Goal: Task Accomplishment & Management: Manage account settings

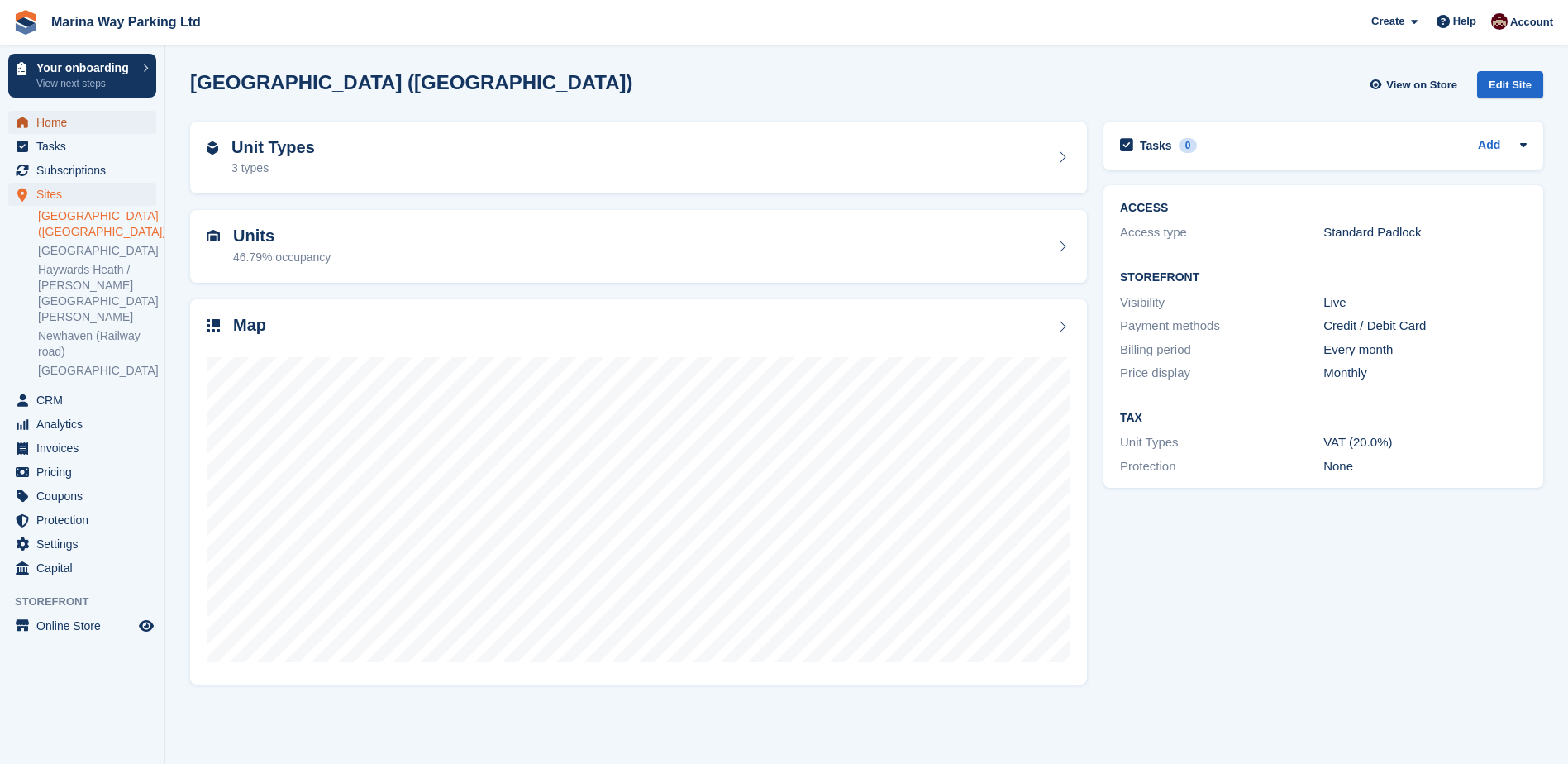
drag, startPoint x: 0, startPoint y: 0, endPoint x: 68, endPoint y: 118, distance: 136.2
click at [68, 118] on span "Home" at bounding box center [86, 123] width 99 height 23
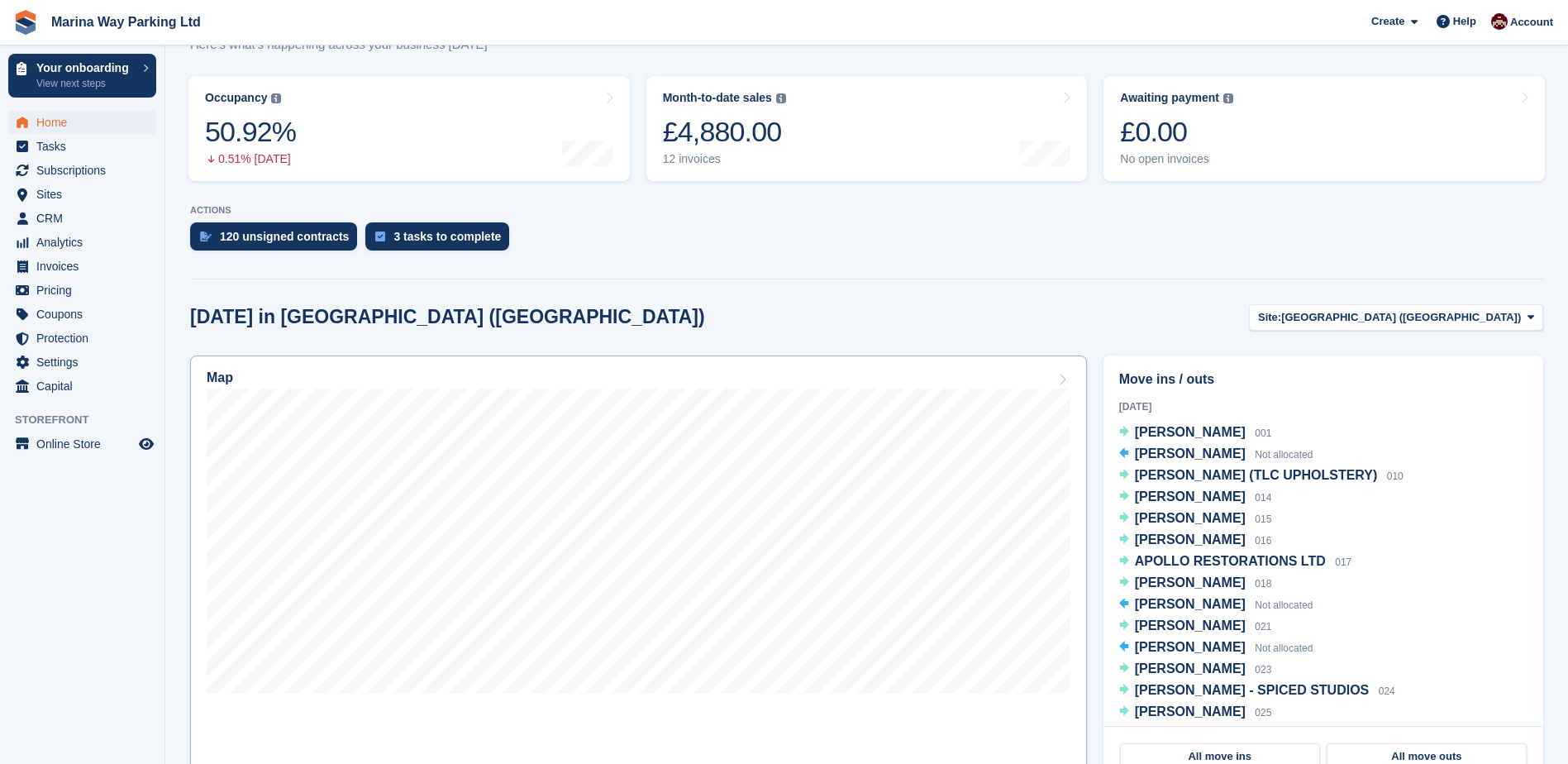
scroll to position [248, 0]
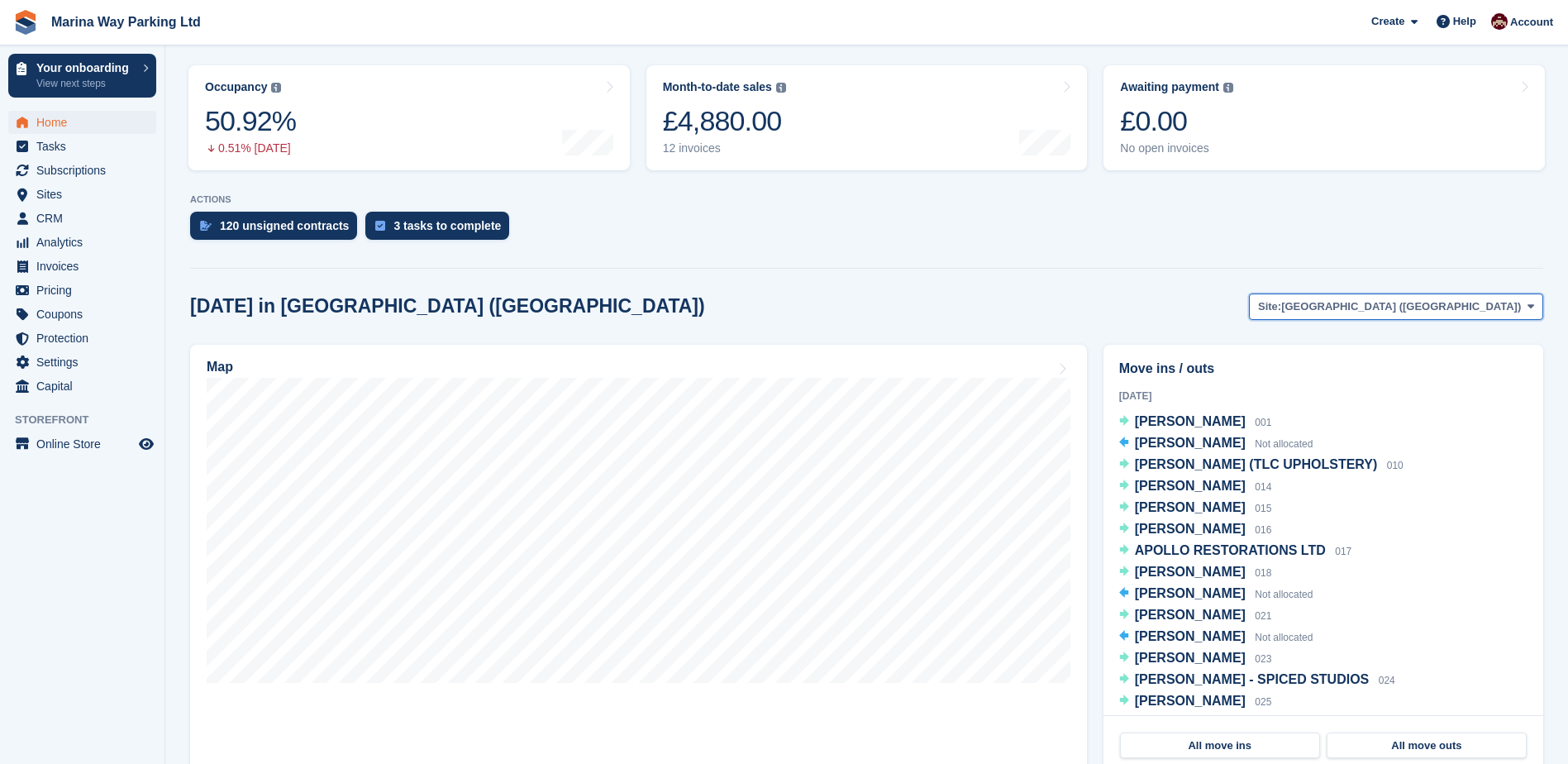
click at [1443, 314] on span "[GEOGRAPHIC_DATA] ([GEOGRAPHIC_DATA])" at bounding box center [1401, 306] width 240 height 17
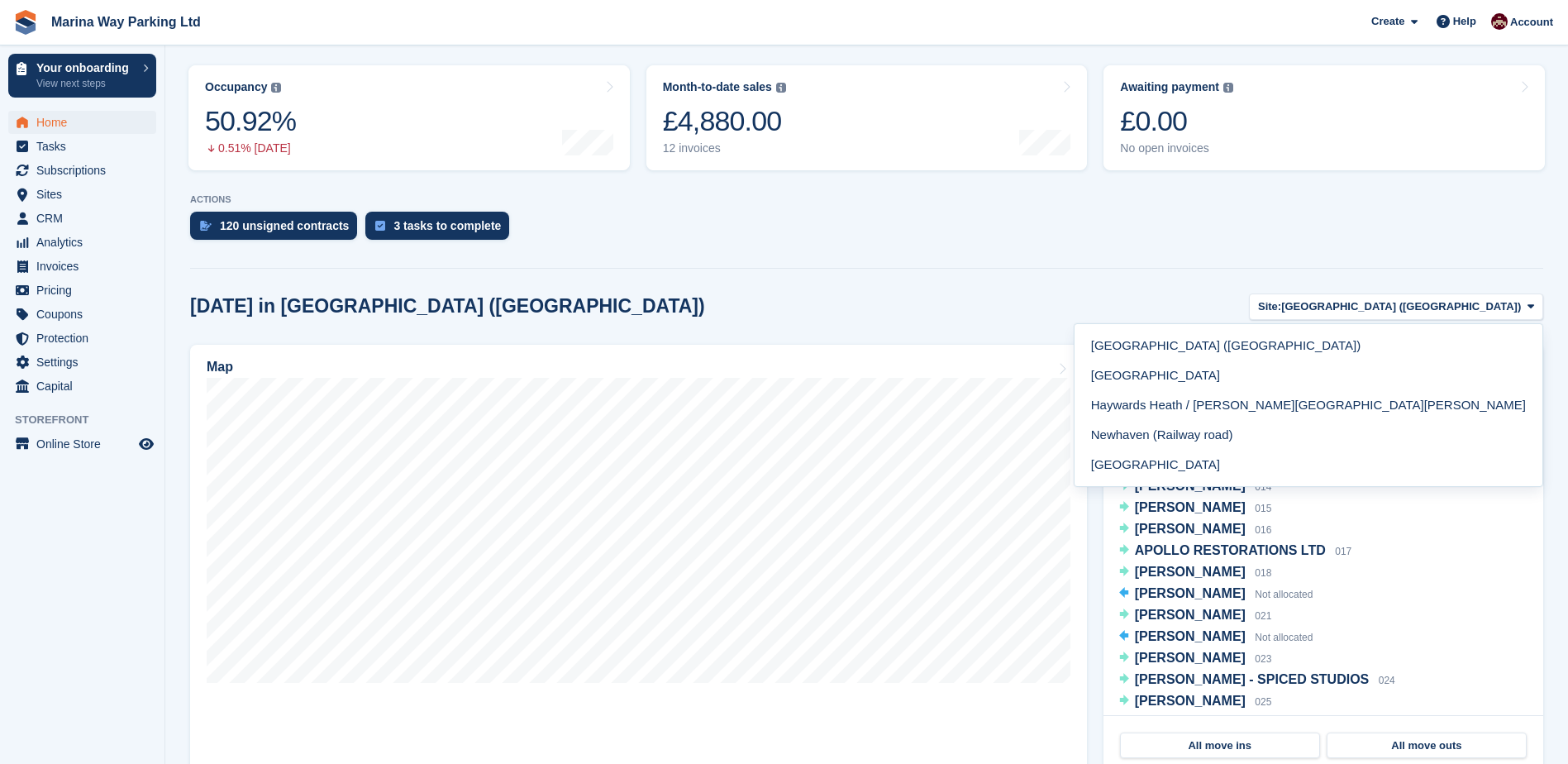
click at [1153, 305] on div "Today in Newhaven (Beach Road) Site: Newhaven (Beach Road) Newhaven (Beach Road…" at bounding box center [866, 306] width 1353 height 28
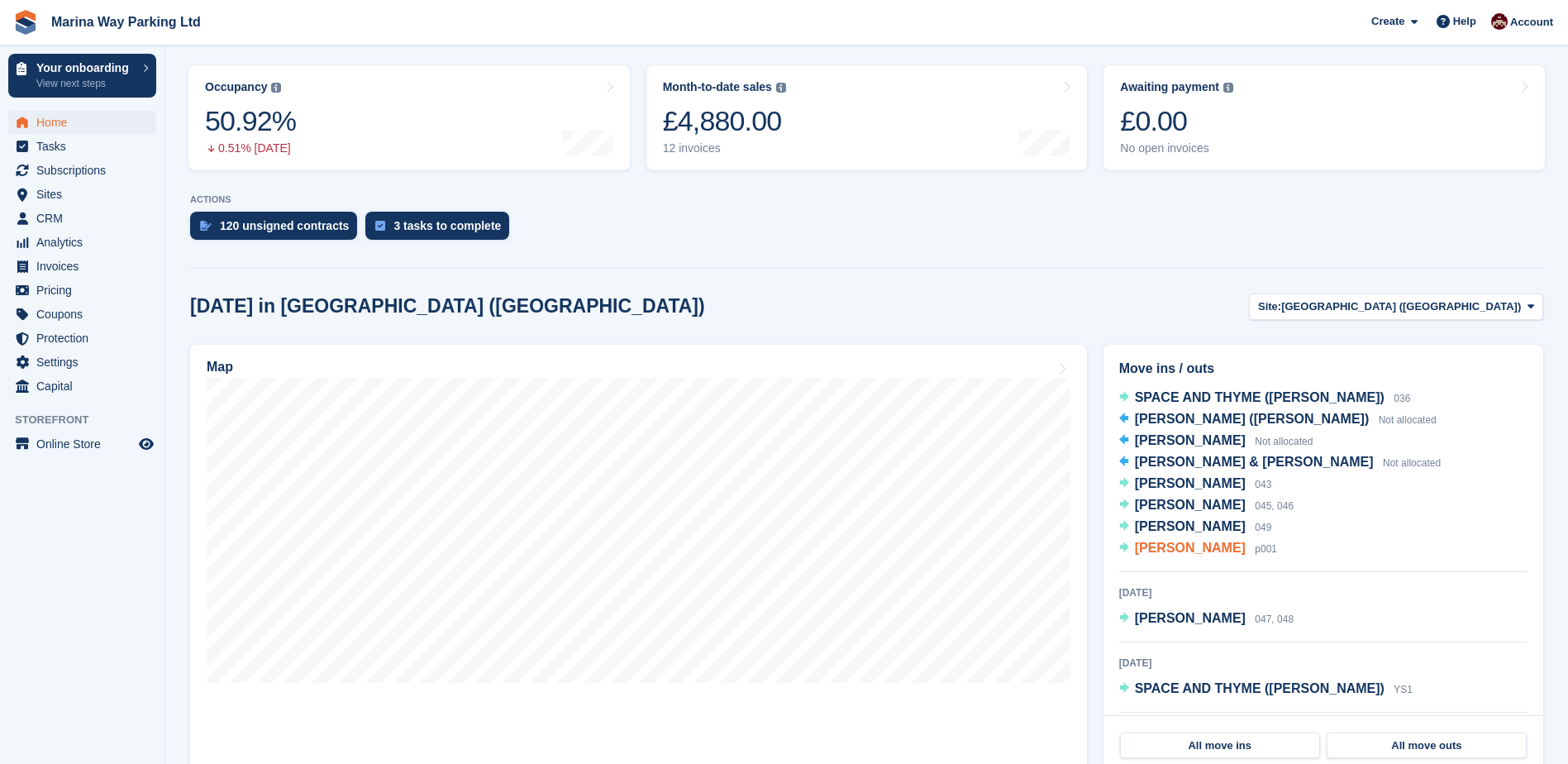
scroll to position [479, 0]
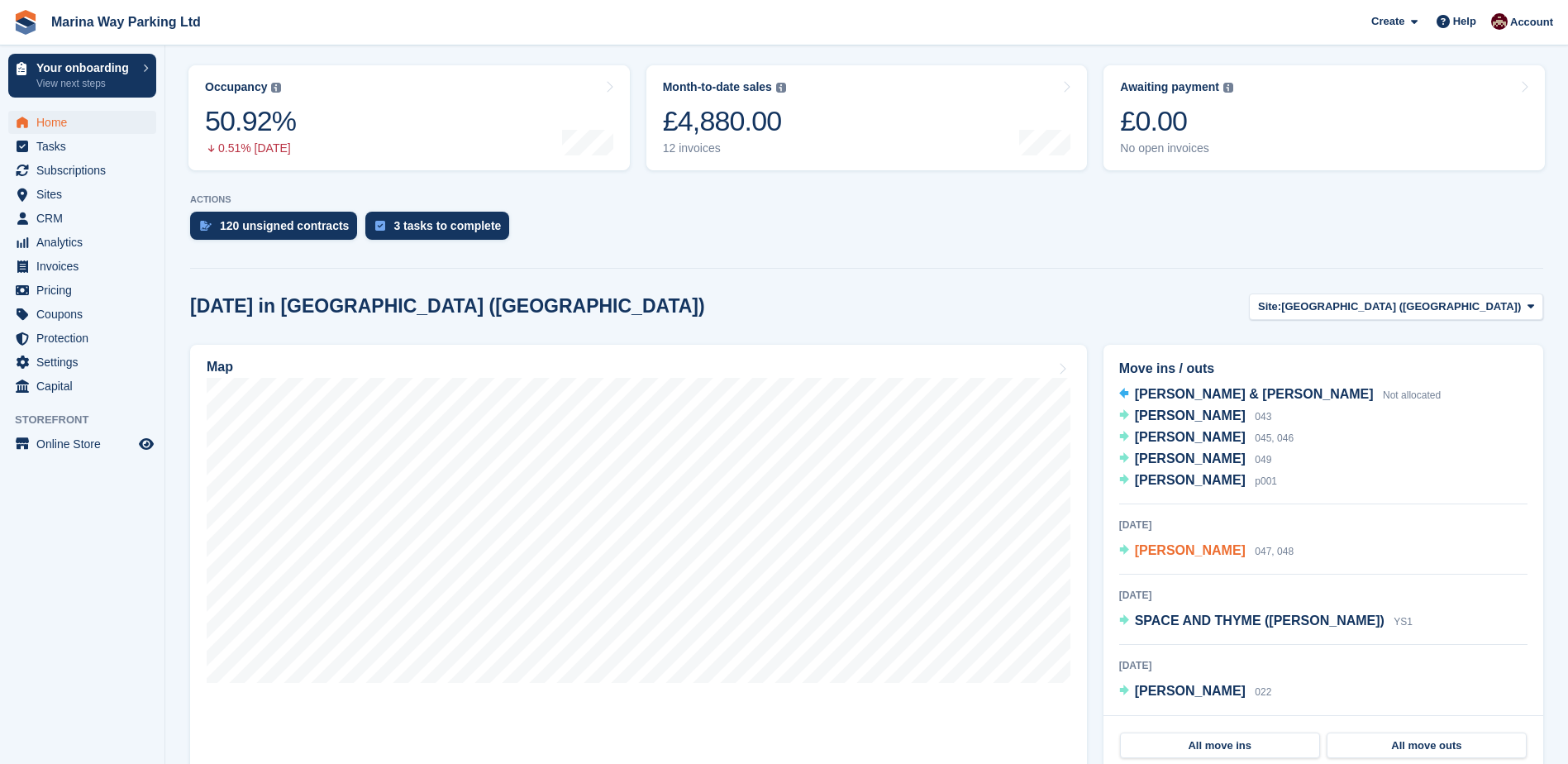
click at [1163, 548] on span "LOUISE GREAVES" at bounding box center [1190, 550] width 111 height 14
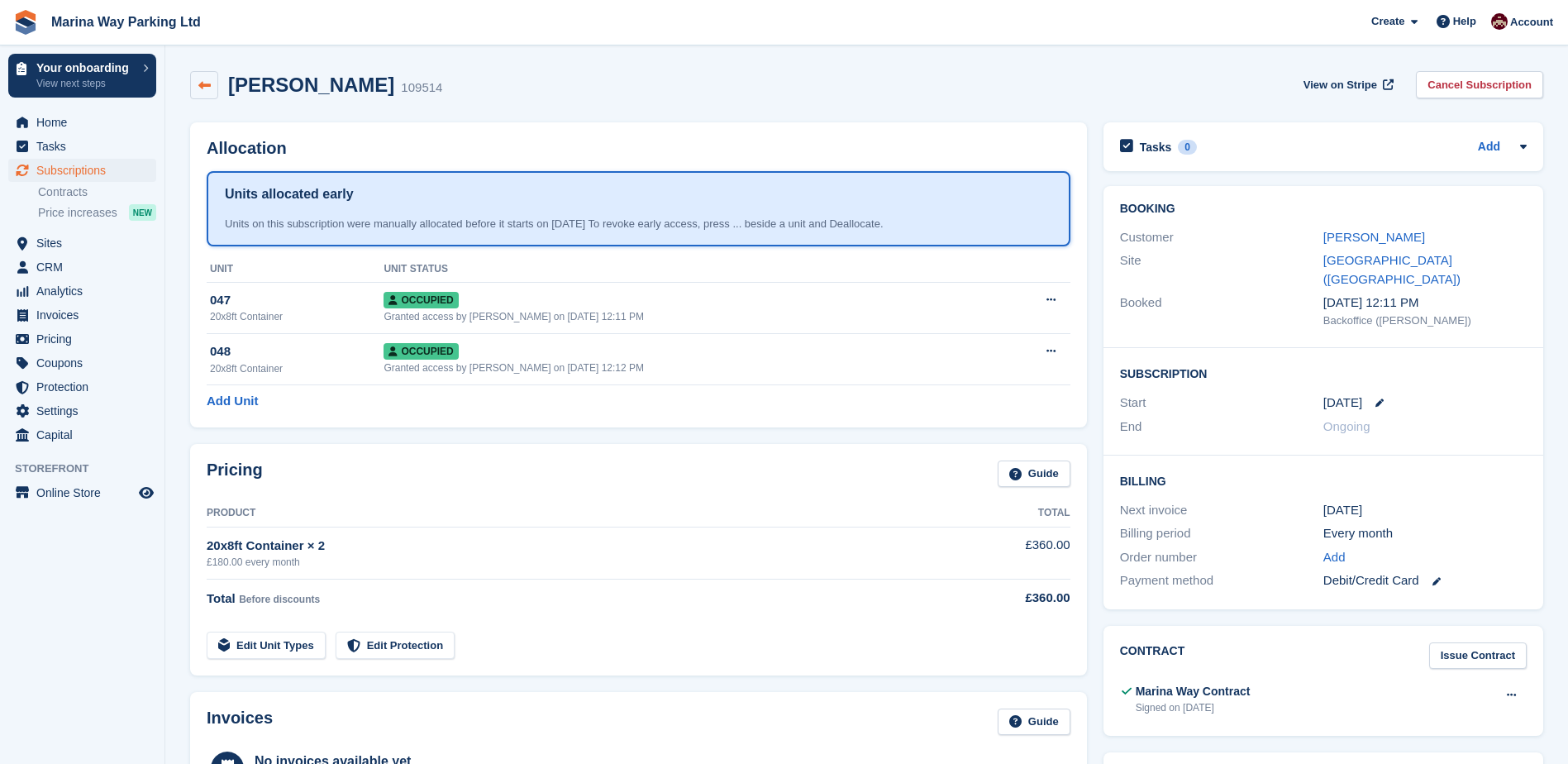
click at [204, 86] on icon at bounding box center [204, 85] width 12 height 12
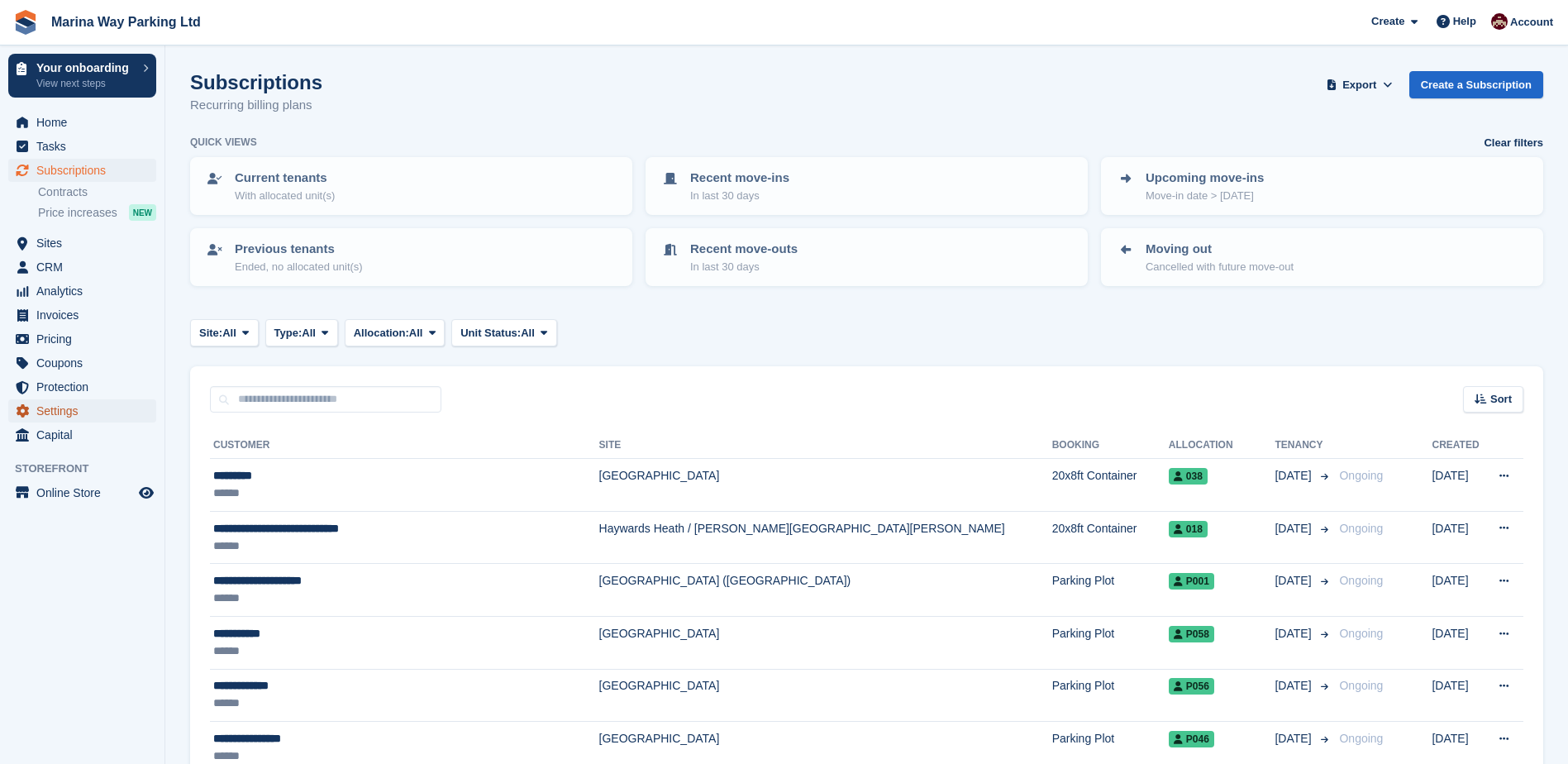
click at [61, 410] on span "Settings" at bounding box center [86, 410] width 99 height 23
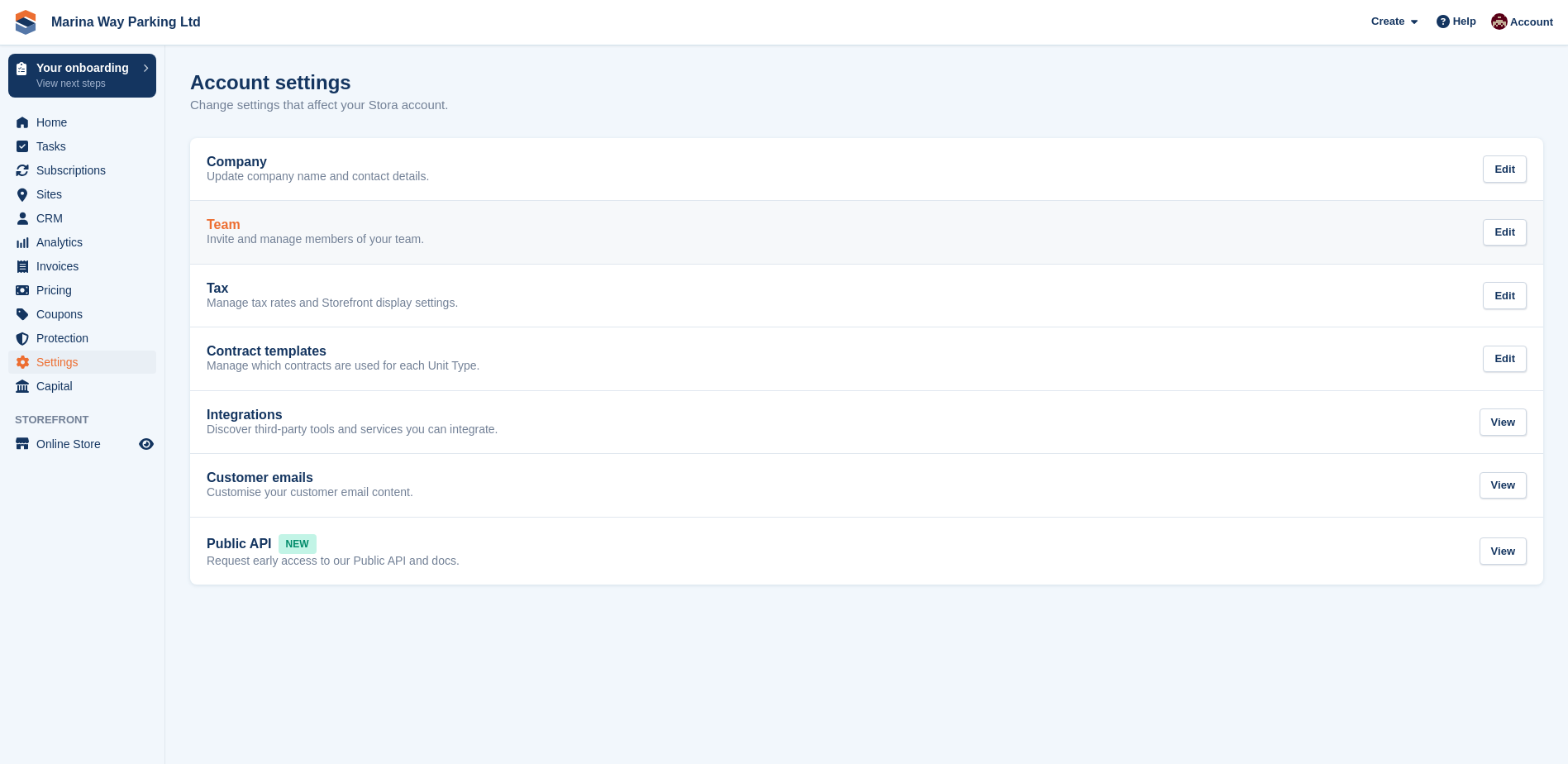
click at [296, 237] on p "Invite and manage members of your team." at bounding box center [315, 239] width 218 height 15
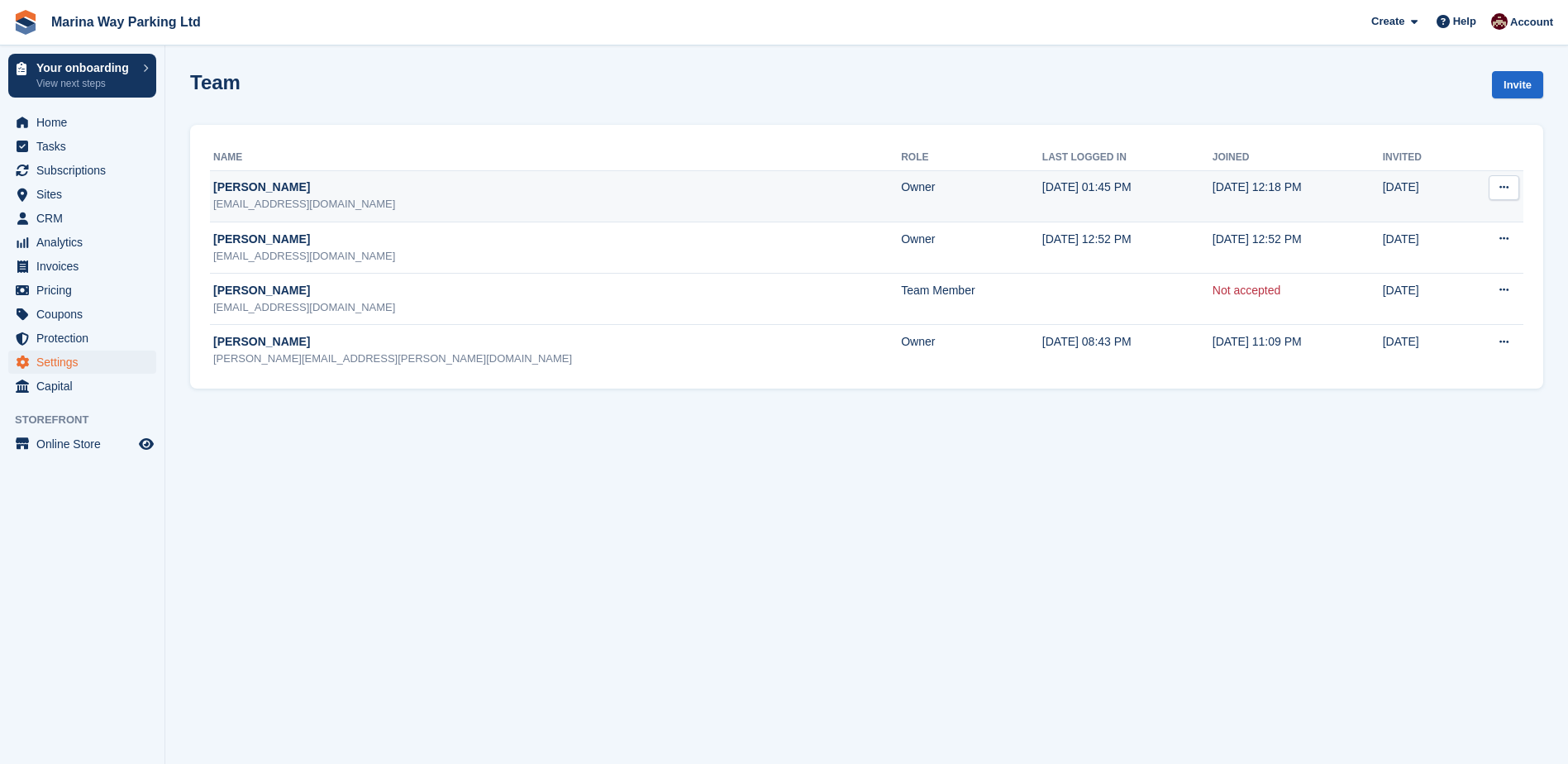
click at [1507, 189] on icon at bounding box center [1504, 187] width 9 height 11
click at [1438, 219] on p "Edit team member" at bounding box center [1440, 219] width 144 height 21
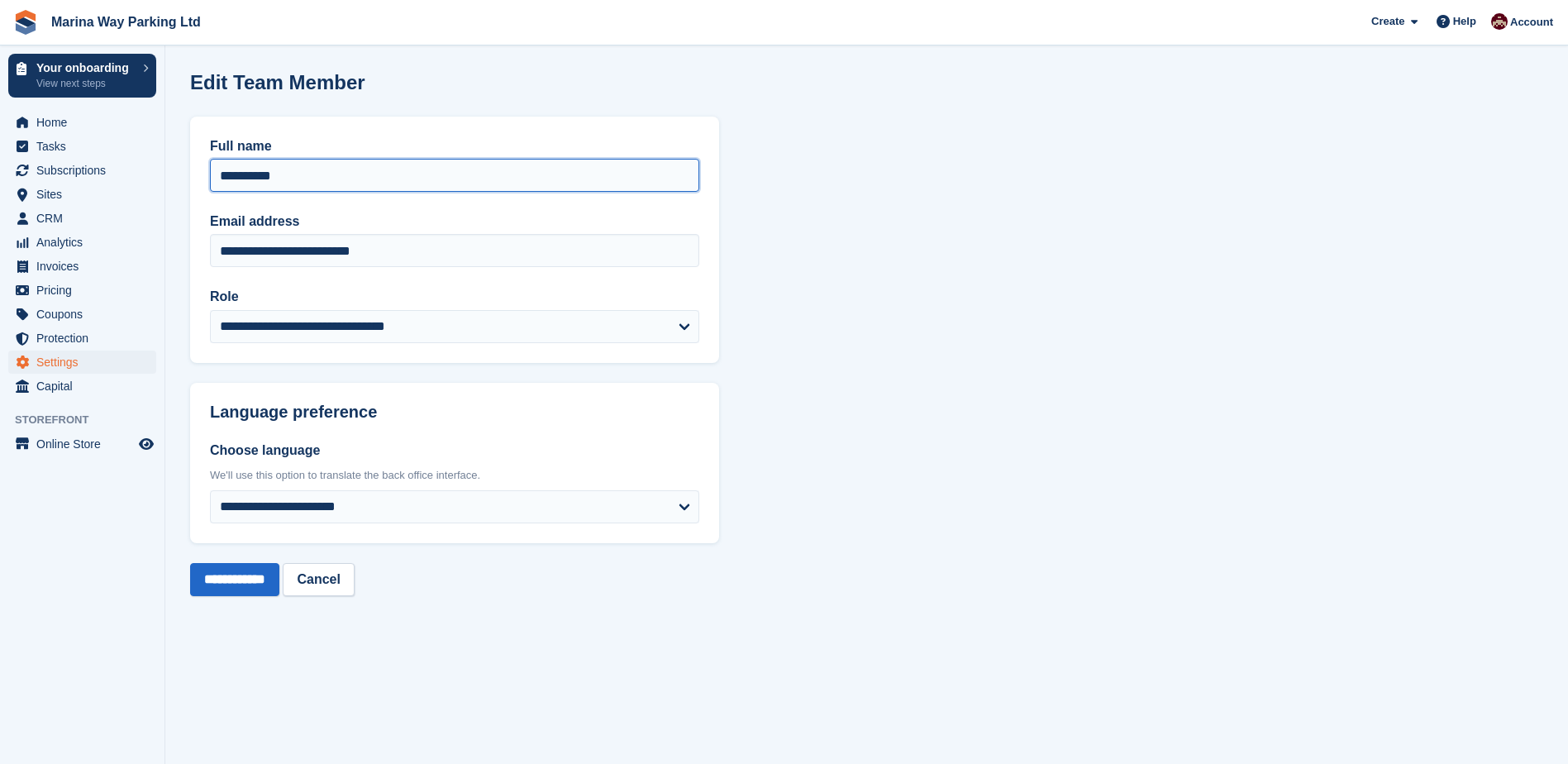
drag, startPoint x: 191, startPoint y: 163, endPoint x: 174, endPoint y: 162, distance: 17.0
click at [173, 163] on section "**********" at bounding box center [866, 382] width 1403 height 764
click at [216, 174] on input "*******" at bounding box center [454, 175] width 490 height 33
type input "*******"
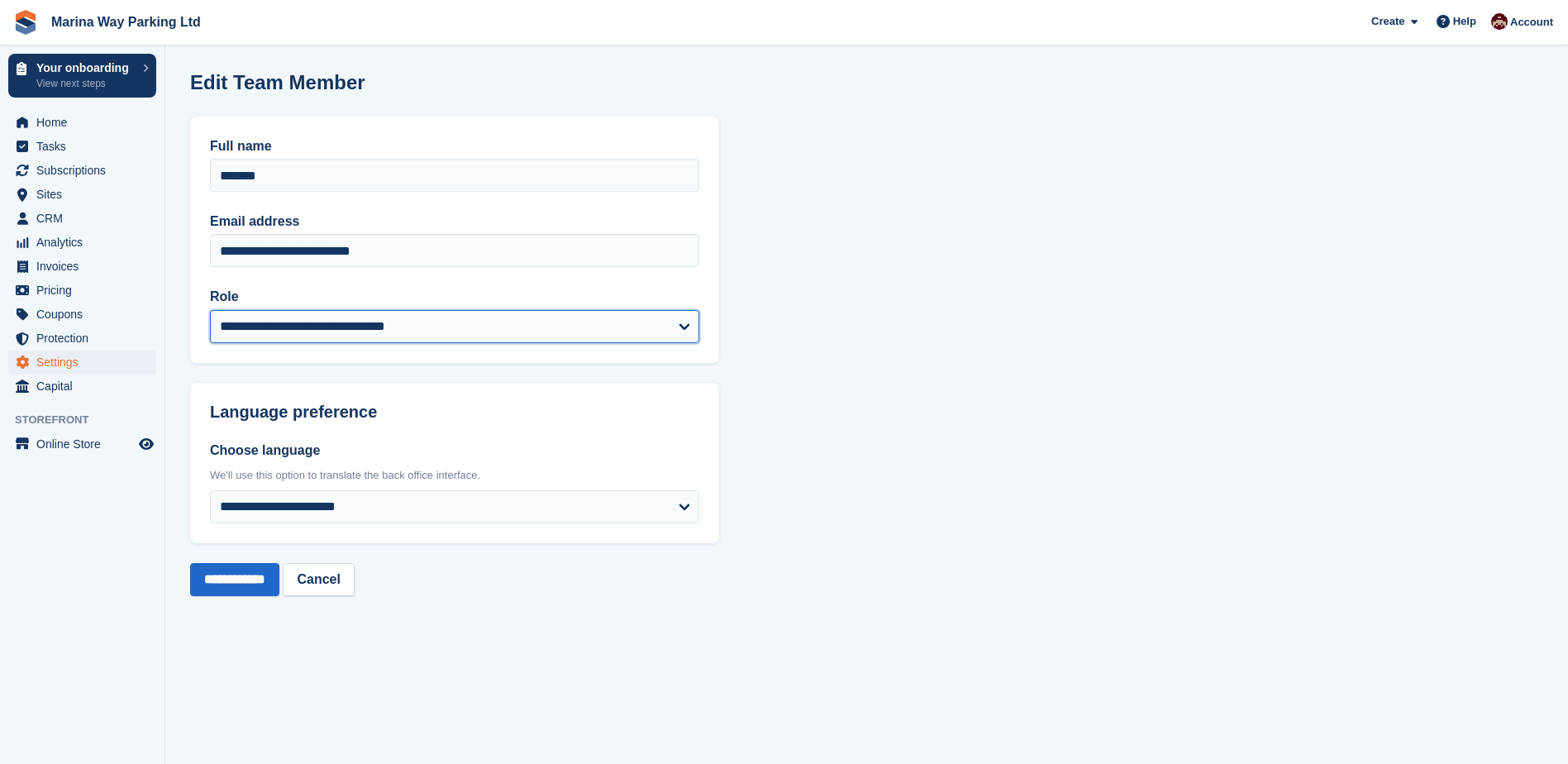
click at [496, 334] on select "**********" at bounding box center [454, 326] width 490 height 33
select select "*****"
click at [210, 310] on select "**********" at bounding box center [454, 326] width 490 height 33
click at [785, 325] on section "**********" at bounding box center [866, 382] width 1403 height 764
click at [256, 574] on input "**********" at bounding box center [235, 579] width 89 height 33
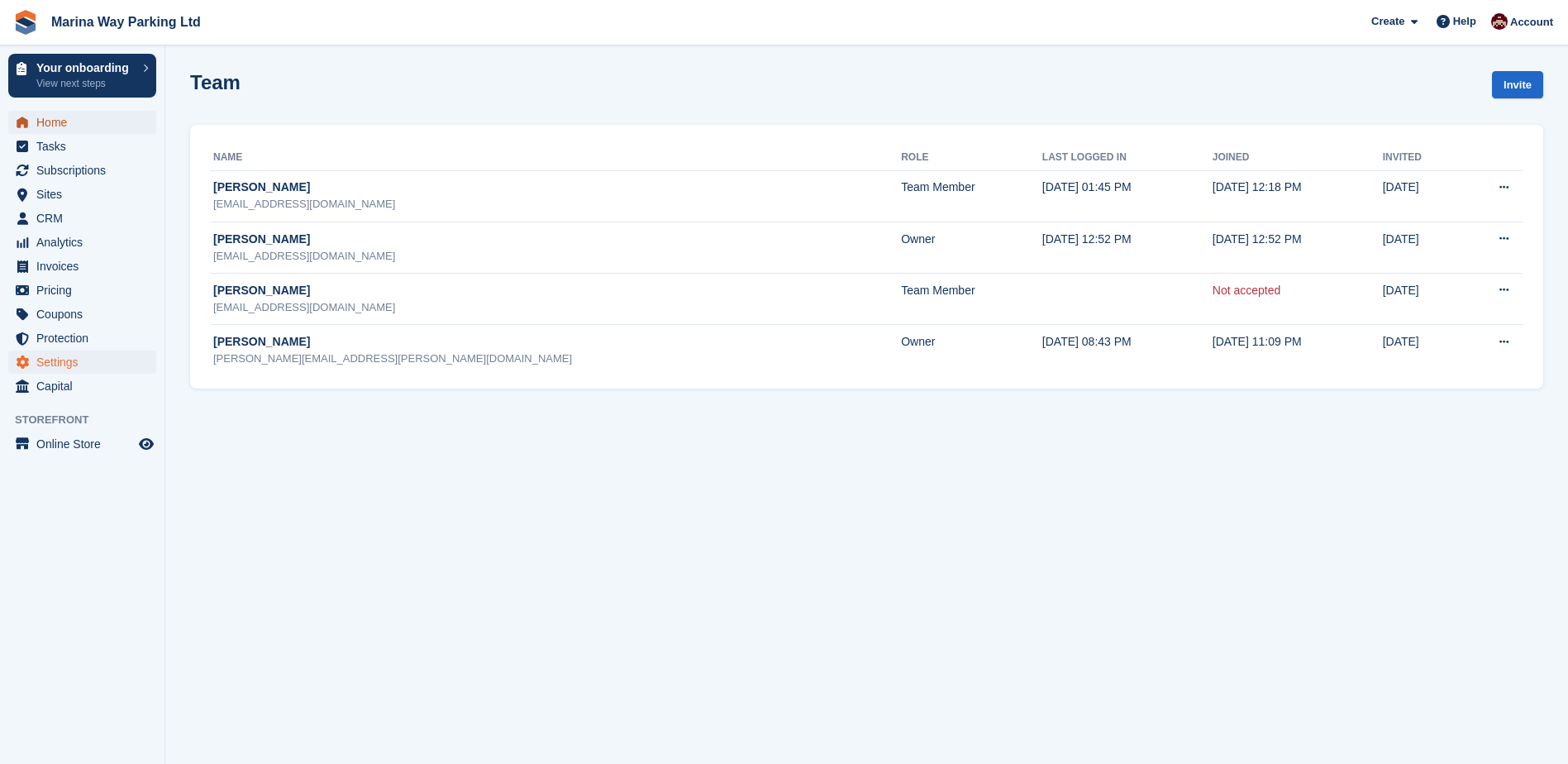
click at [43, 119] on span "Home" at bounding box center [86, 123] width 99 height 23
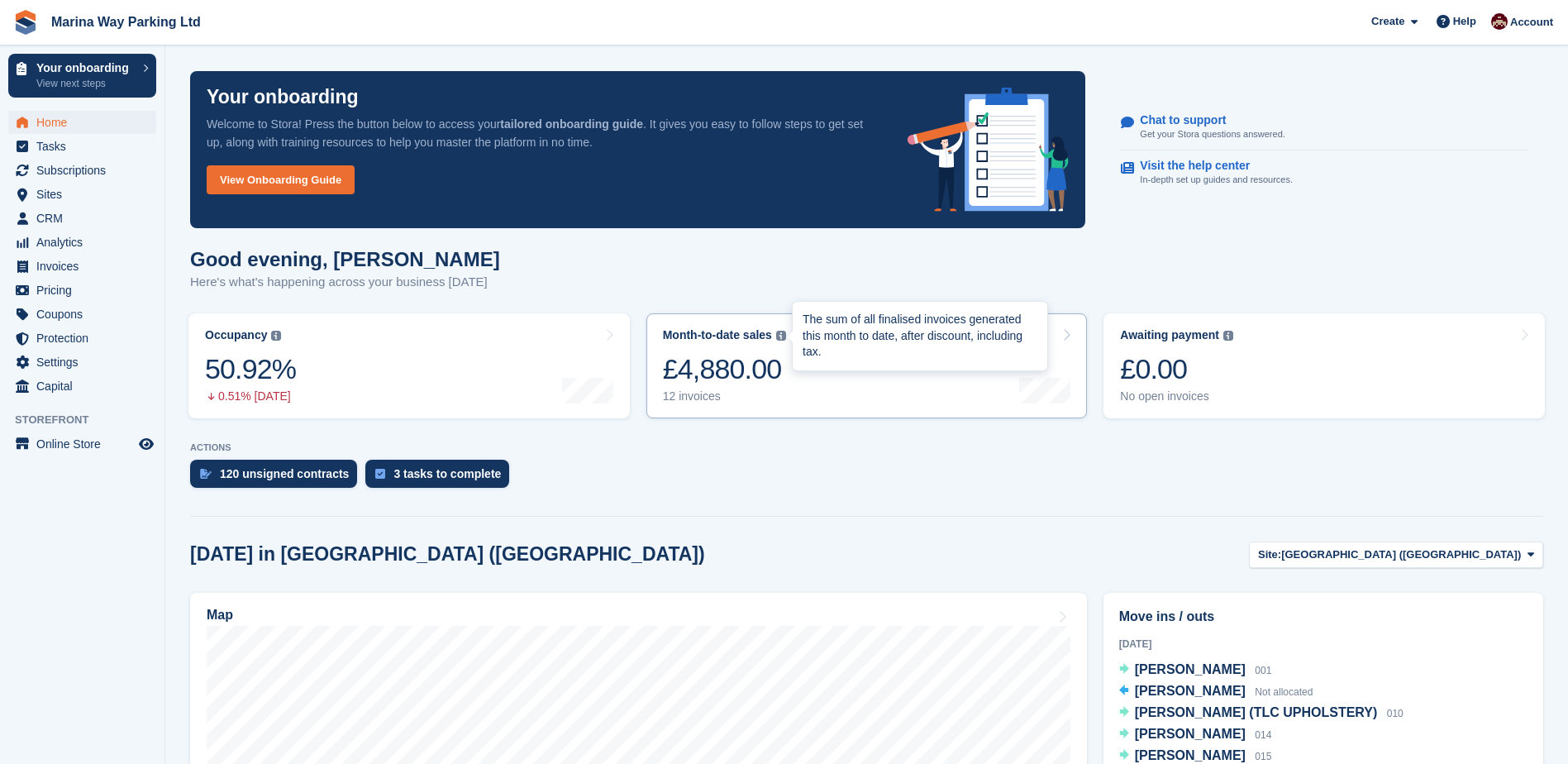
click at [780, 337] on img at bounding box center [781, 335] width 10 height 10
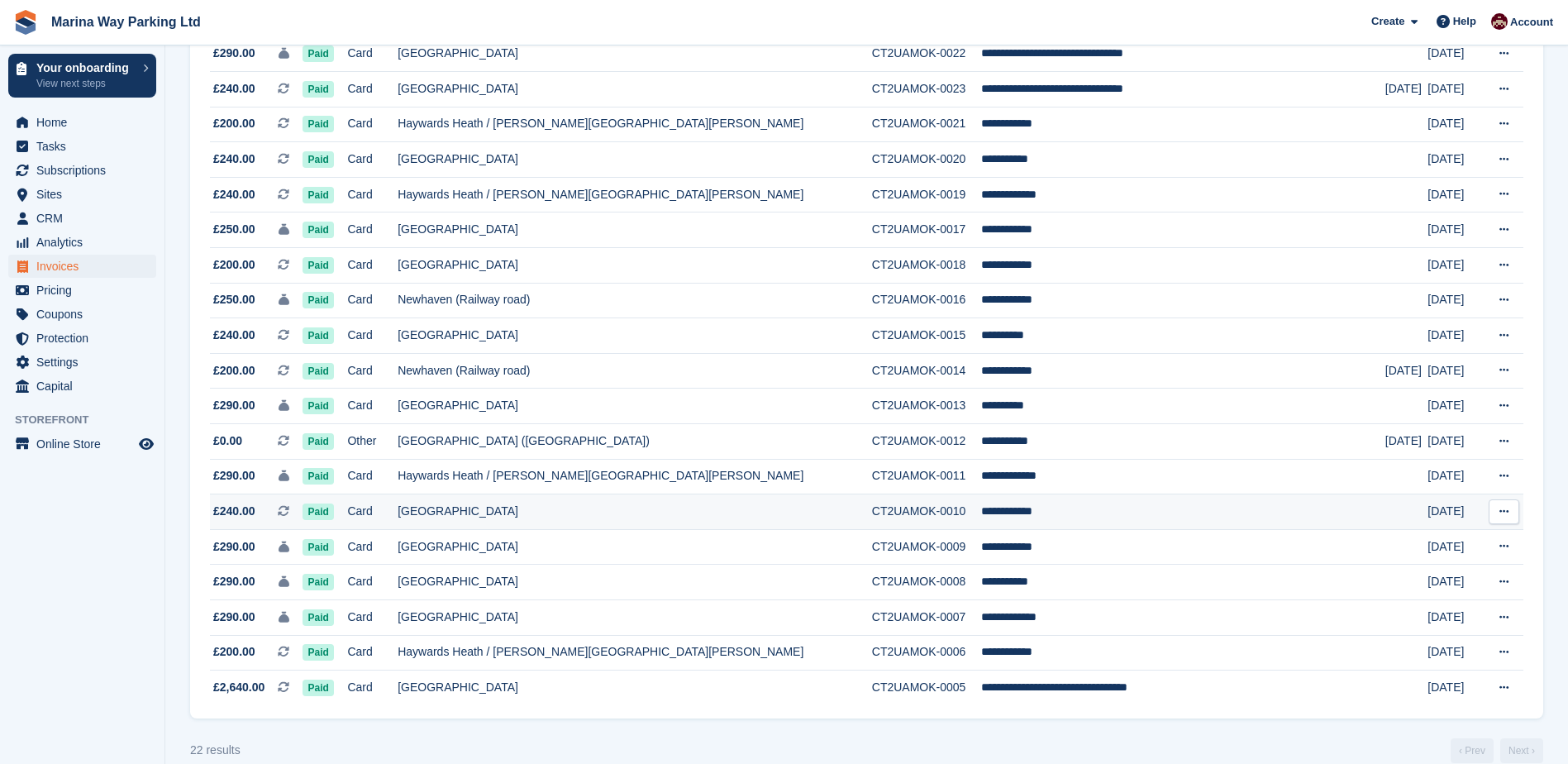
scroll to position [370, 0]
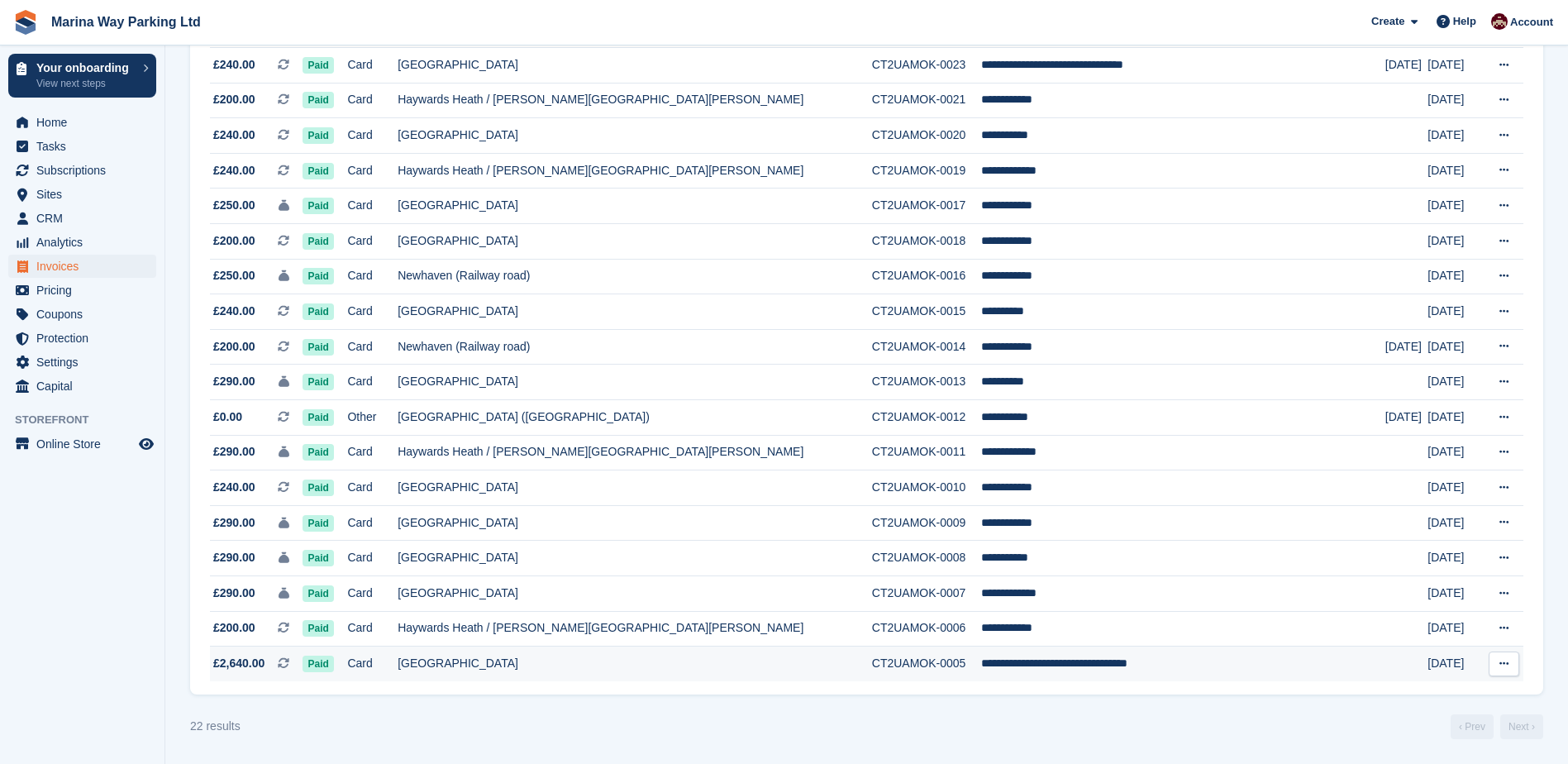
click at [540, 662] on td "[GEOGRAPHIC_DATA]" at bounding box center [635, 664] width 474 height 35
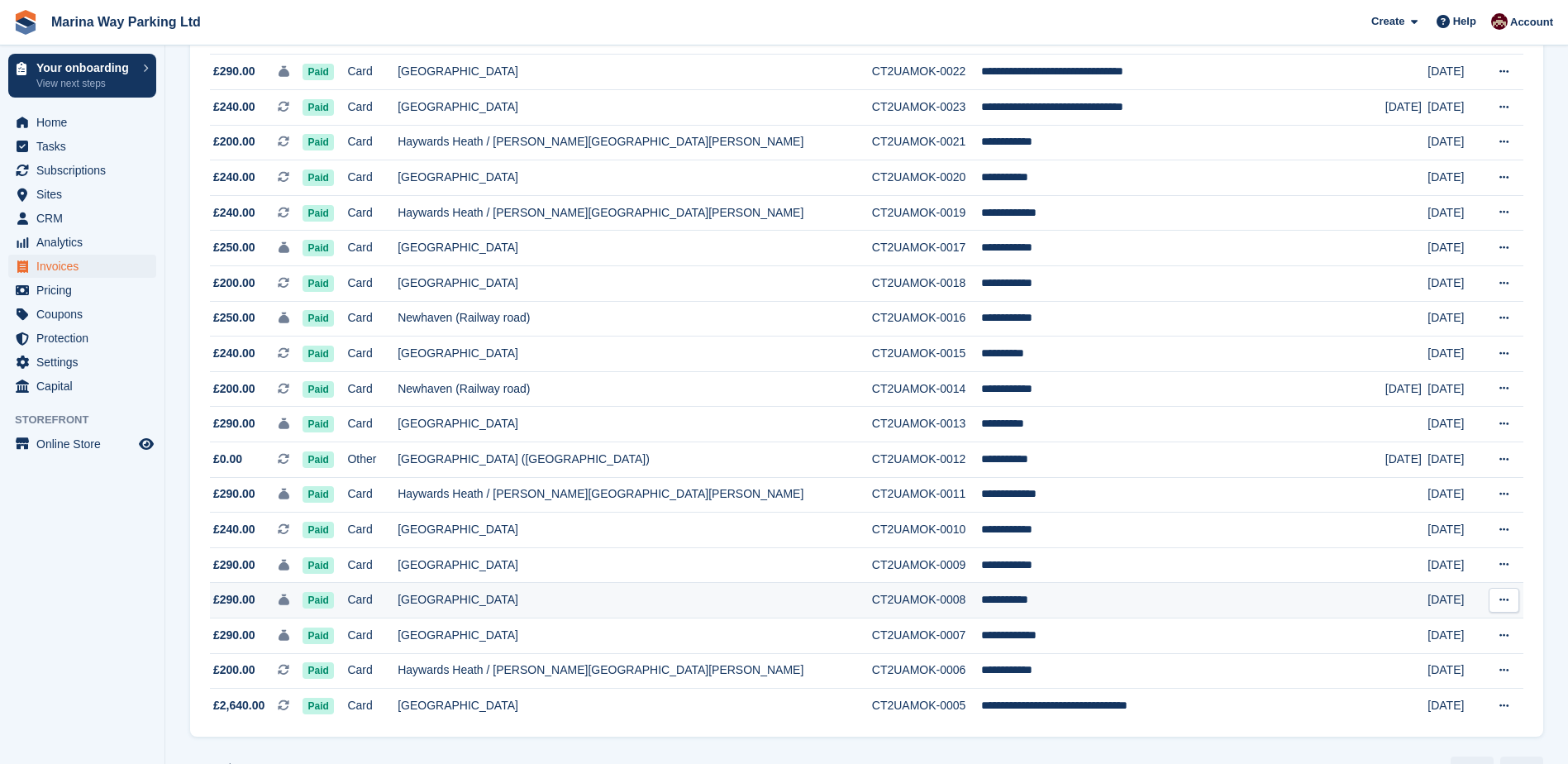
scroll to position [288, 0]
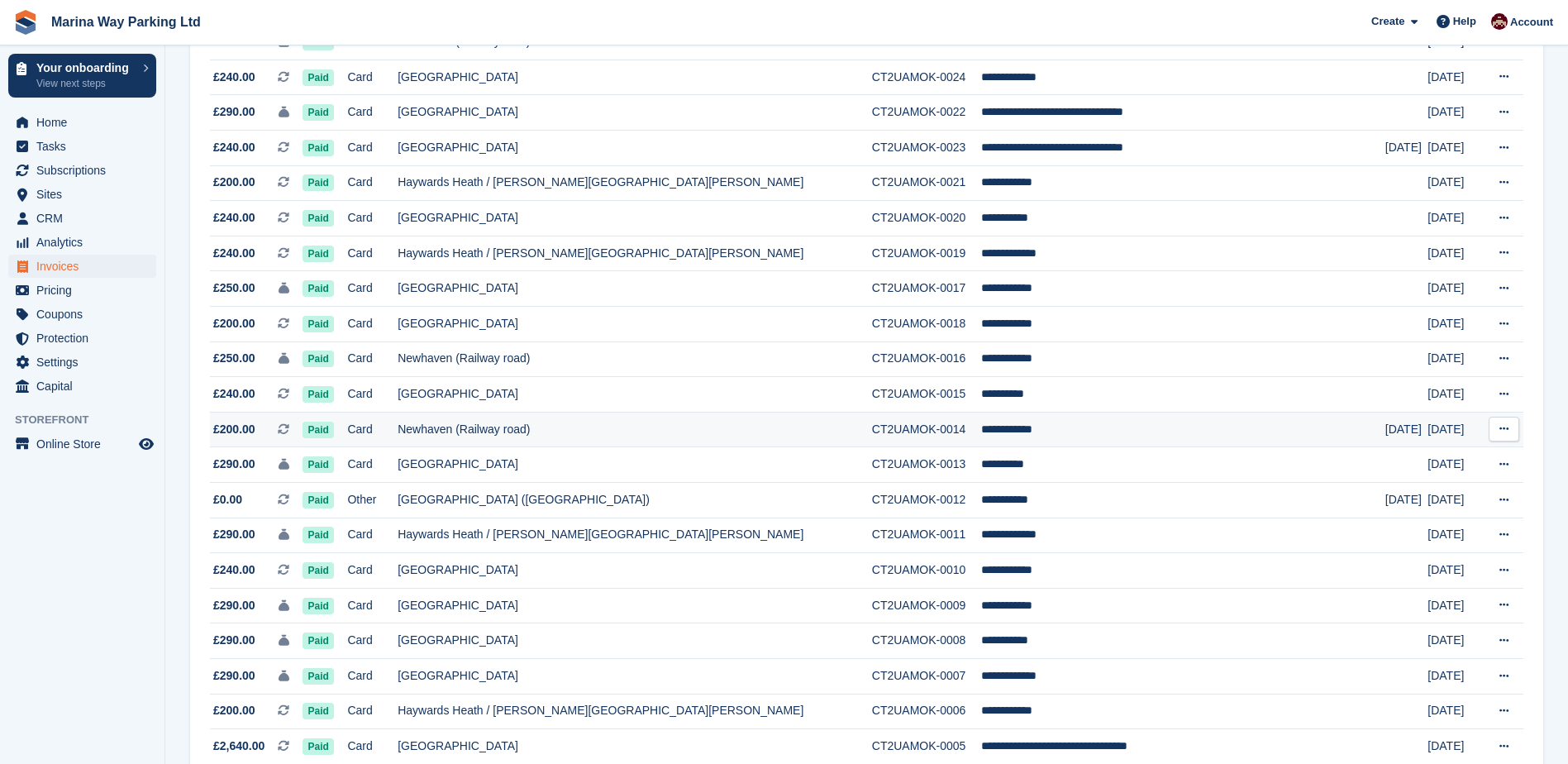
click at [552, 428] on td "Newhaven (Railway road)" at bounding box center [635, 429] width 474 height 36
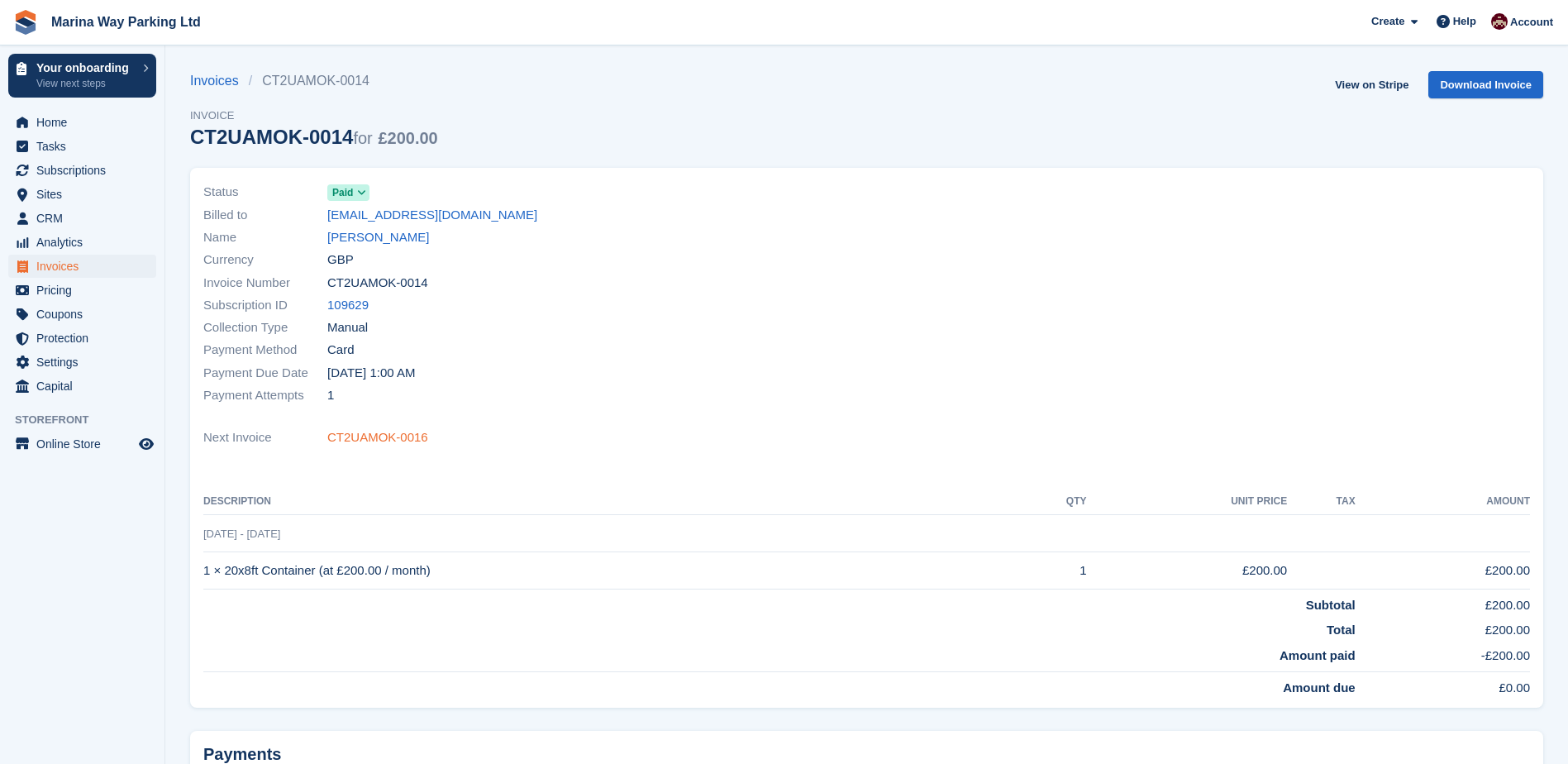
click at [376, 437] on link "CT2UAMOK-0016" at bounding box center [378, 437] width 101 height 19
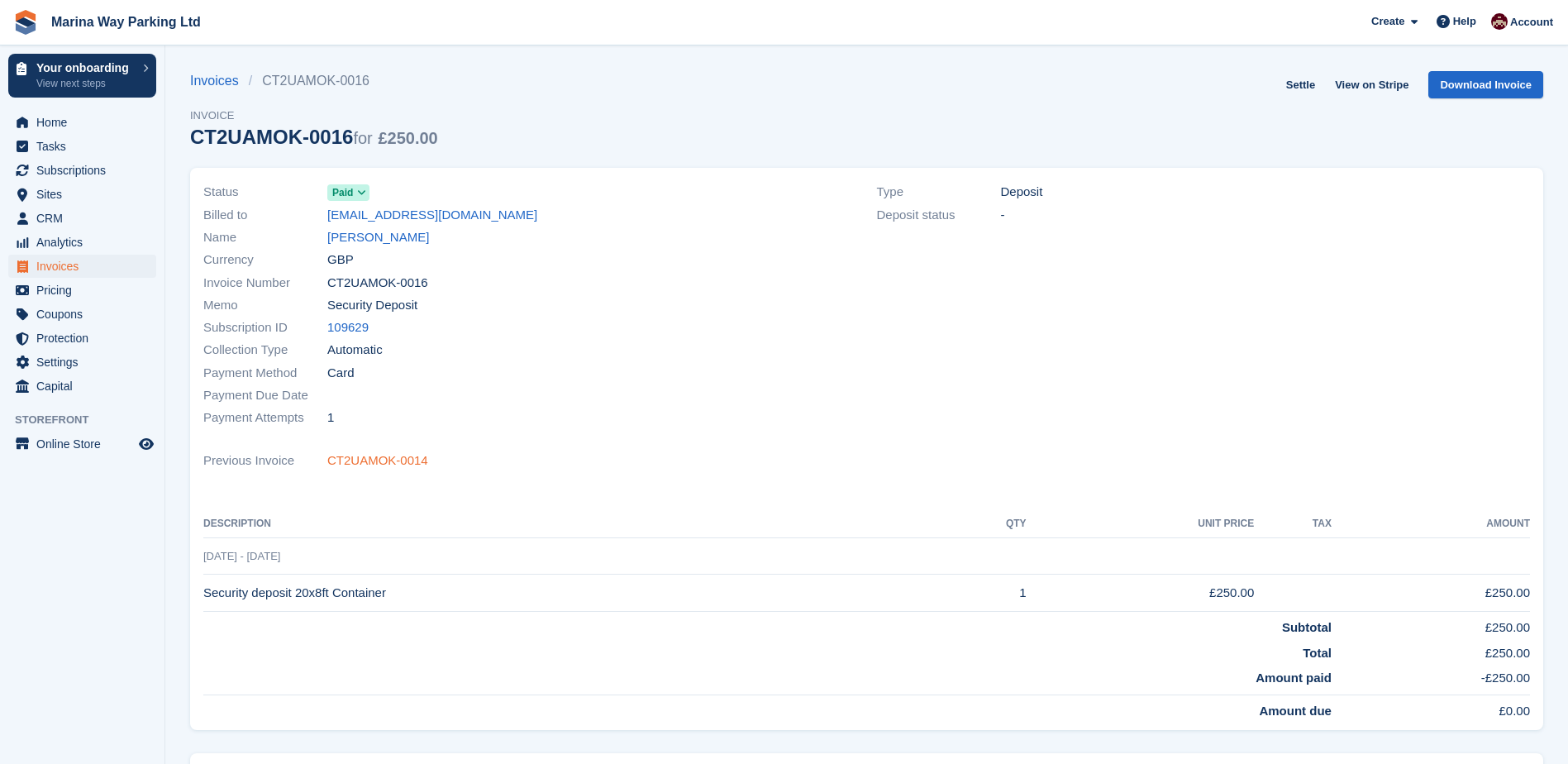
click at [364, 462] on link "CT2UAMOK-0014" at bounding box center [378, 460] width 101 height 19
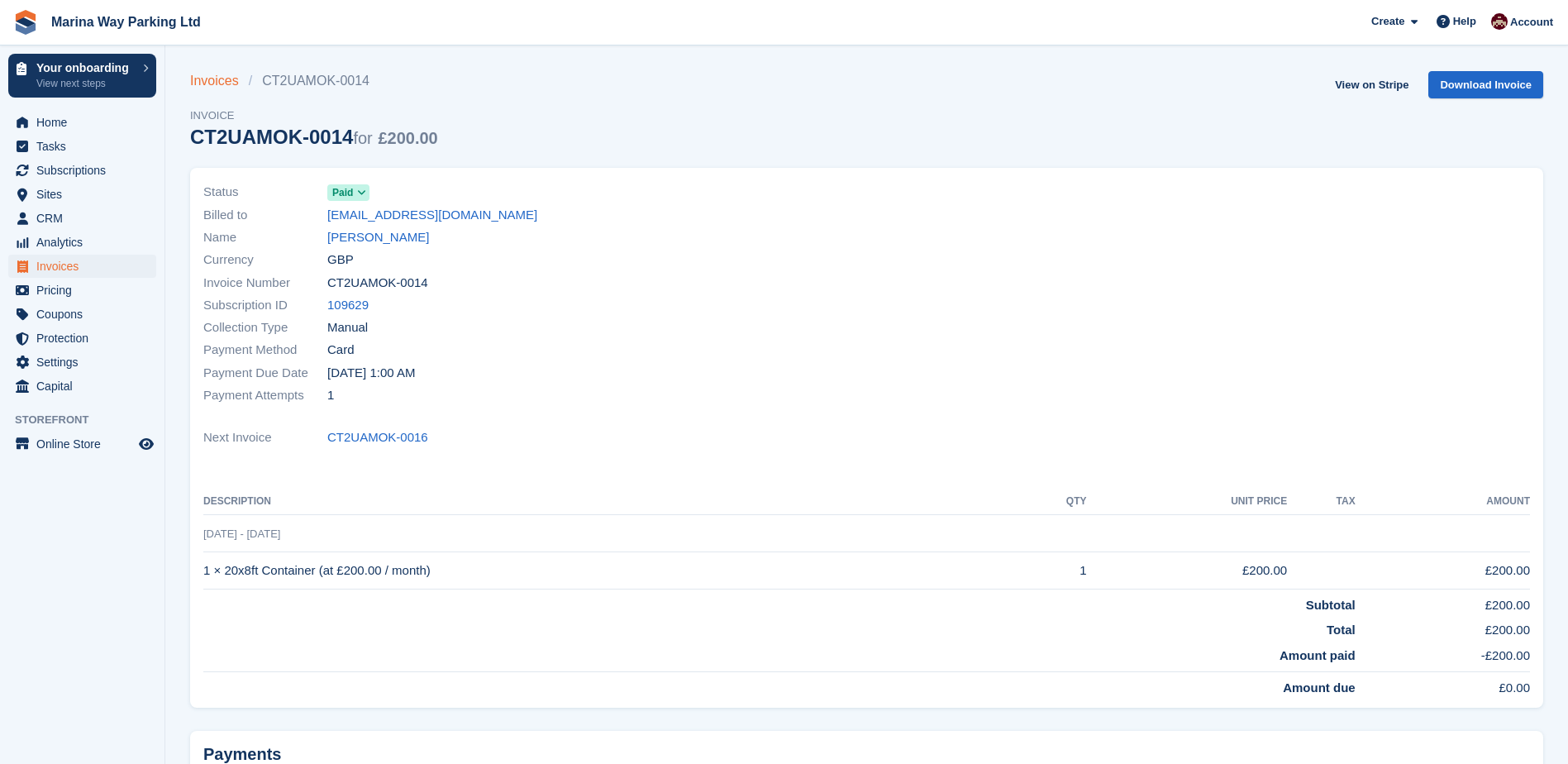
click at [217, 80] on link "Invoices" at bounding box center [219, 81] width 59 height 20
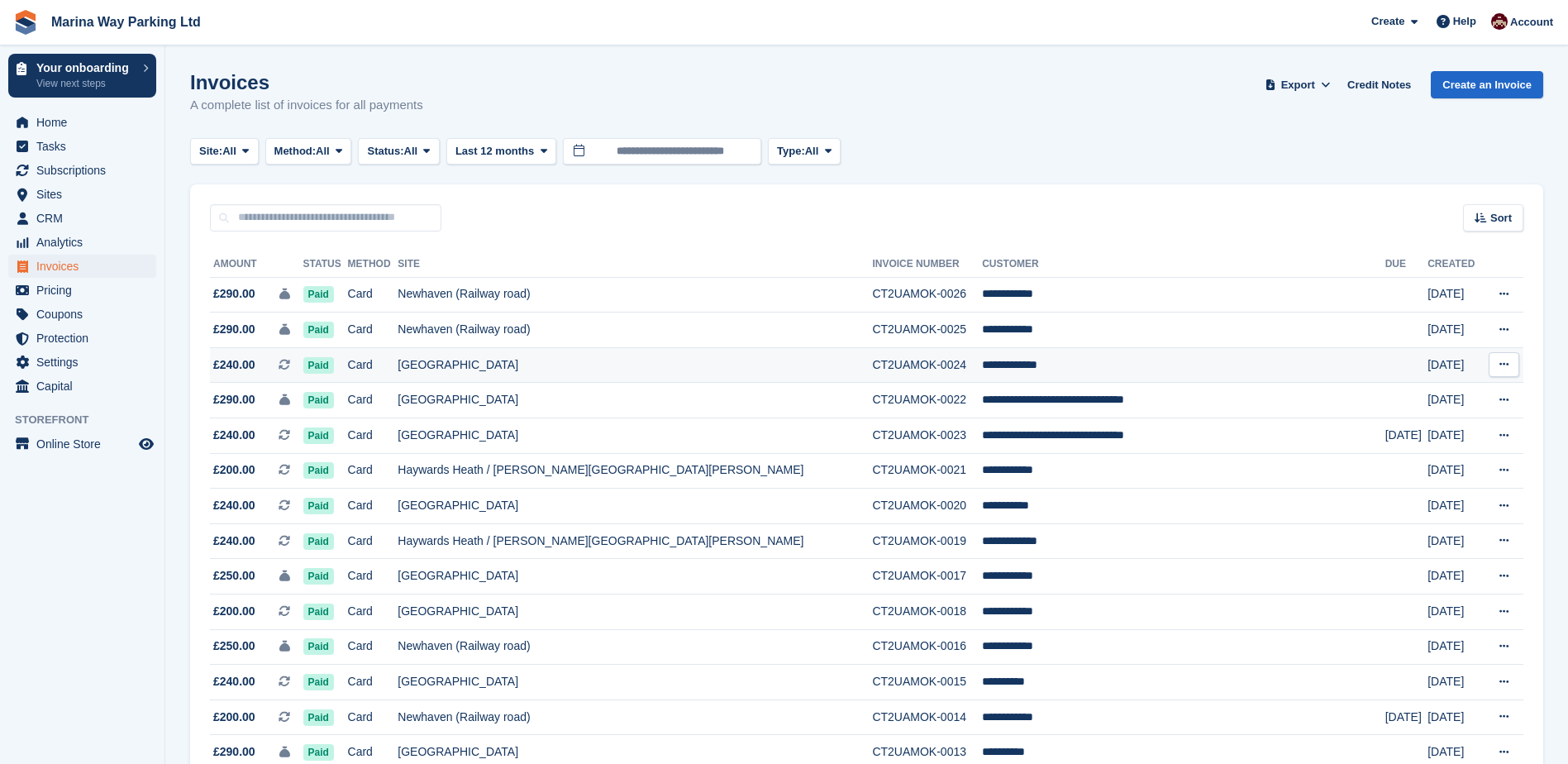
click at [522, 362] on td "[GEOGRAPHIC_DATA]" at bounding box center [635, 365] width 474 height 36
click at [51, 289] on span "Pricing" at bounding box center [86, 290] width 99 height 23
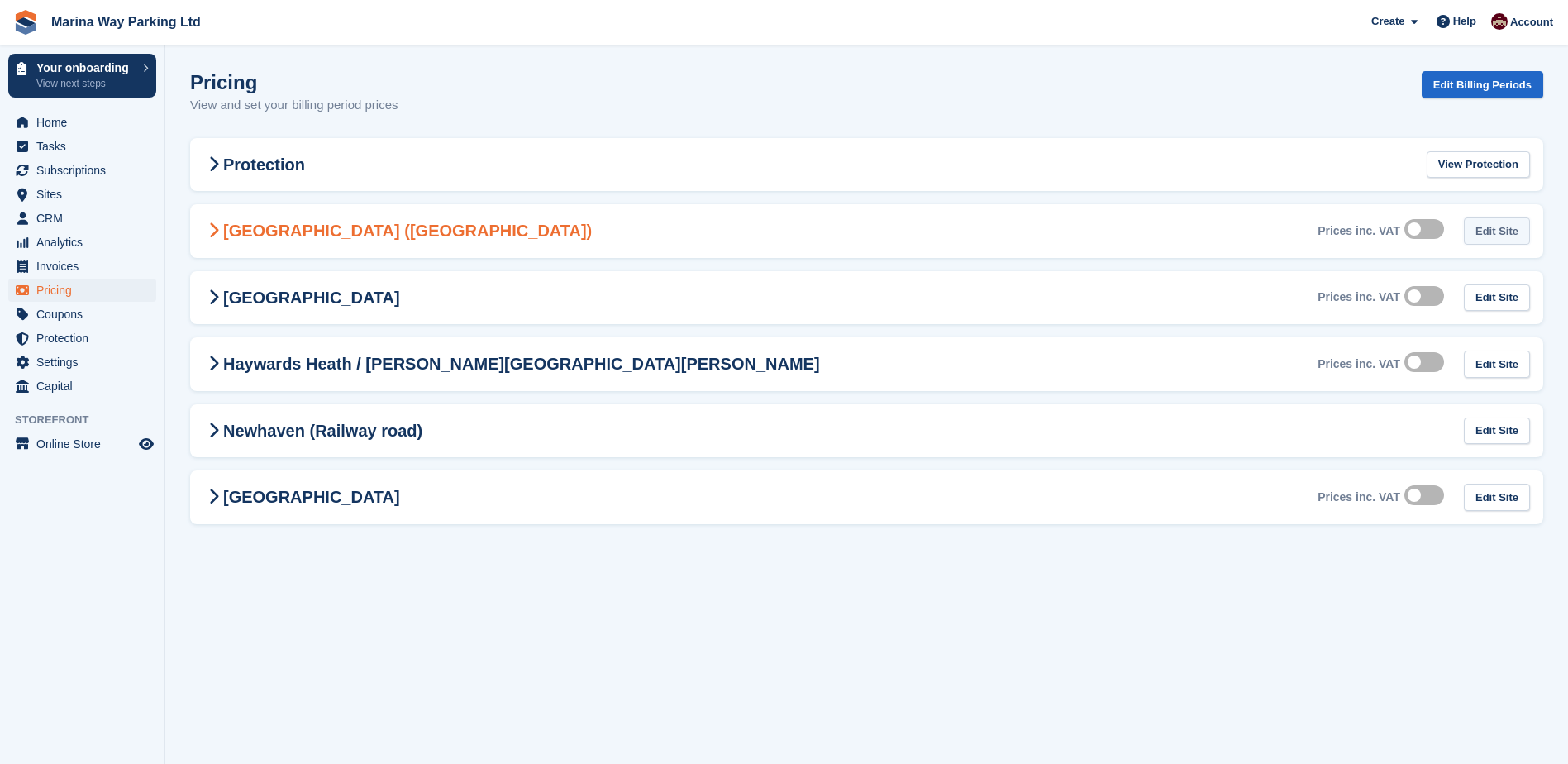
click at [1490, 233] on link "Edit Site" at bounding box center [1497, 231] width 66 height 28
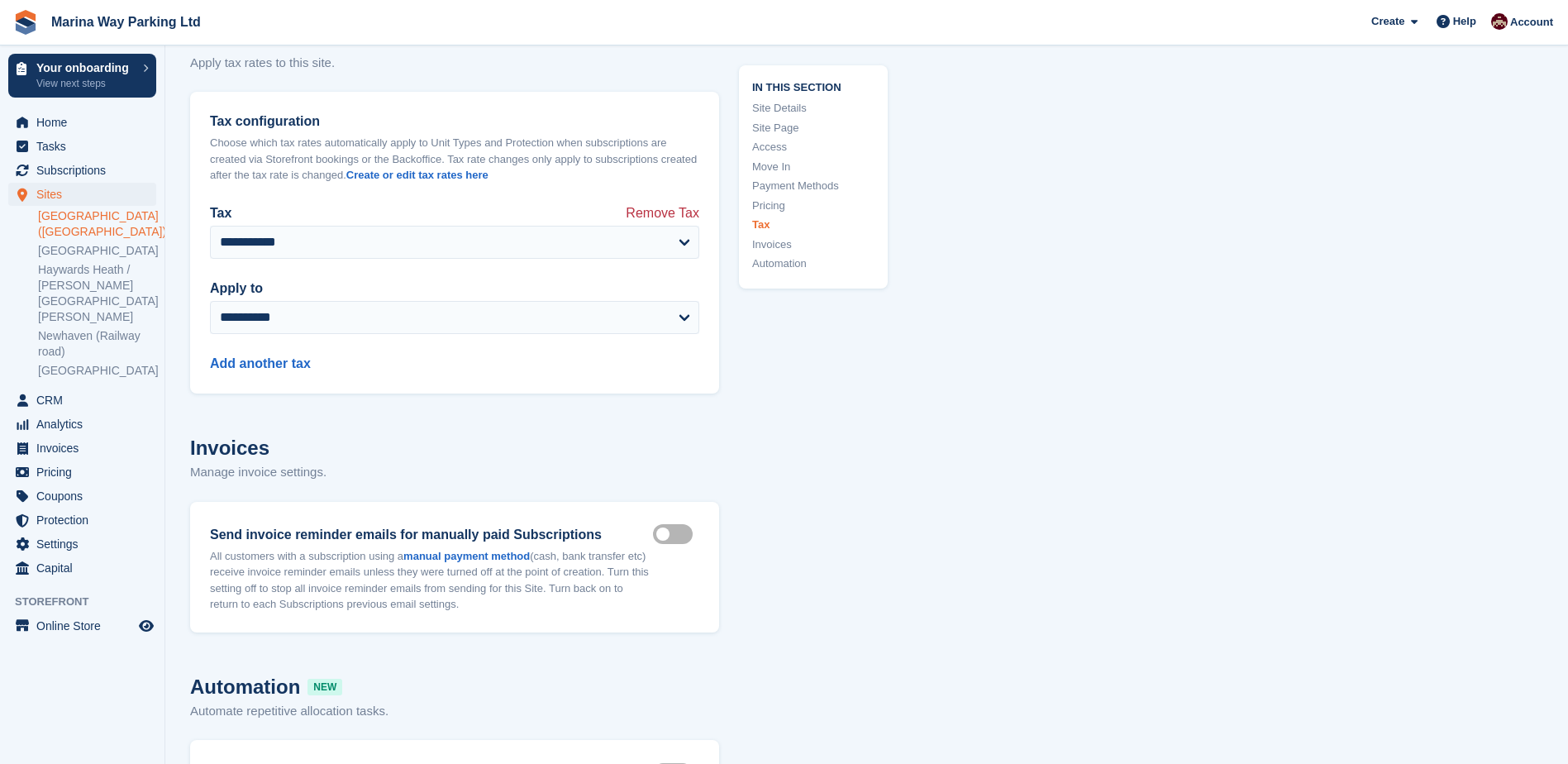
scroll to position [5805, 0]
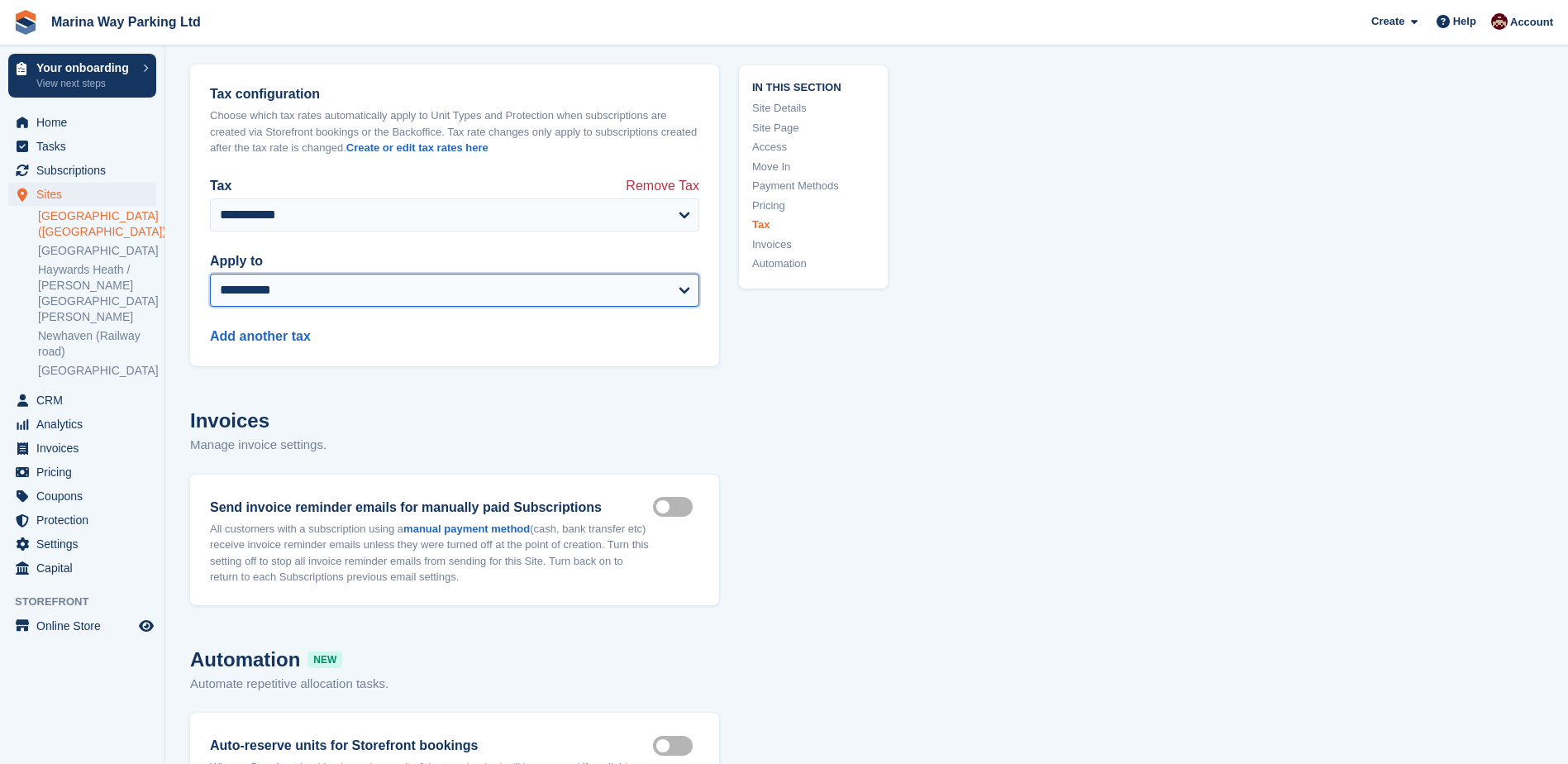
click at [681, 292] on select "**********" at bounding box center [454, 290] width 490 height 33
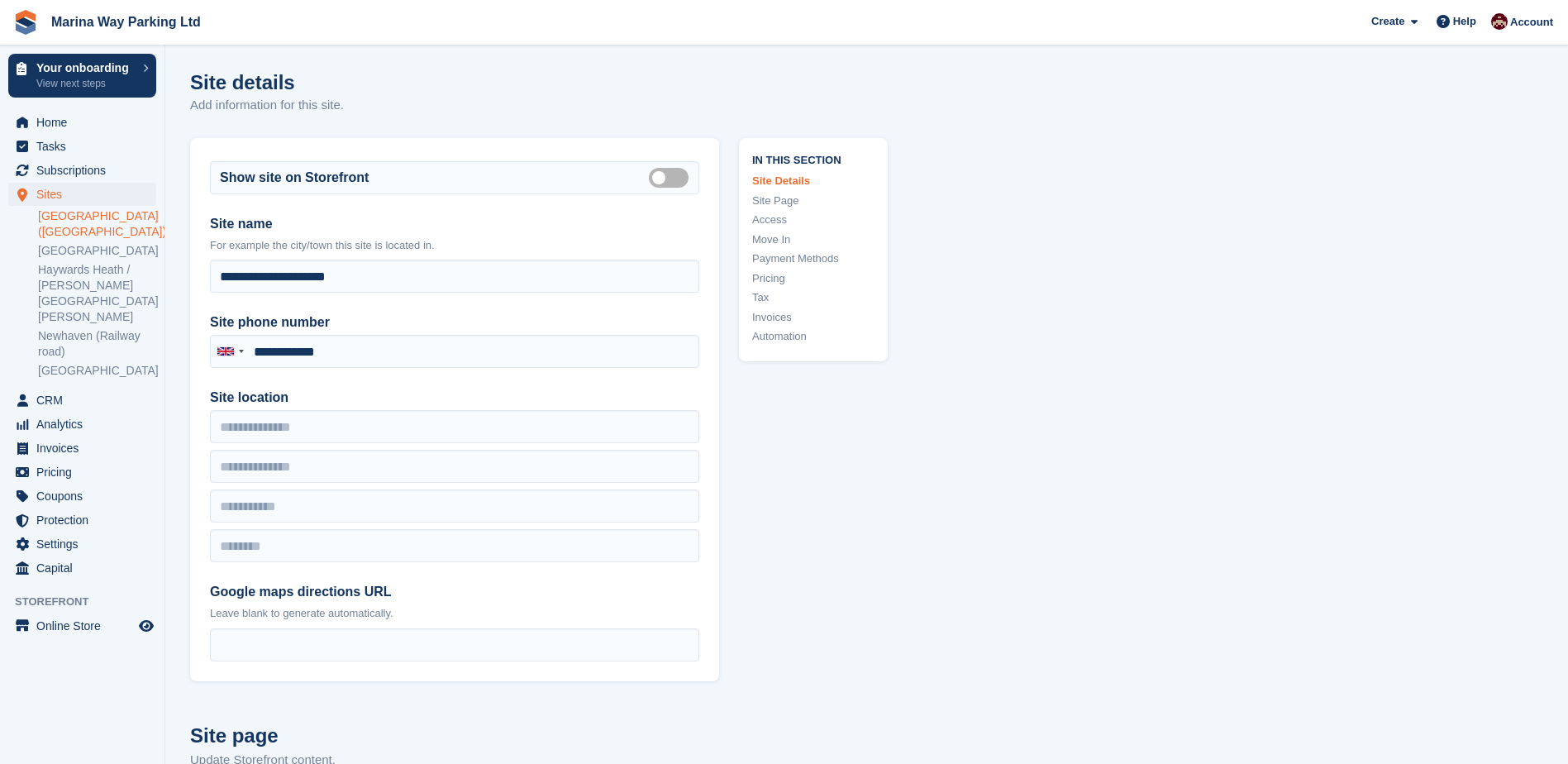
scroll to position [83, 0]
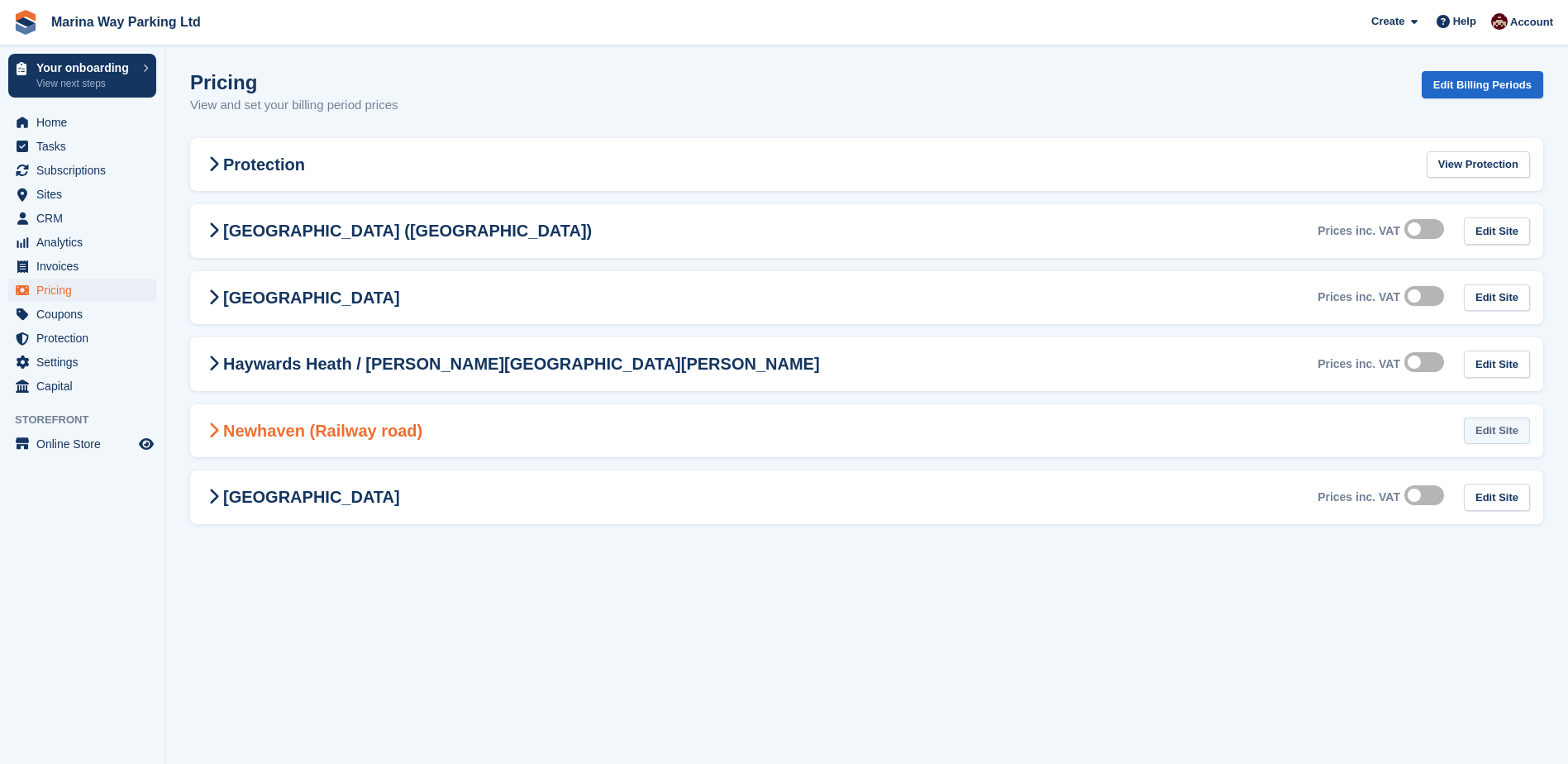
click at [1498, 431] on link "Edit Site" at bounding box center [1497, 431] width 66 height 28
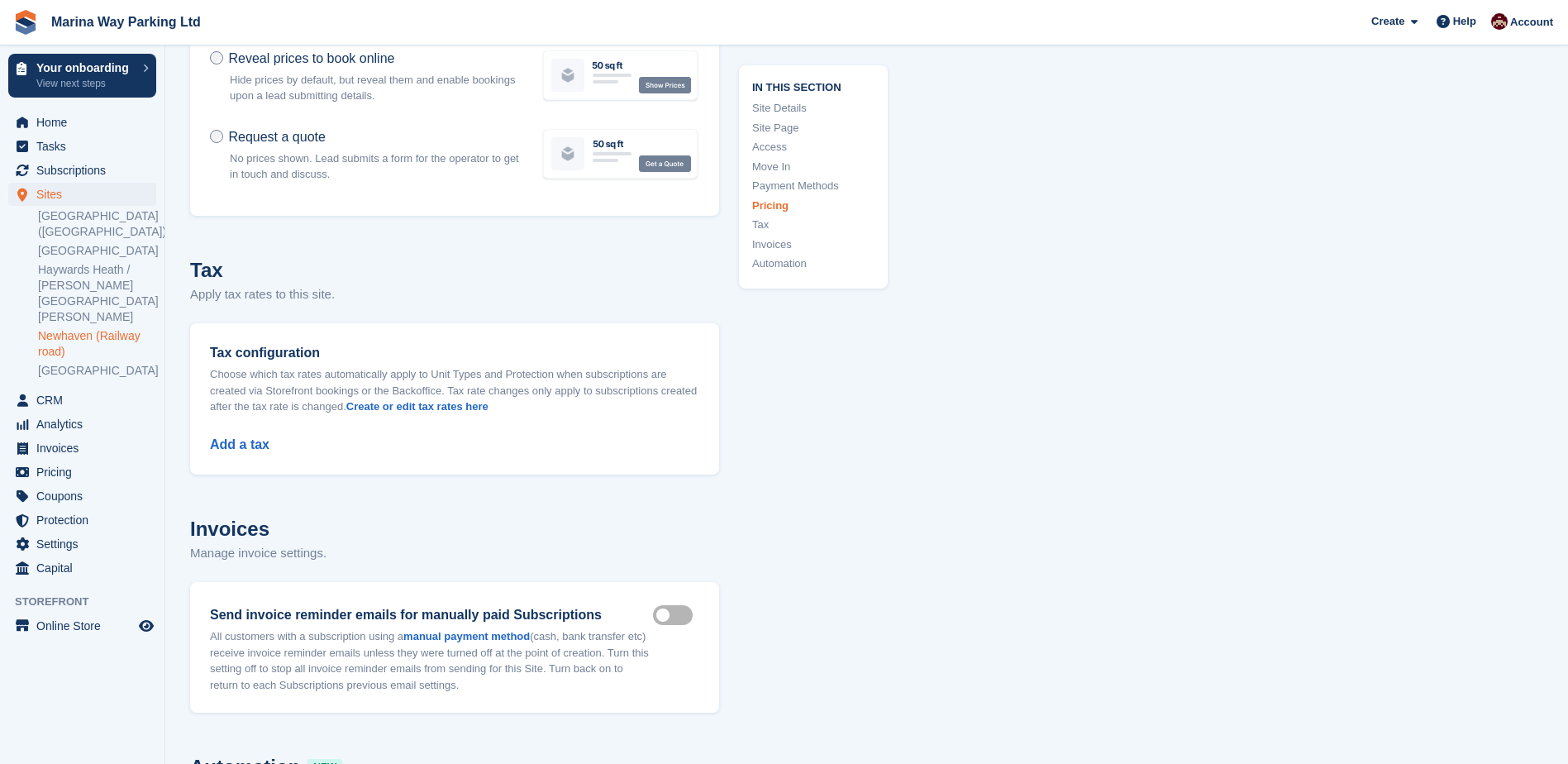
scroll to position [5639, 0]
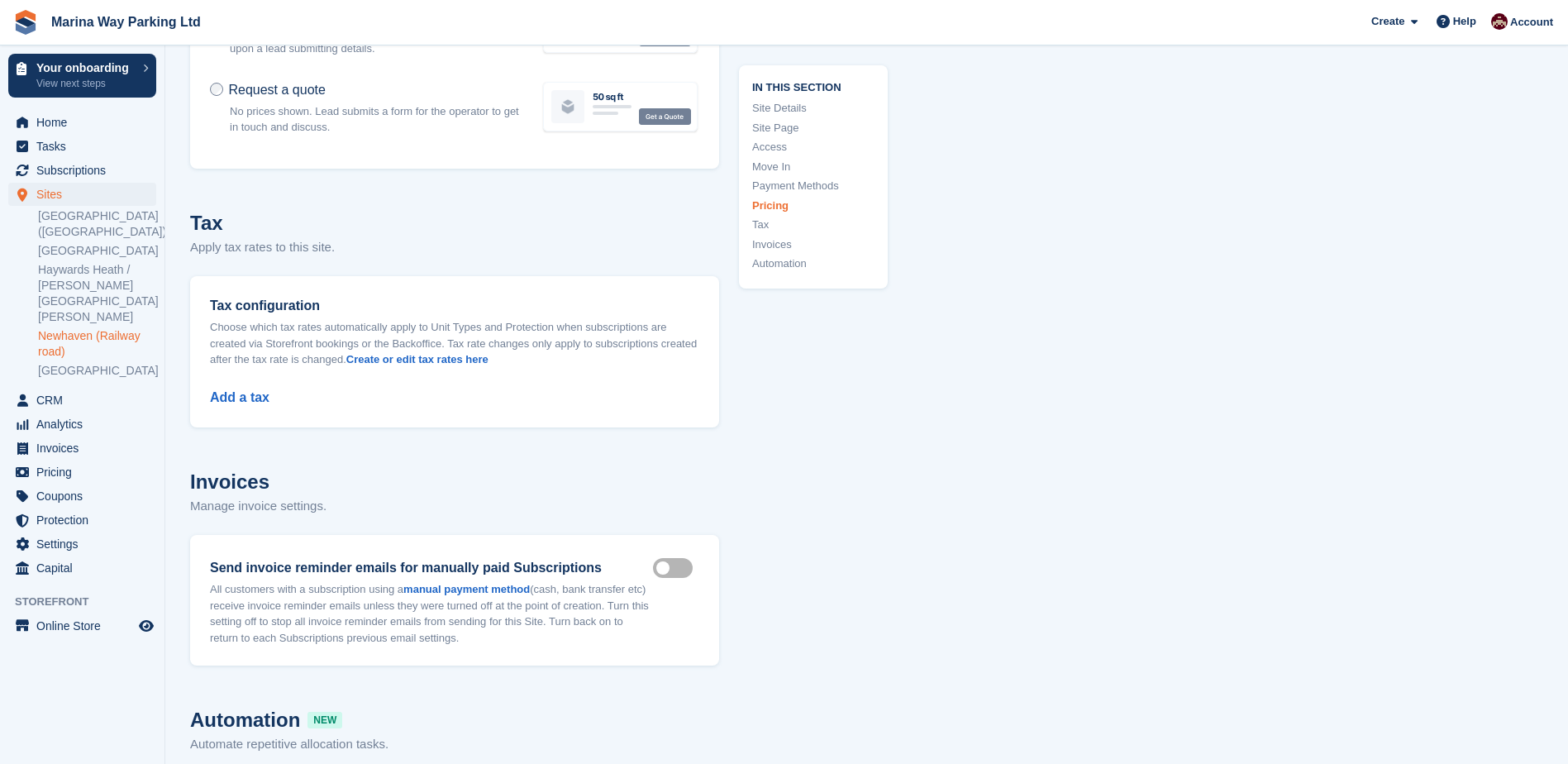
click at [230, 374] on div "Add a tax" at bounding box center [454, 387] width 490 height 40
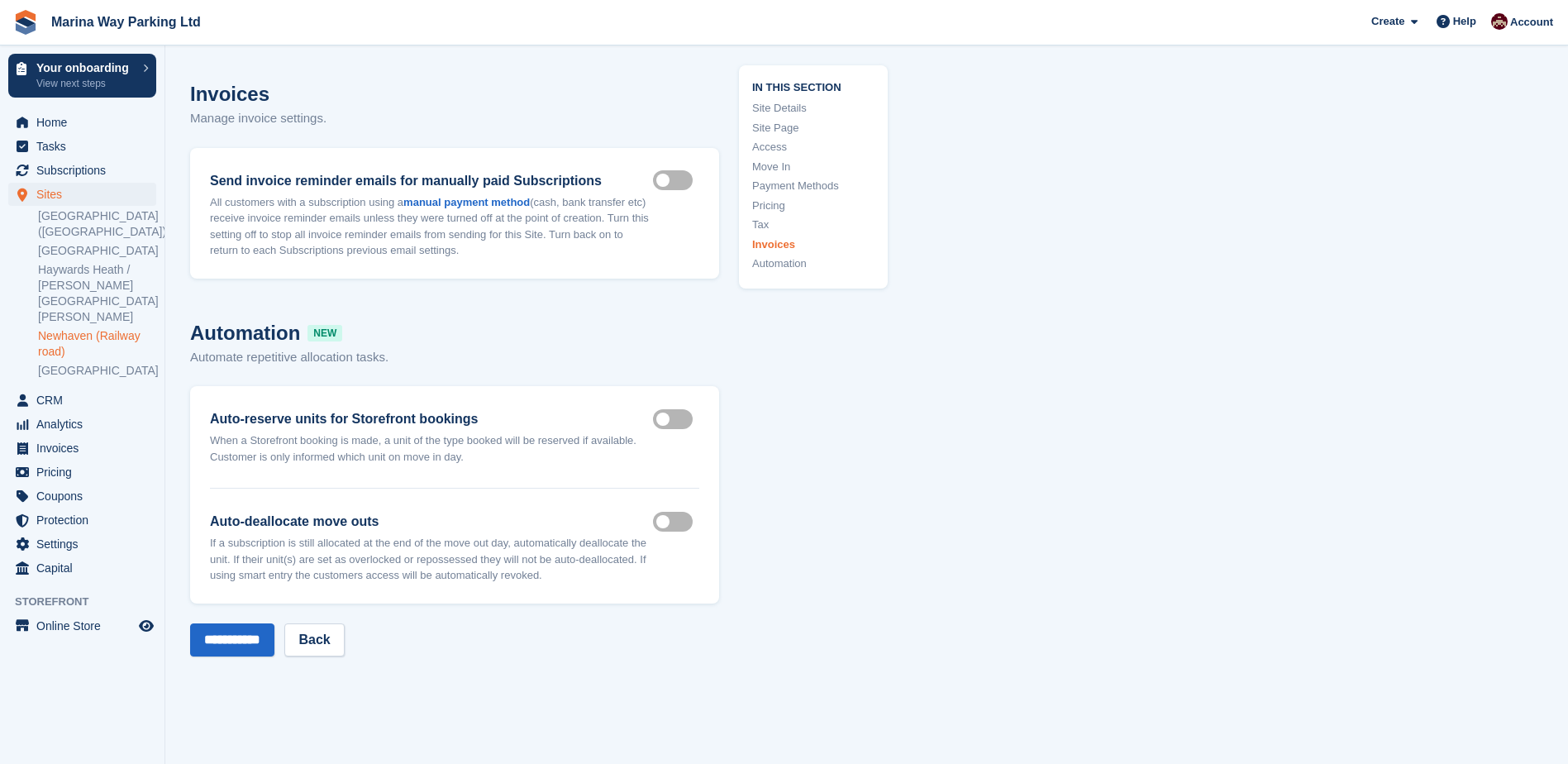
scroll to position [6218, 0]
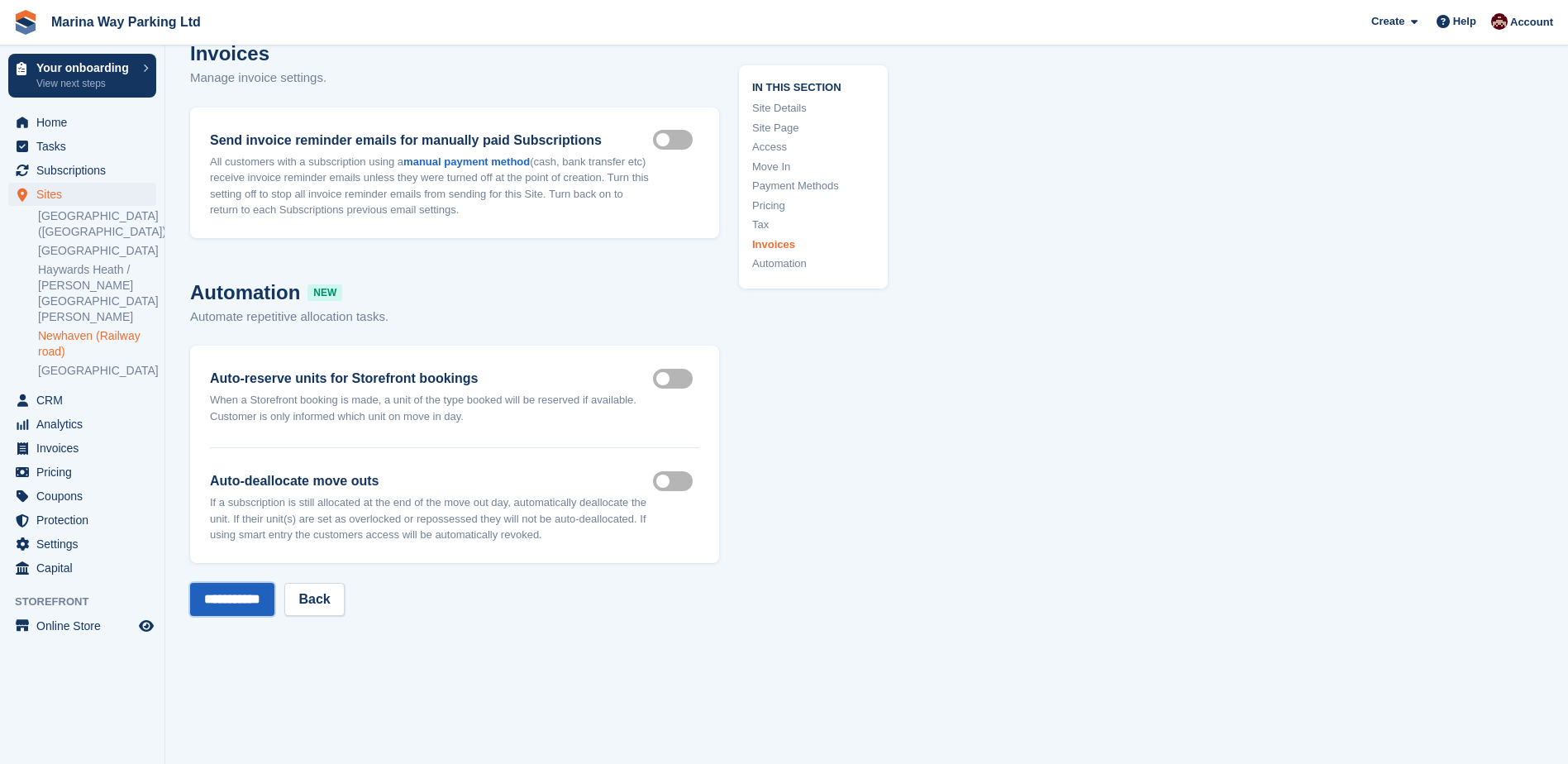
click at [243, 583] on input "**********" at bounding box center [232, 599] width 84 height 33
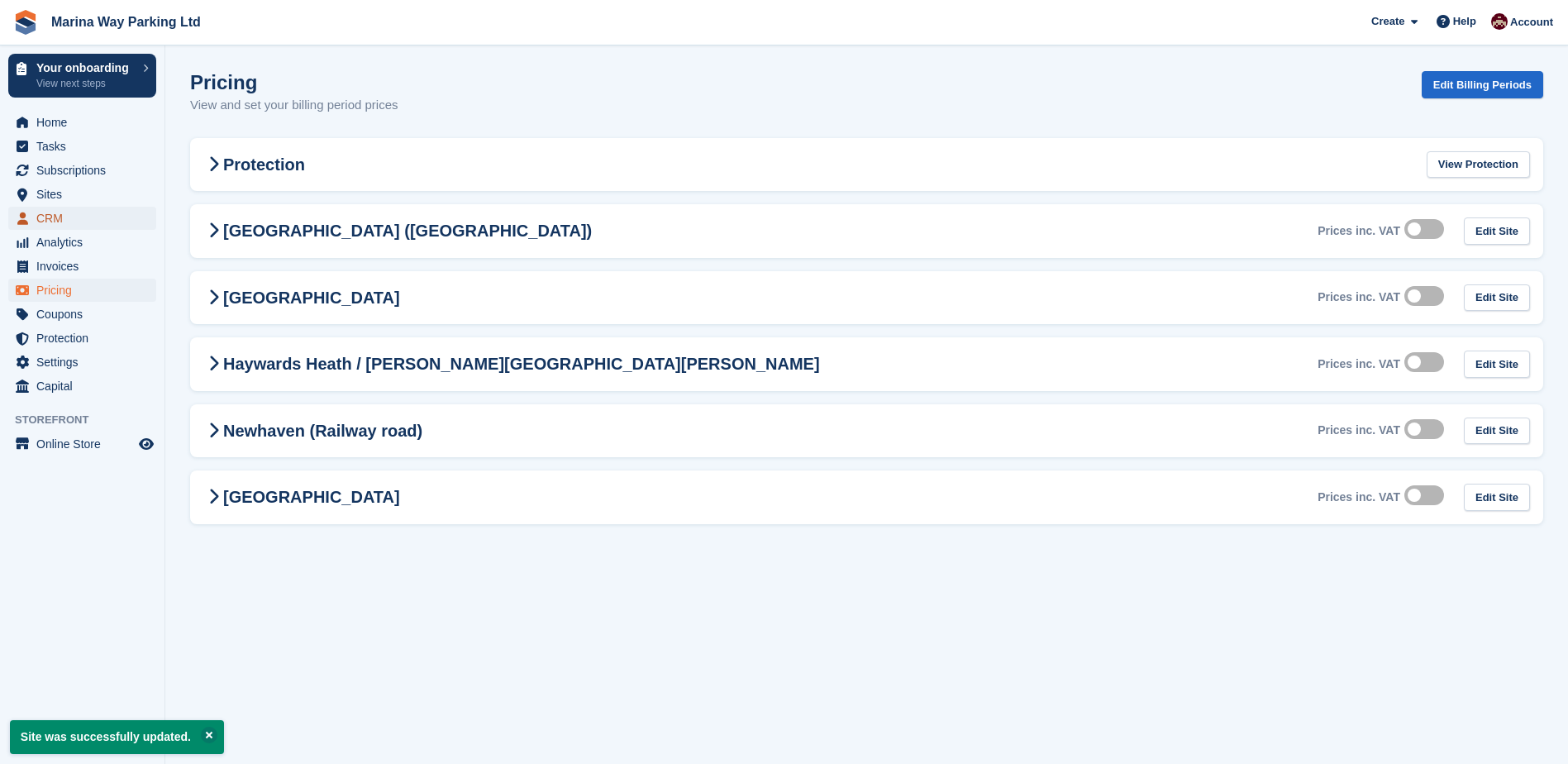
click at [49, 219] on span "CRM" at bounding box center [86, 219] width 99 height 23
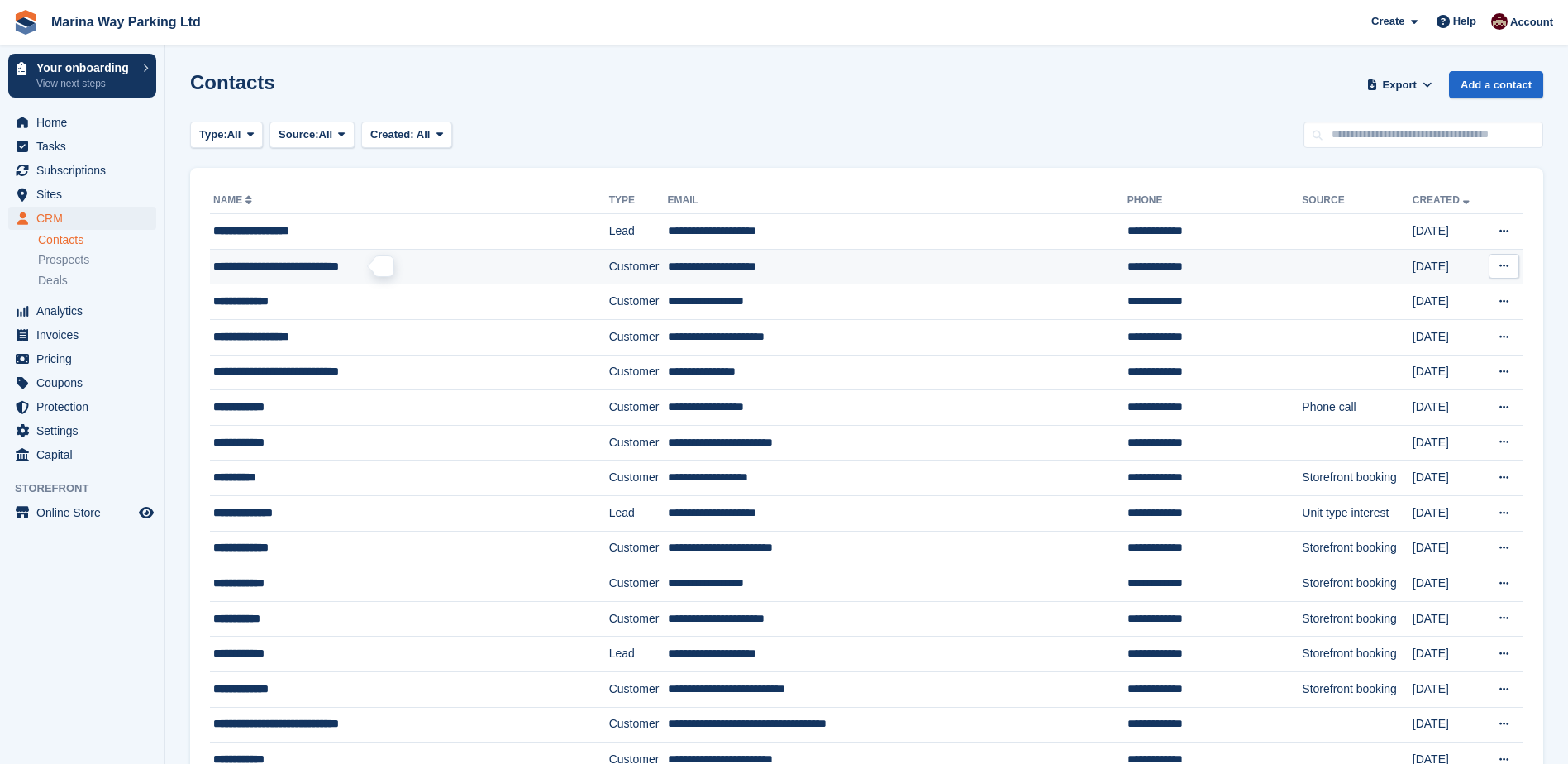
click at [315, 268] on span "**********" at bounding box center [275, 266] width 125 height 12
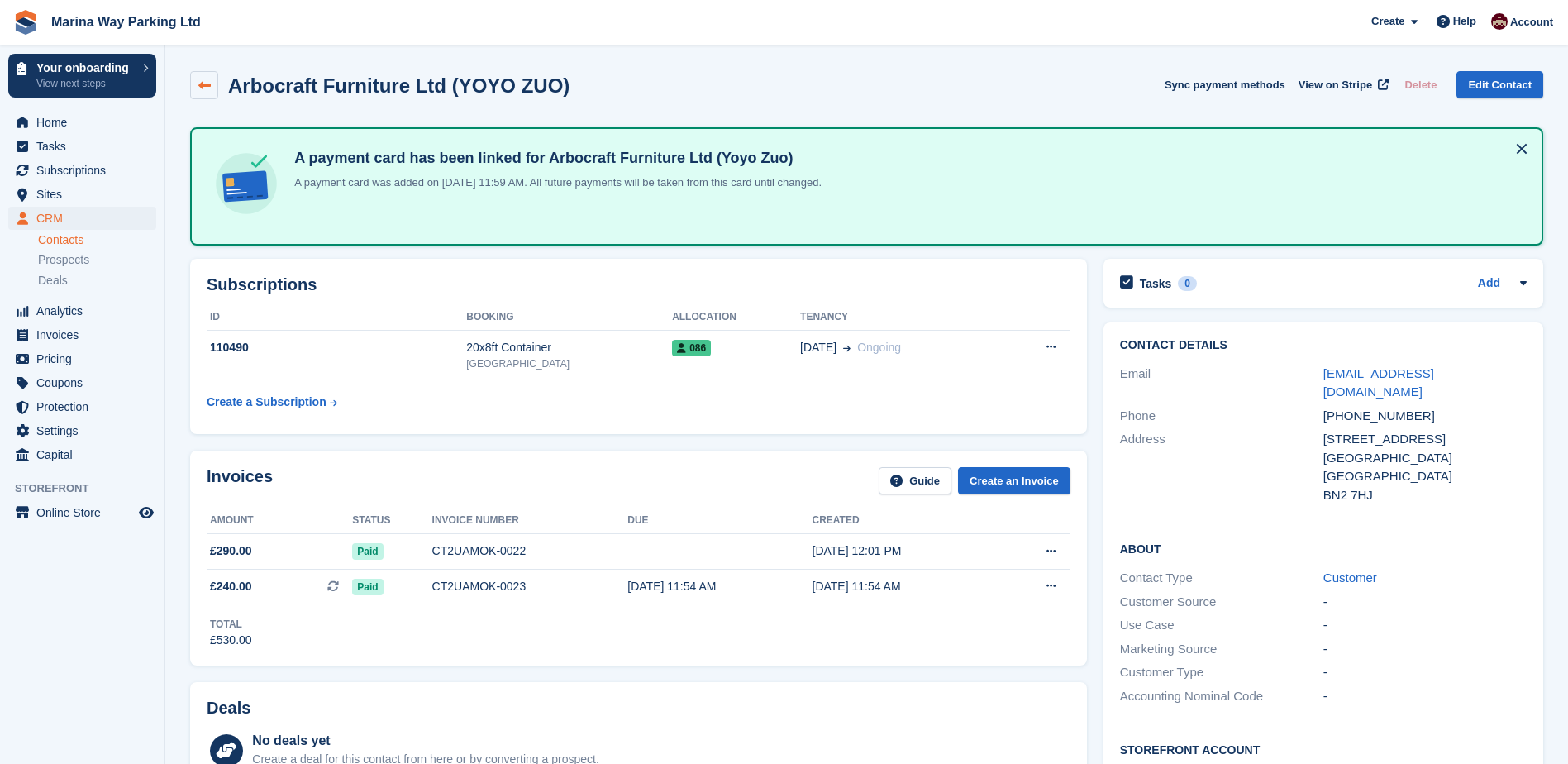
click at [202, 82] on icon at bounding box center [204, 85] width 12 height 12
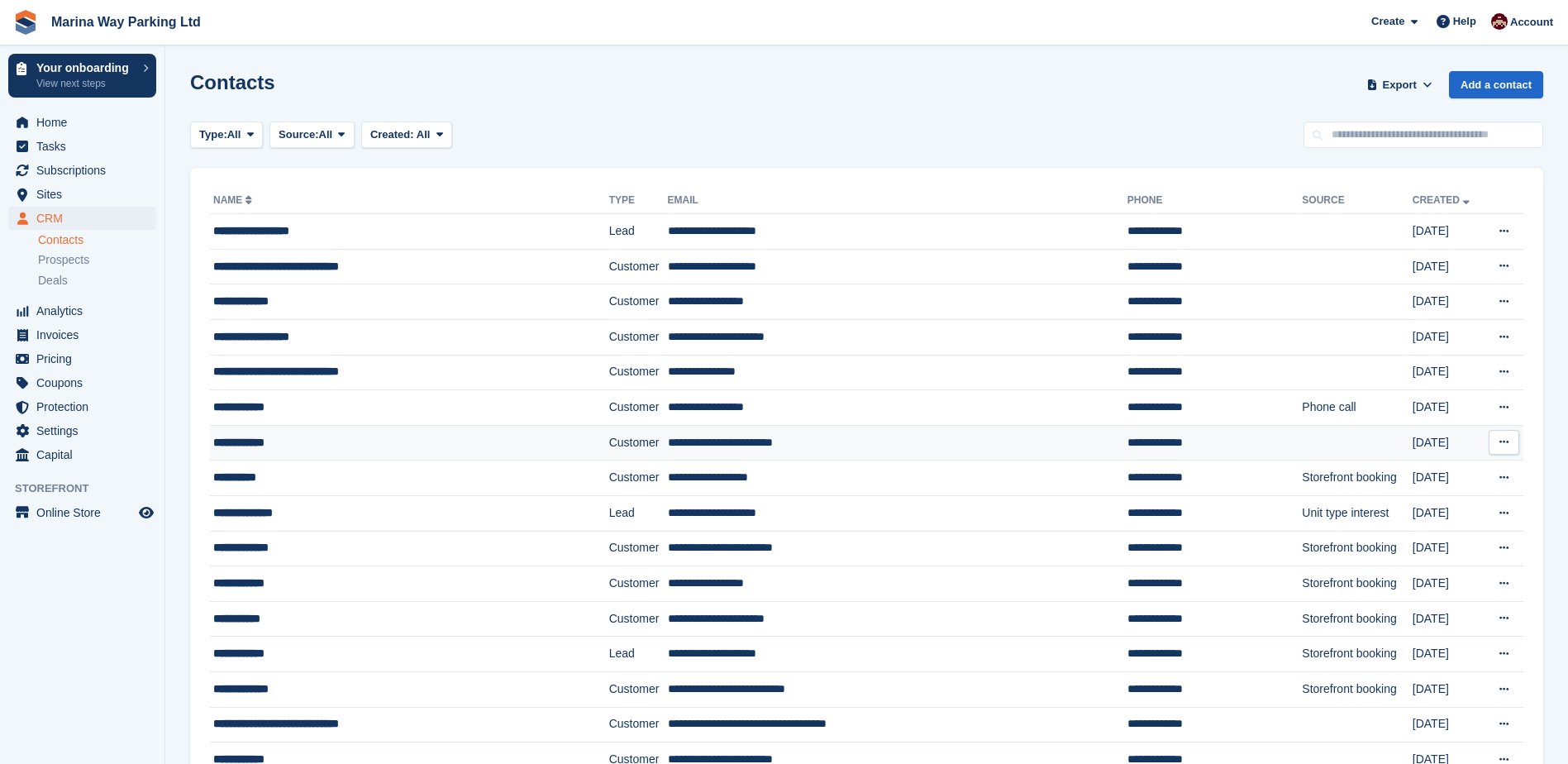
click at [273, 443] on div "**********" at bounding box center [382, 442] width 338 height 18
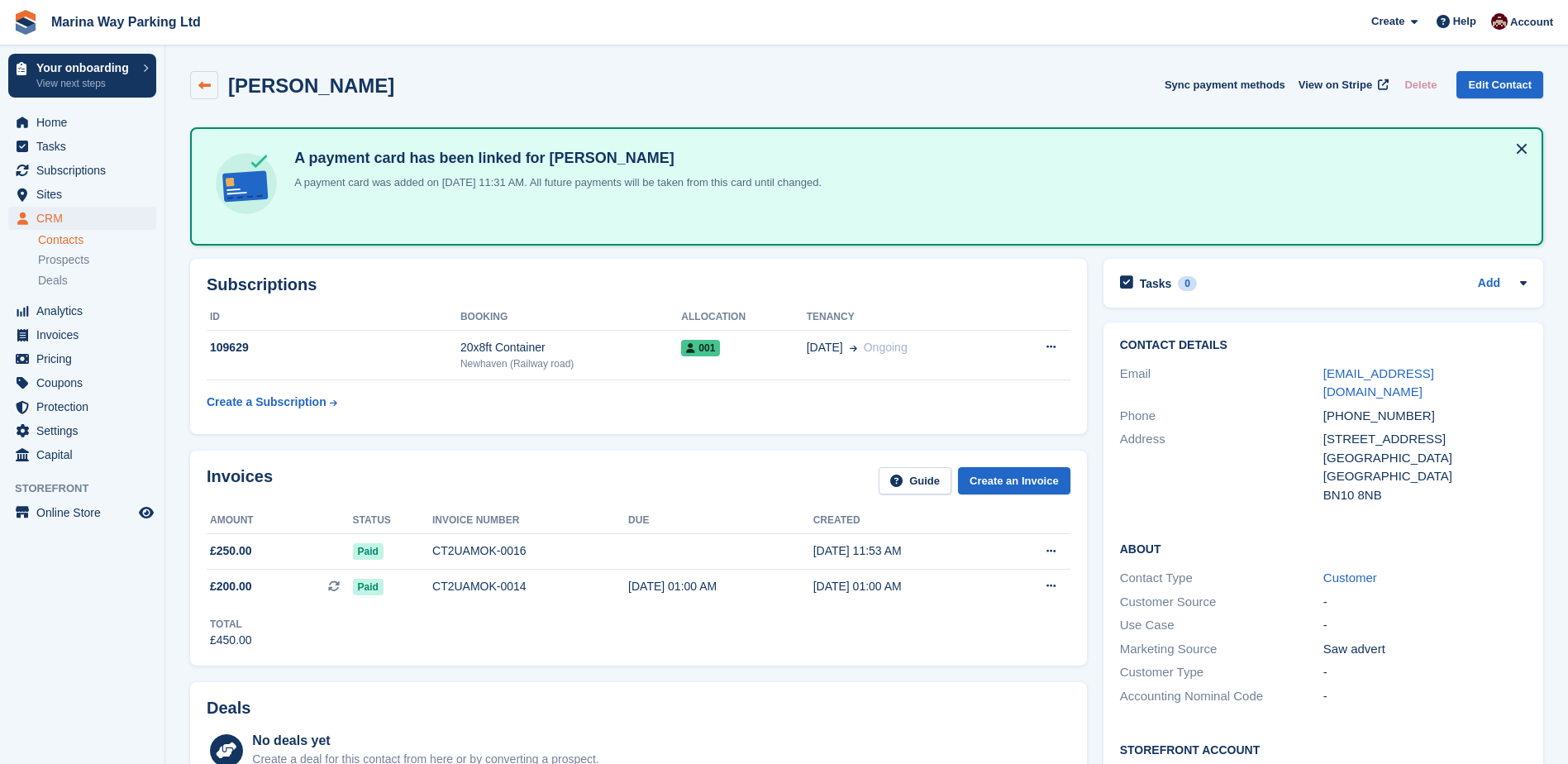
click at [209, 87] on icon at bounding box center [204, 85] width 12 height 12
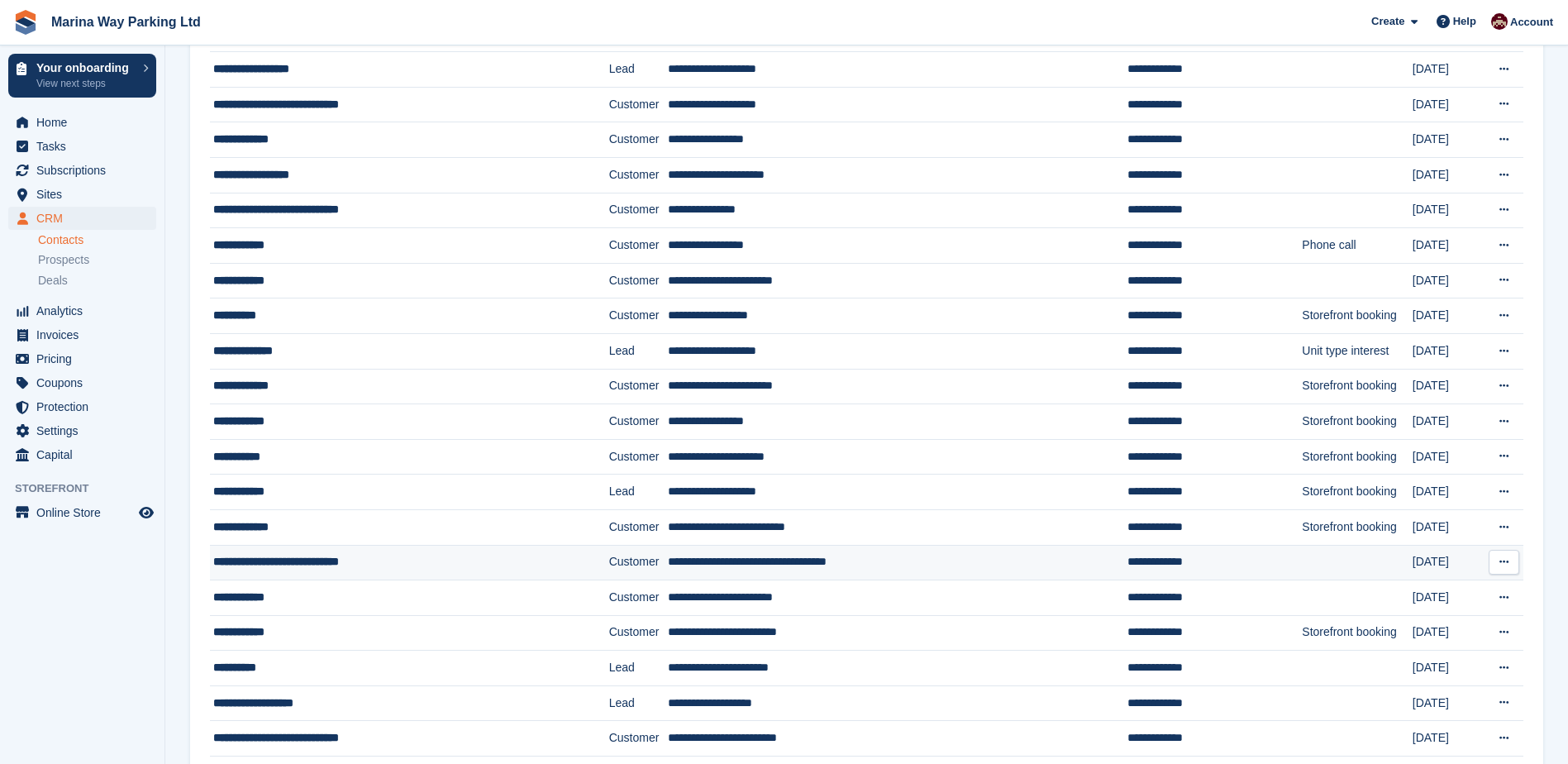
scroll to position [165, 0]
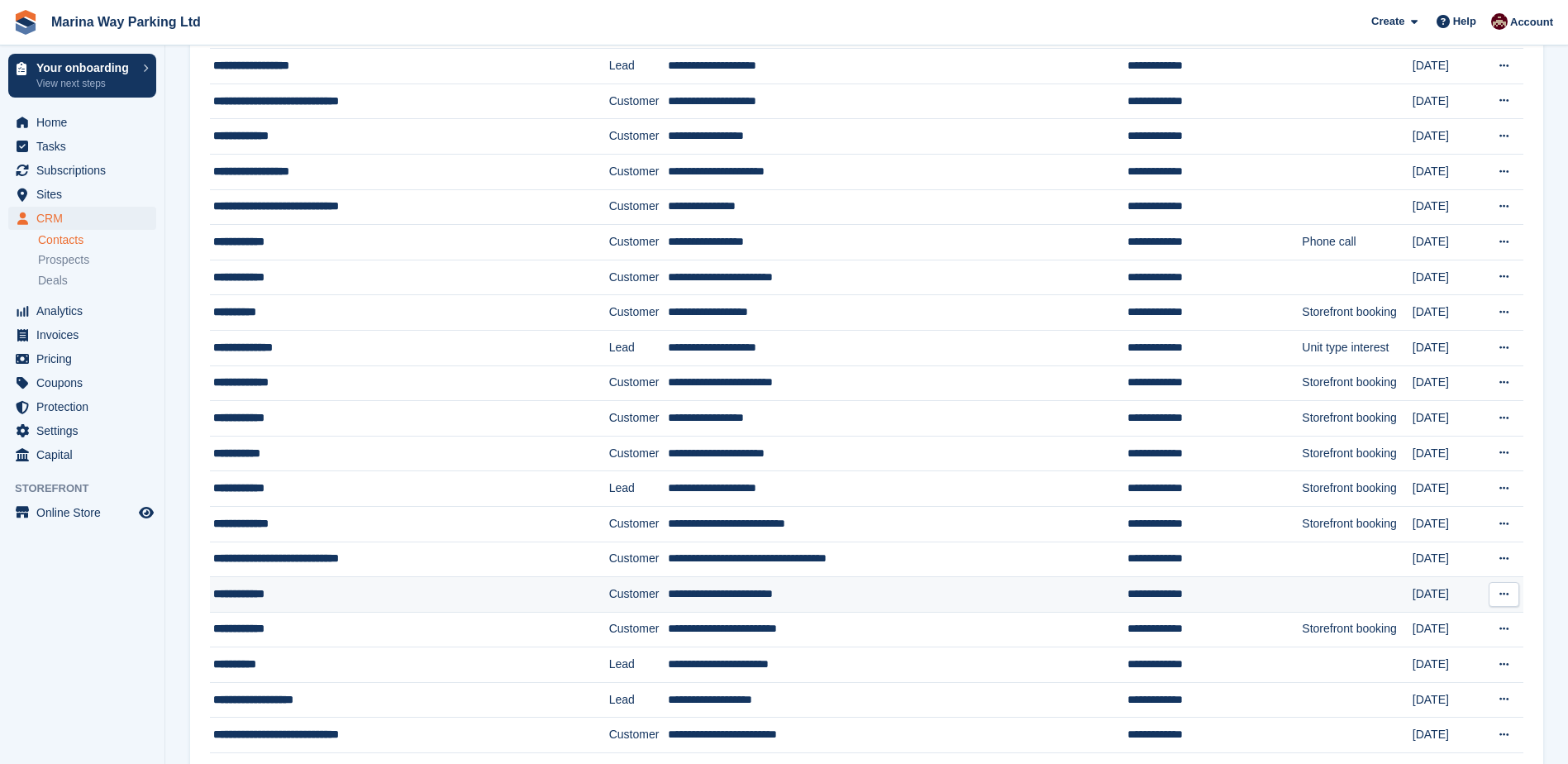
click at [256, 593] on div "**********" at bounding box center [382, 594] width 338 height 18
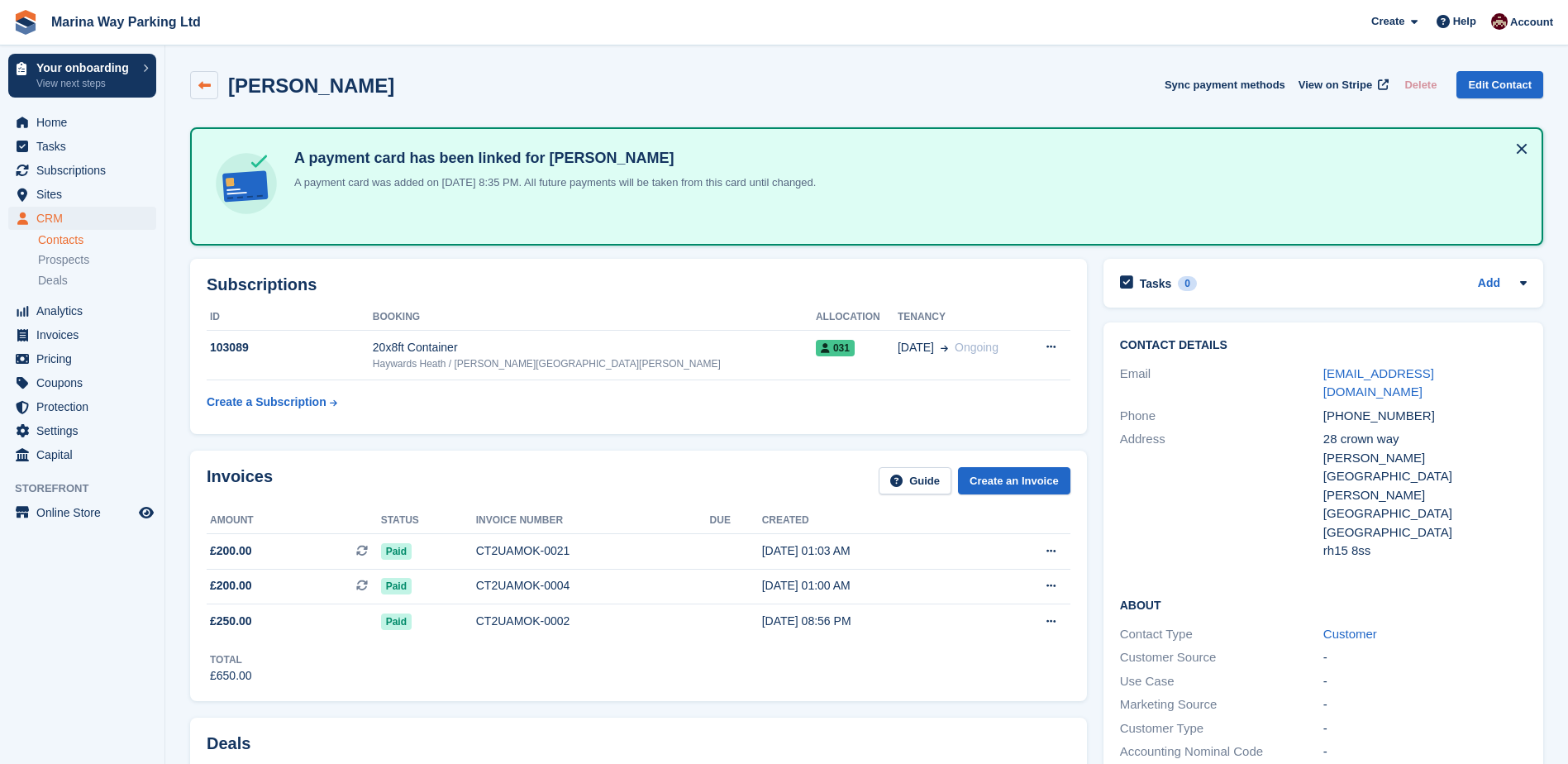
click at [199, 79] on icon at bounding box center [204, 85] width 12 height 12
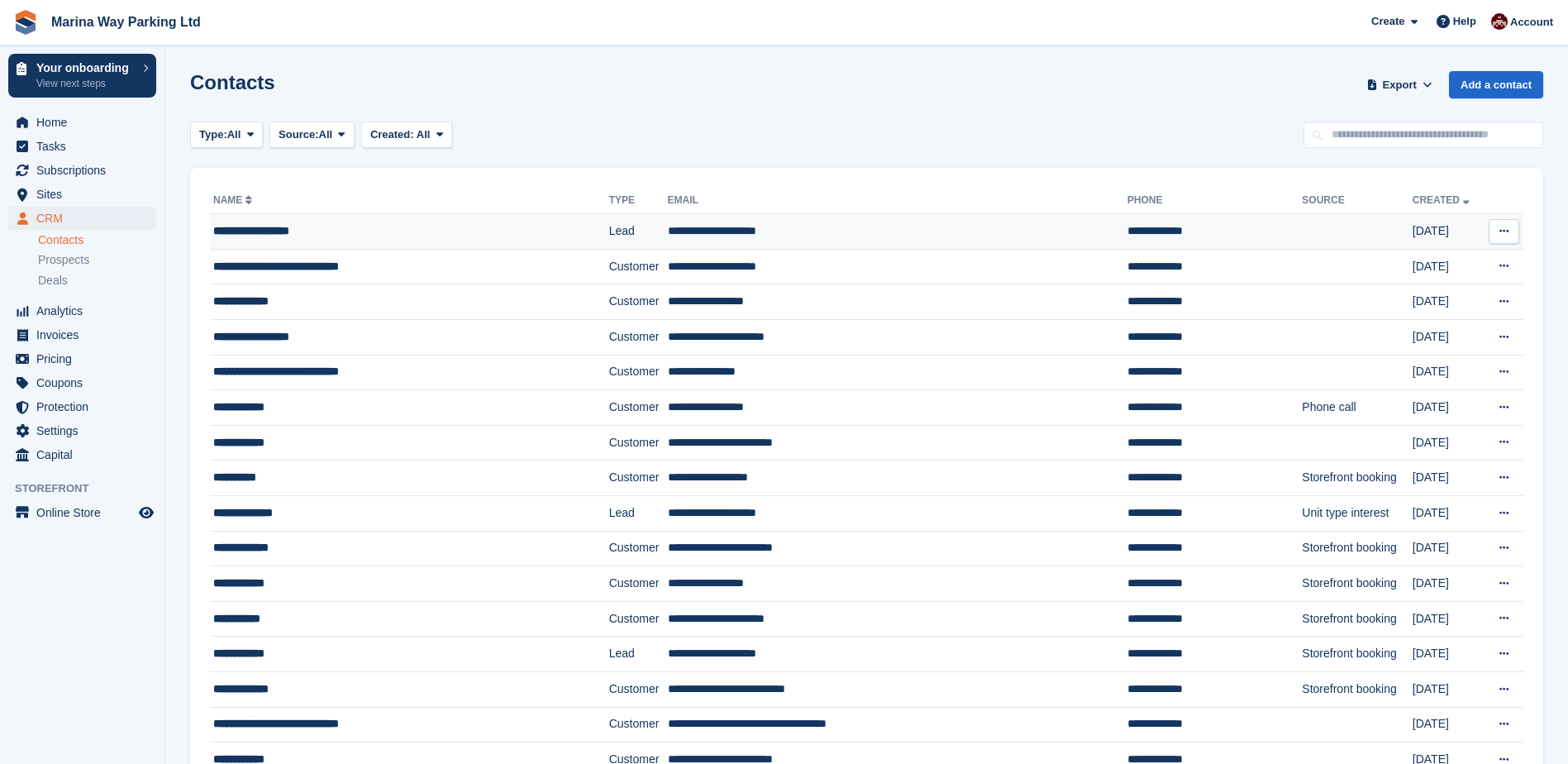
click at [291, 228] on div "**********" at bounding box center [382, 231] width 338 height 18
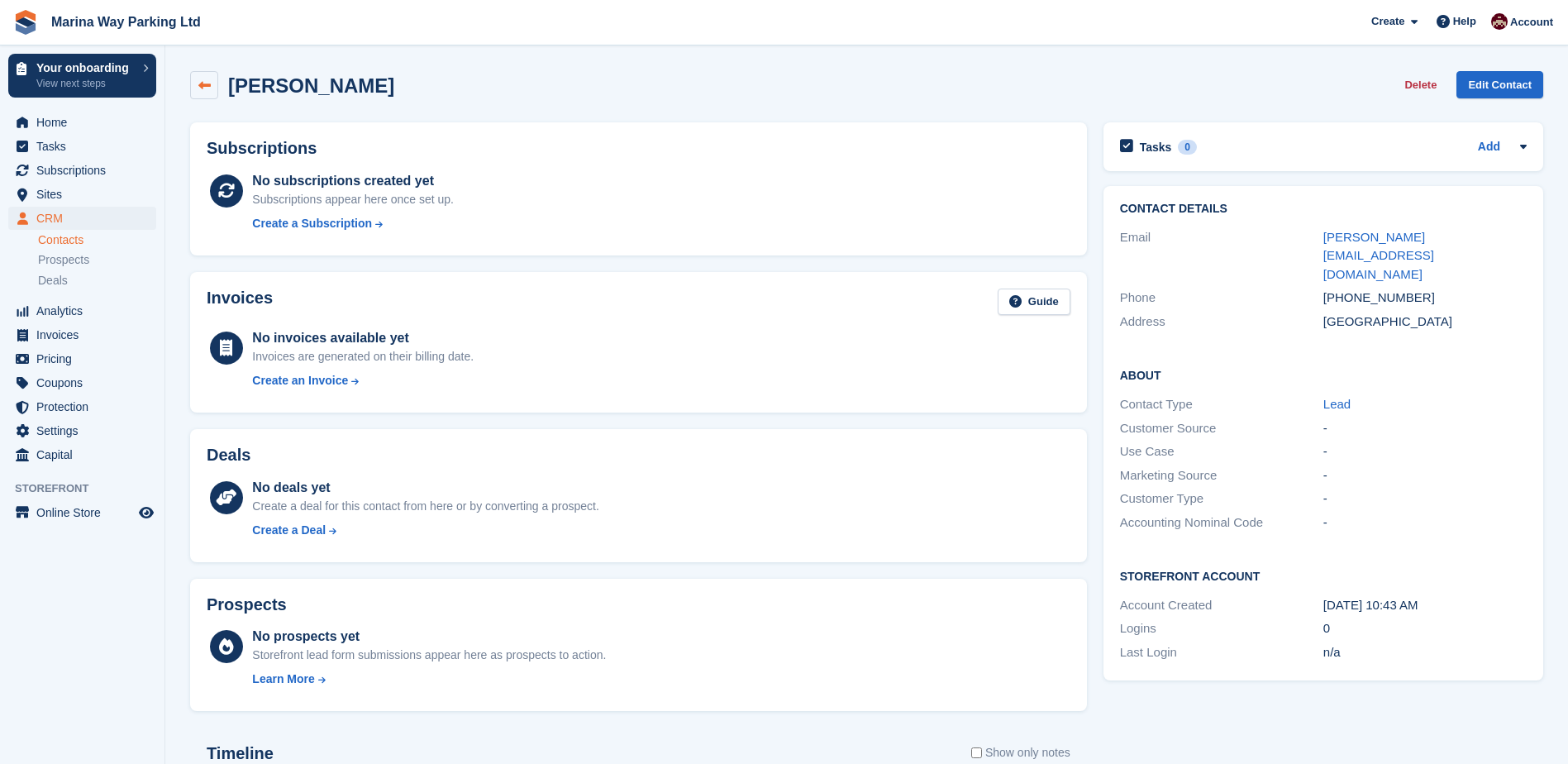
click at [205, 85] on icon at bounding box center [204, 85] width 12 height 12
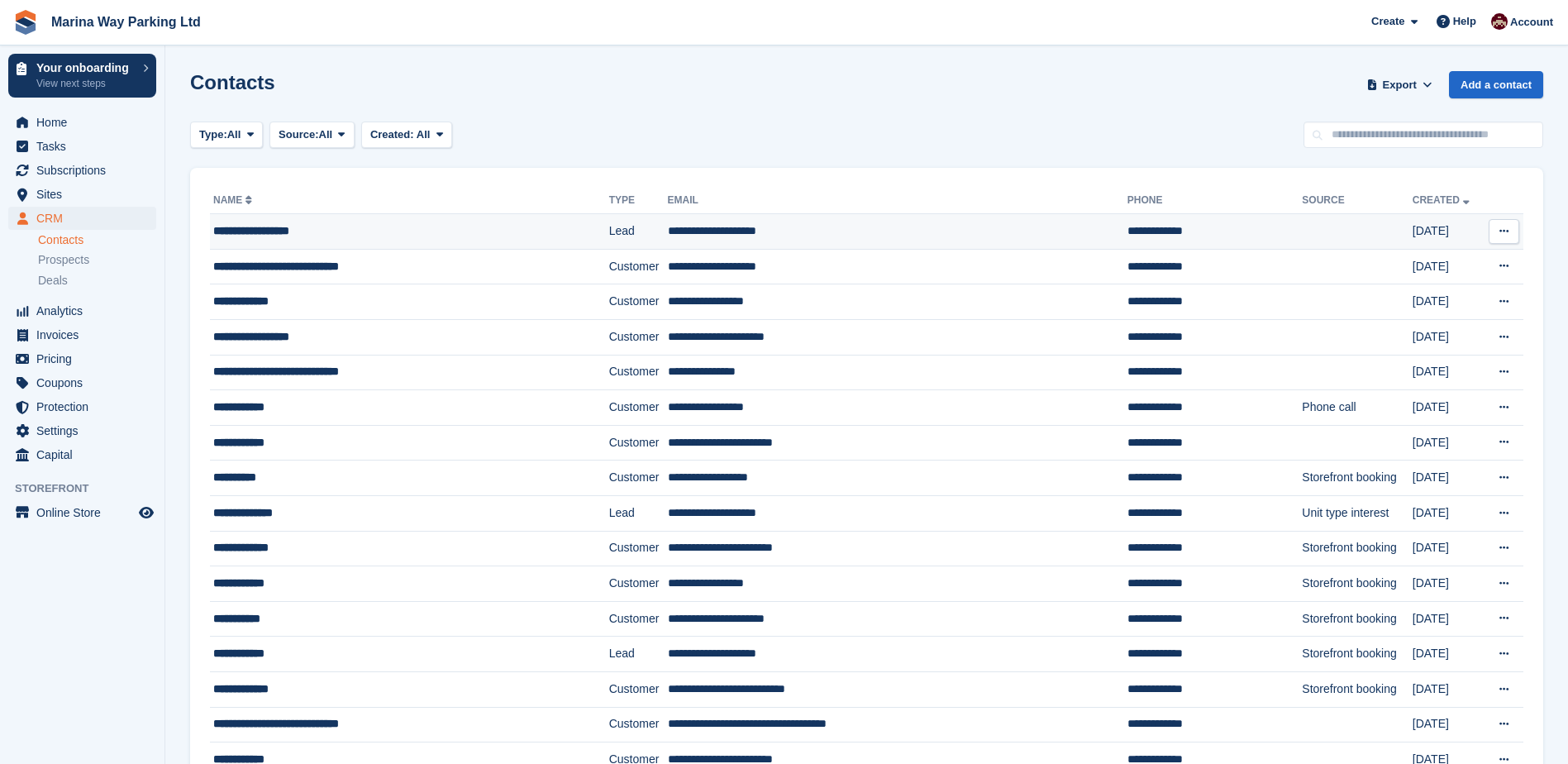
click at [1503, 227] on icon at bounding box center [1504, 231] width 9 height 11
click at [836, 140] on div "Type: All All Lead Customer Source: All All Storefront Backoffice Pre-Opening i…" at bounding box center [866, 135] width 1353 height 28
click at [1509, 227] on button at bounding box center [1504, 232] width 30 height 25
click at [1412, 299] on p "Delete contact" at bounding box center [1440, 299] width 144 height 21
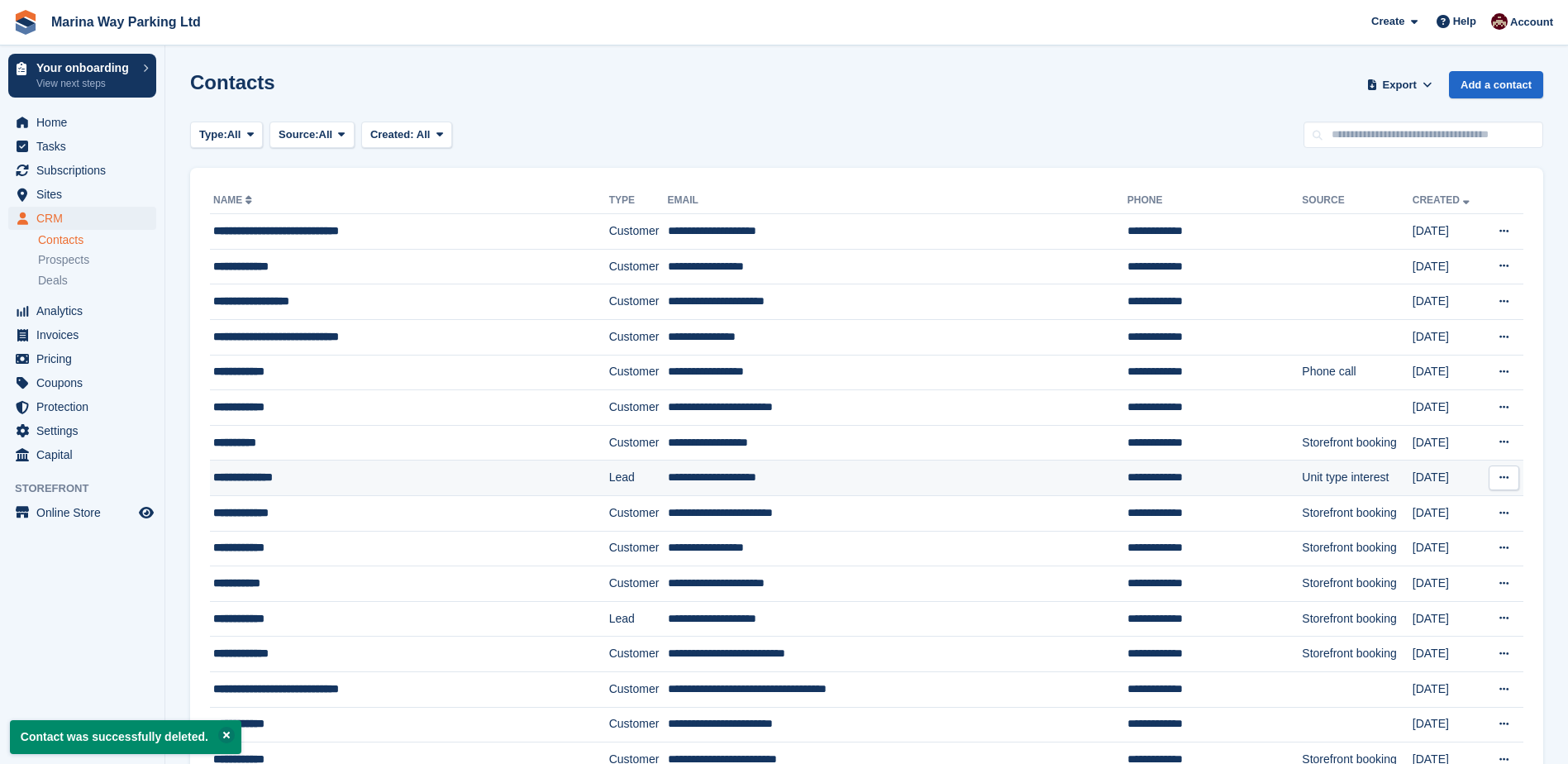
click at [1511, 475] on button at bounding box center [1504, 478] width 30 height 25
click at [1409, 541] on p "Delete contact" at bounding box center [1440, 545] width 144 height 21
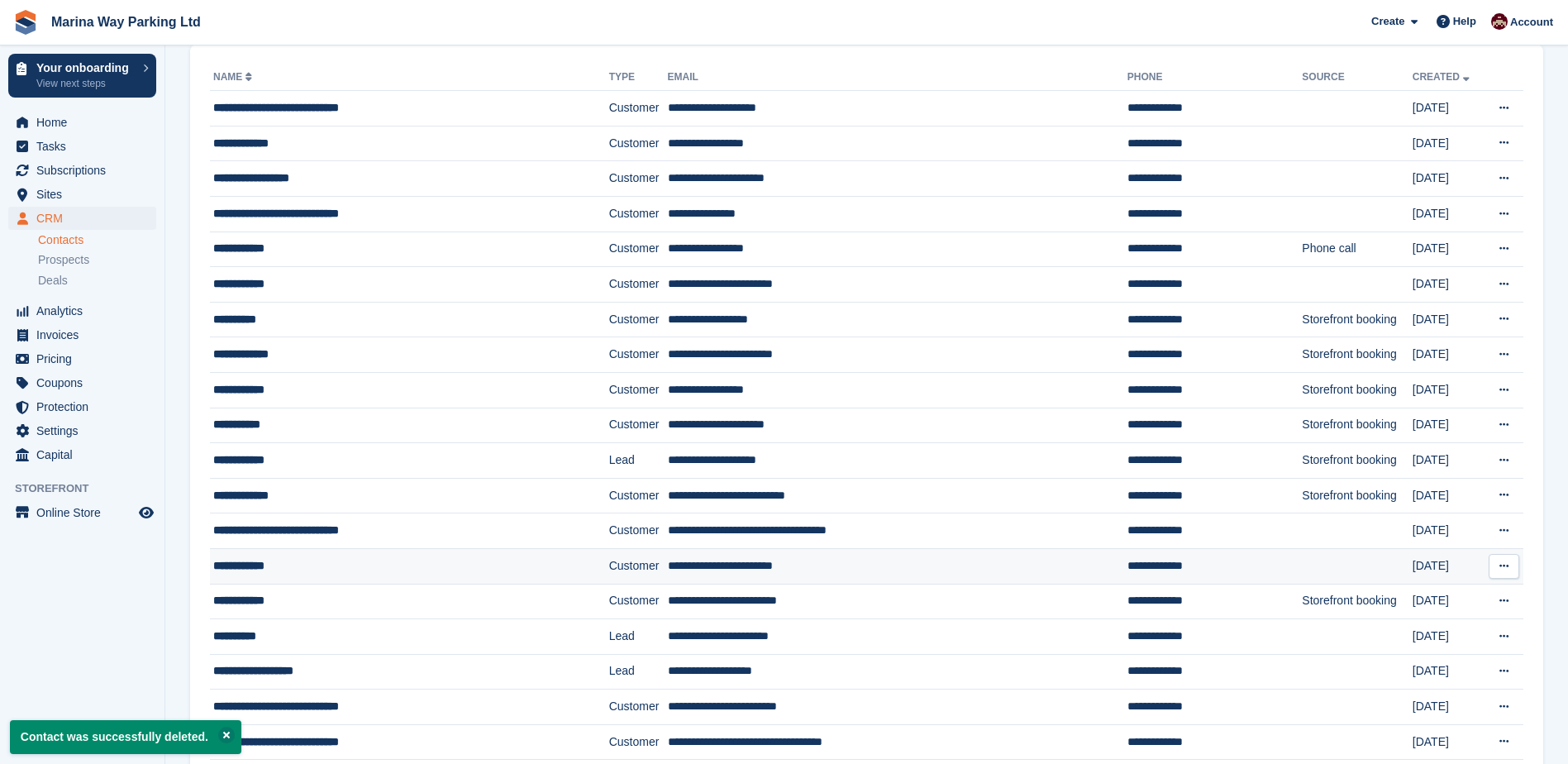
scroll to position [165, 0]
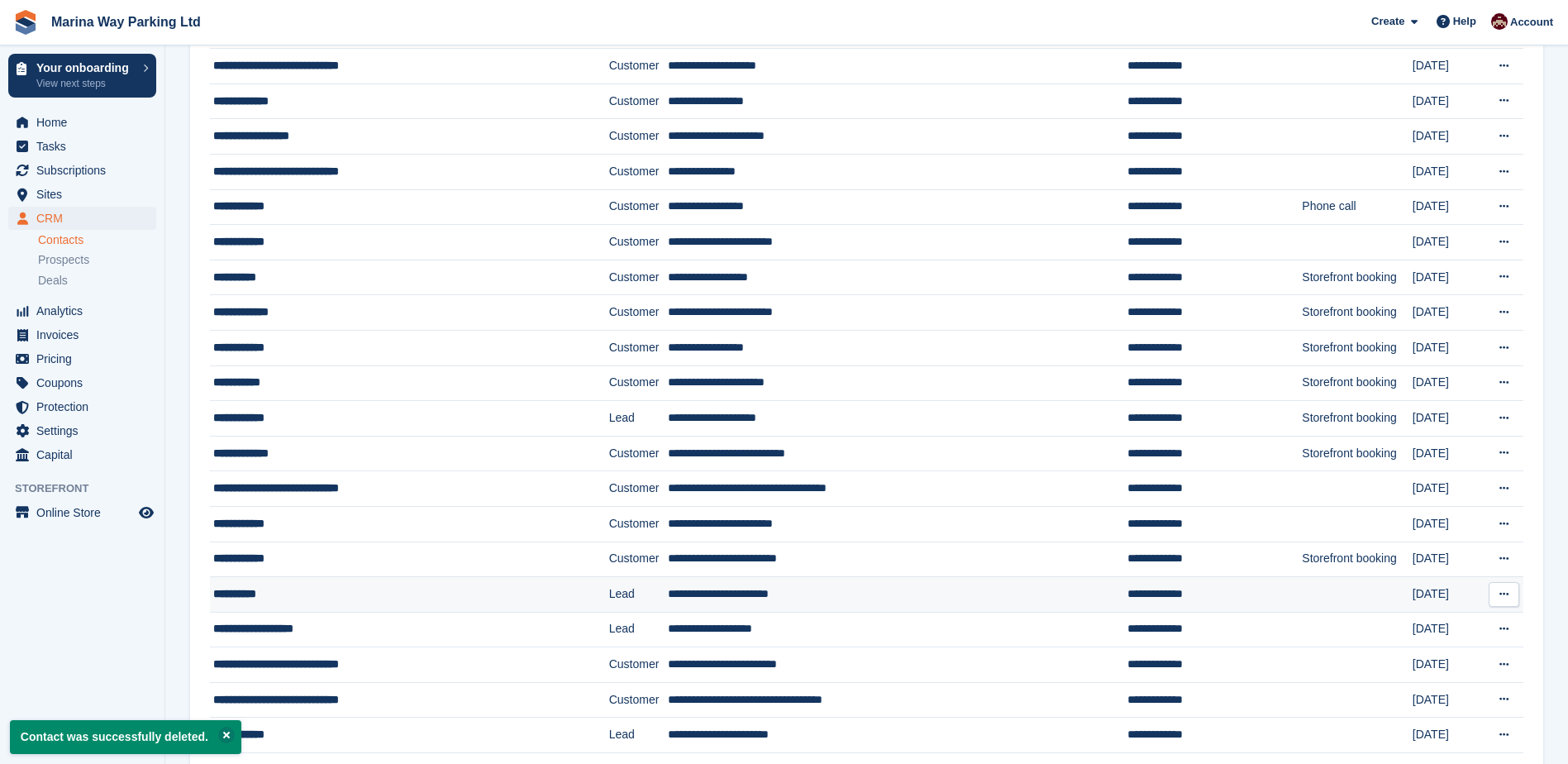
click at [1510, 598] on button at bounding box center [1504, 594] width 30 height 25
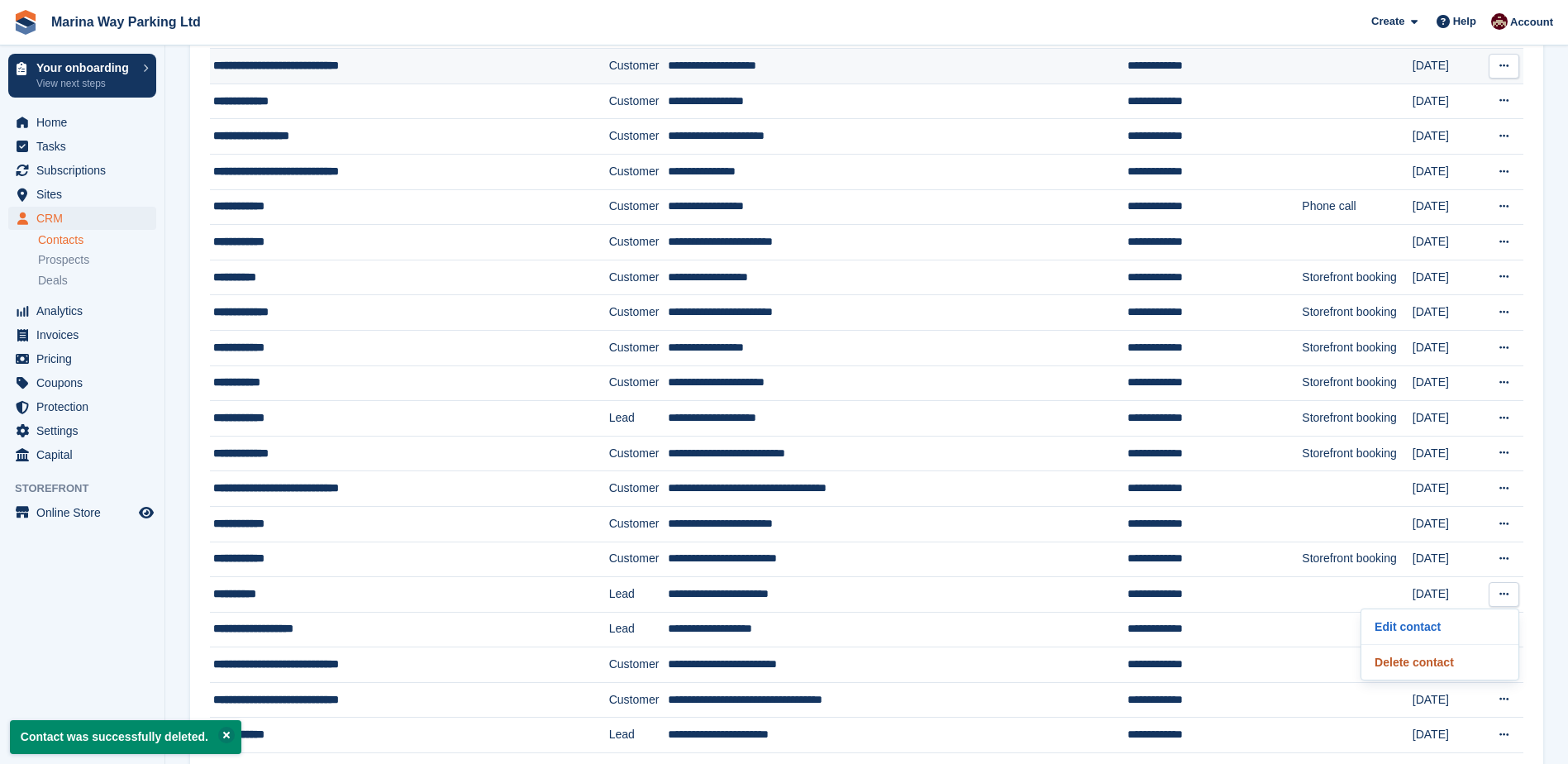
drag, startPoint x: 1449, startPoint y: 665, endPoint x: 864, endPoint y: 53, distance: 846.6
click at [1448, 664] on p "Delete contact" at bounding box center [1440, 662] width 144 height 21
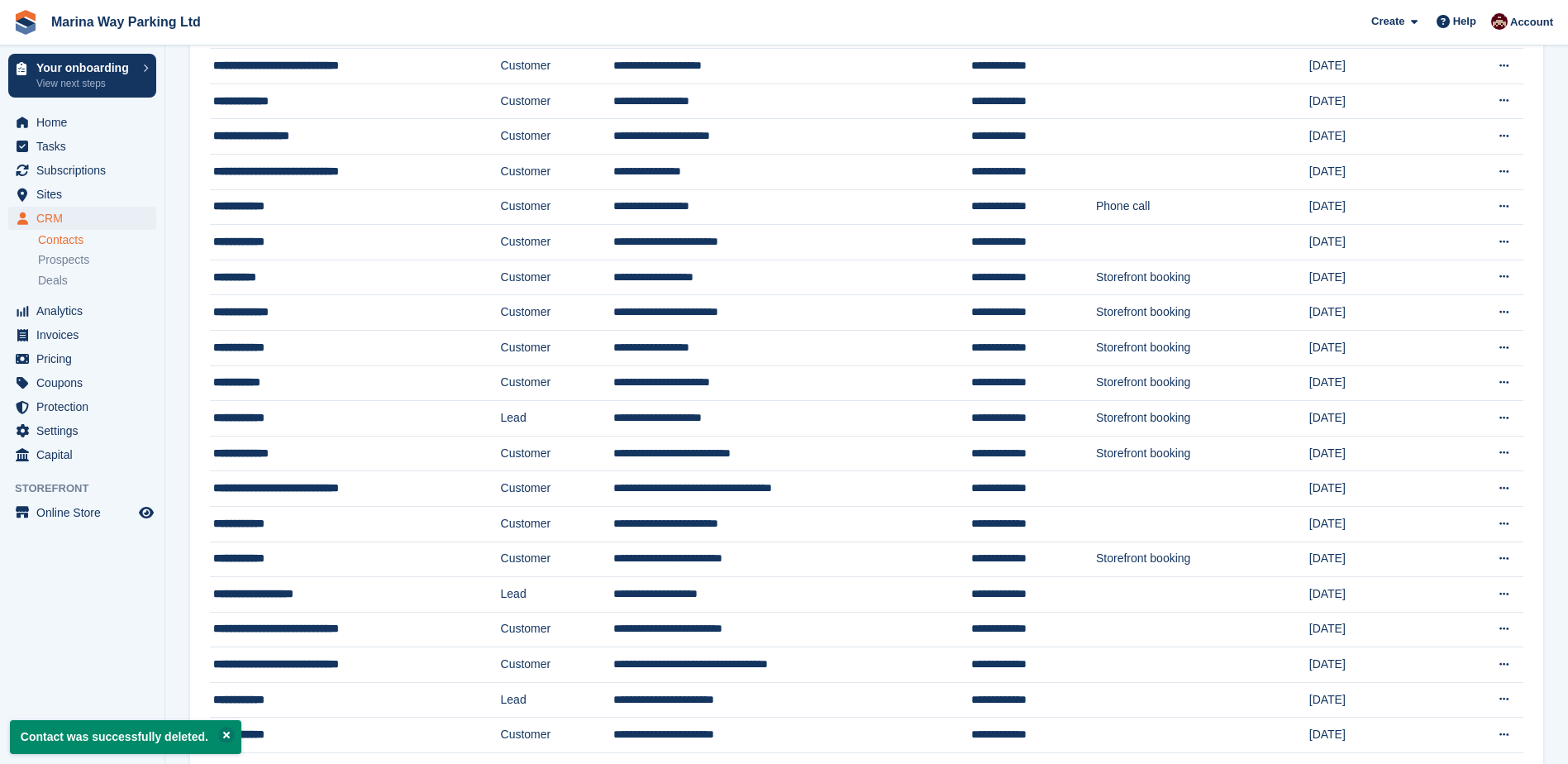
scroll to position [0, 0]
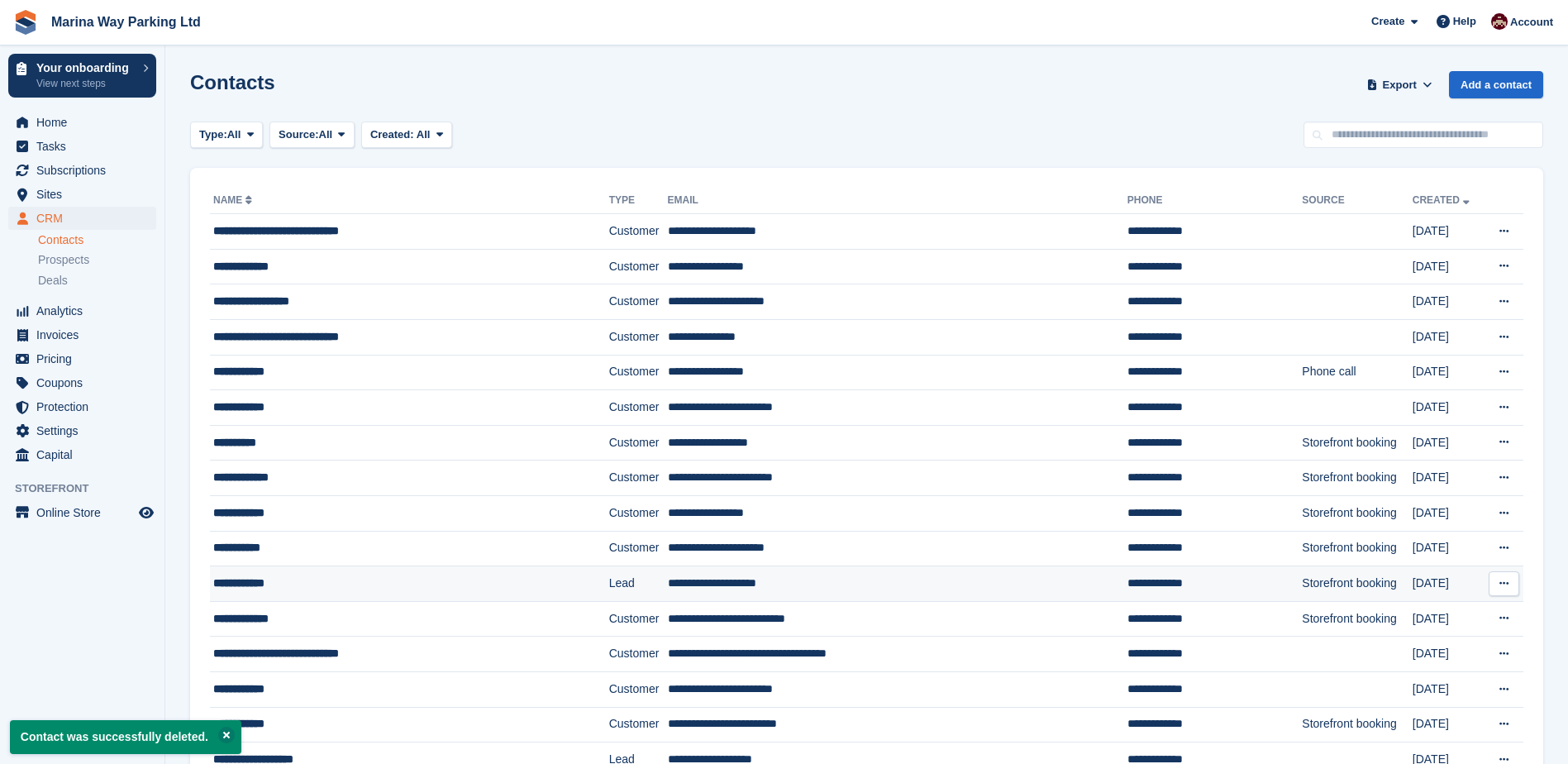
click at [1509, 580] on button at bounding box center [1504, 584] width 30 height 25
click at [1417, 649] on p "Delete contact" at bounding box center [1440, 651] width 144 height 21
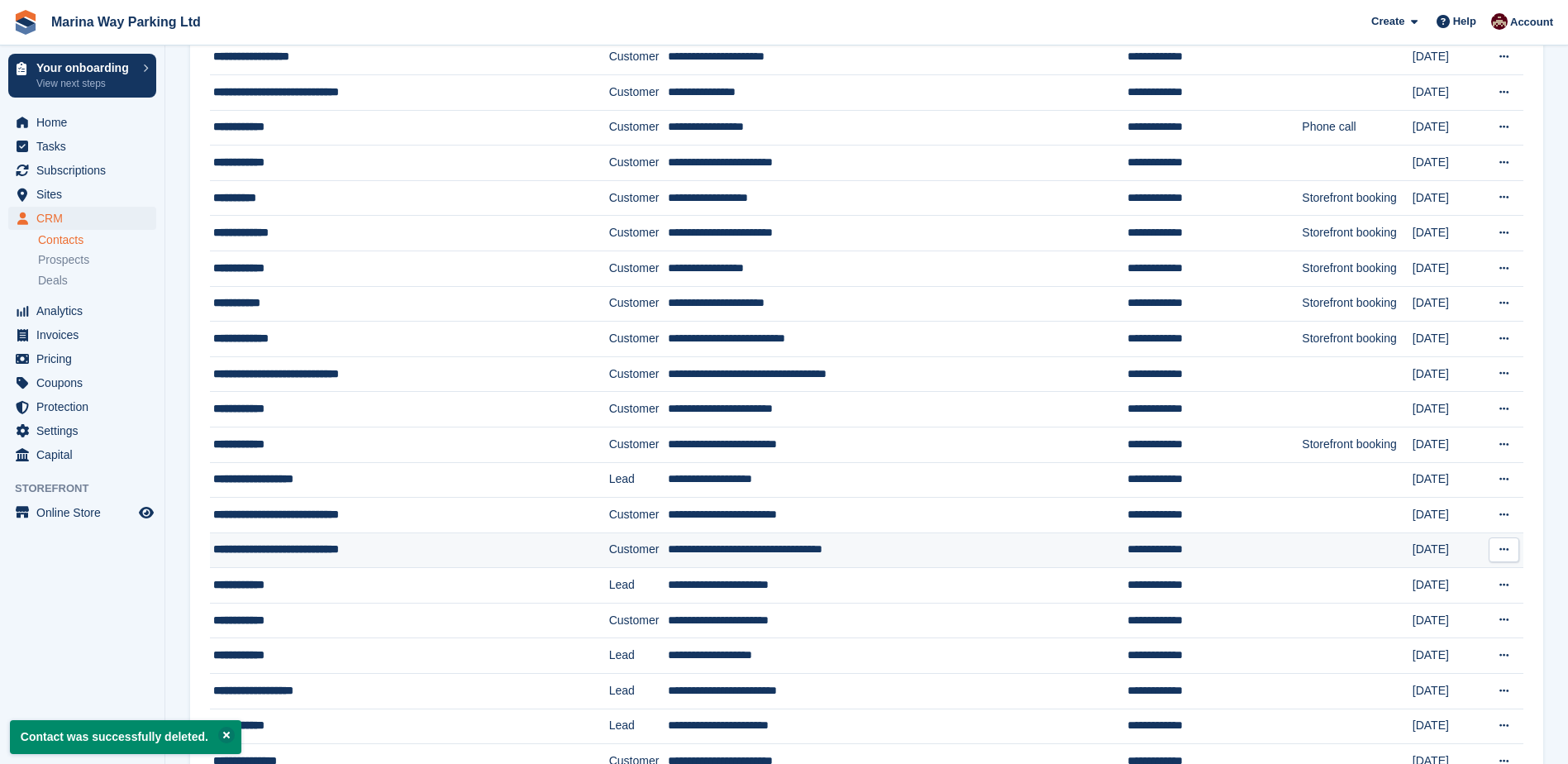
scroll to position [248, 0]
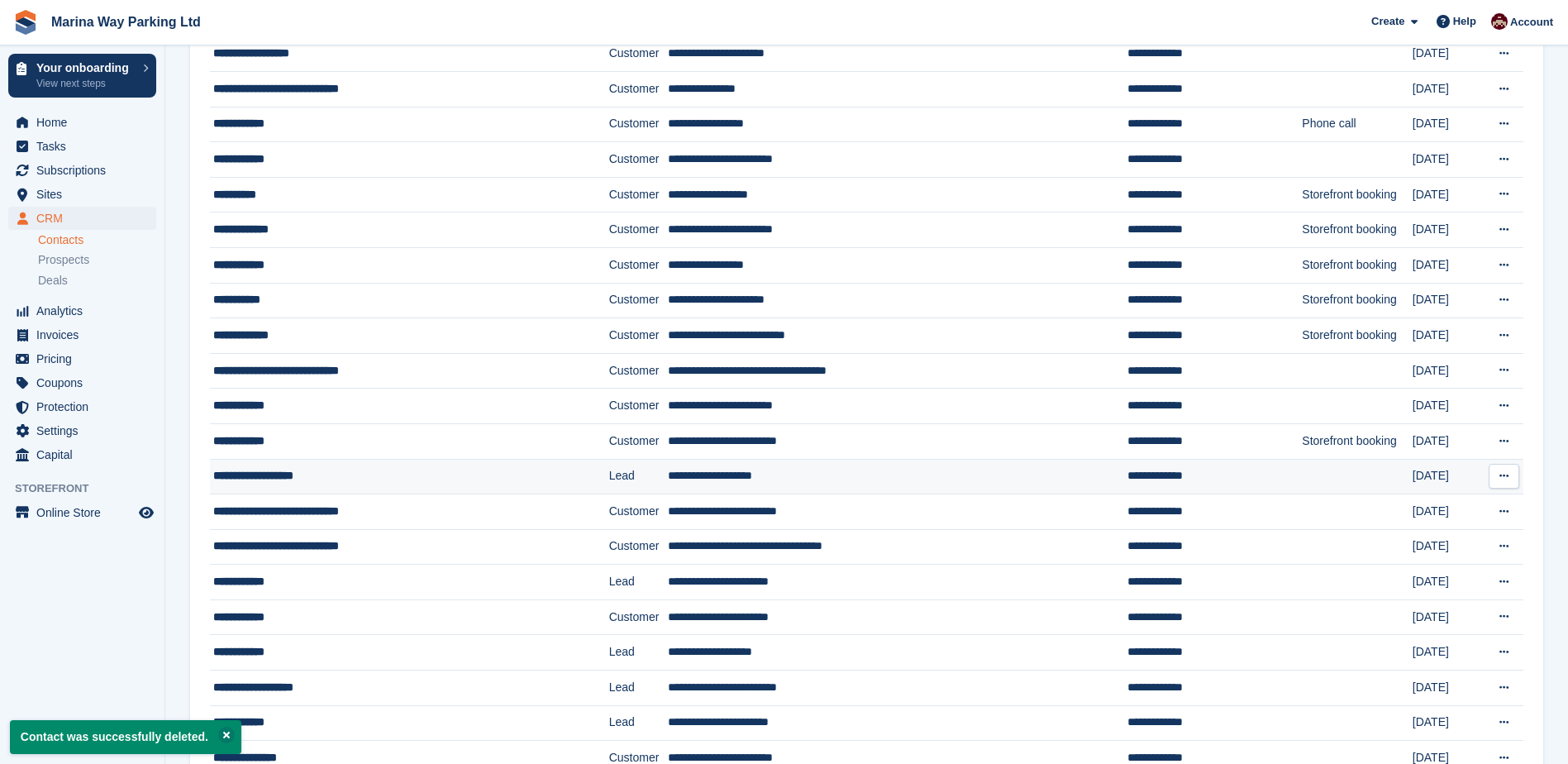
click at [1503, 478] on icon at bounding box center [1504, 475] width 9 height 11
click at [1400, 543] on p "Delete contact" at bounding box center [1440, 544] width 144 height 21
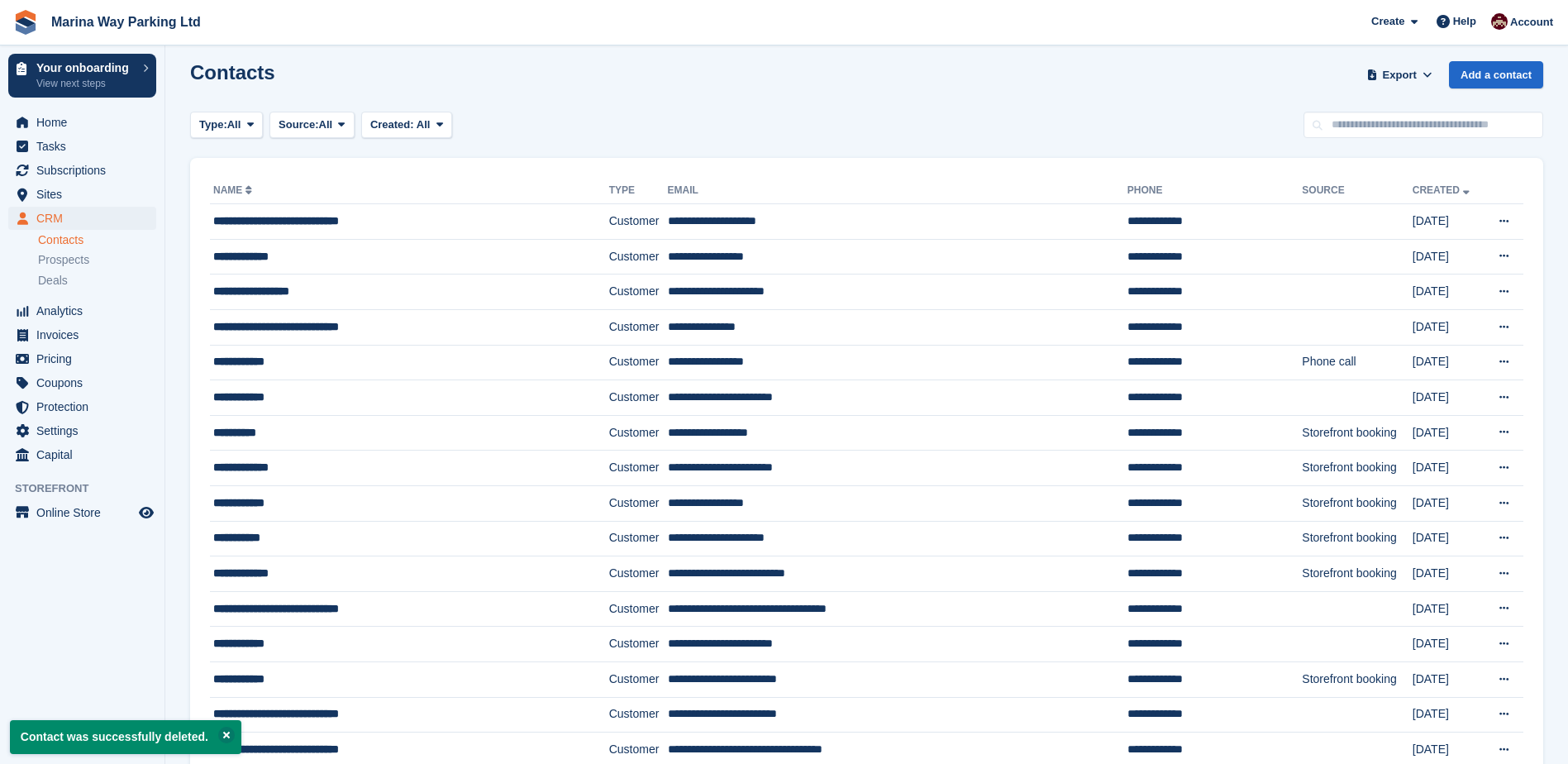
scroll to position [0, 0]
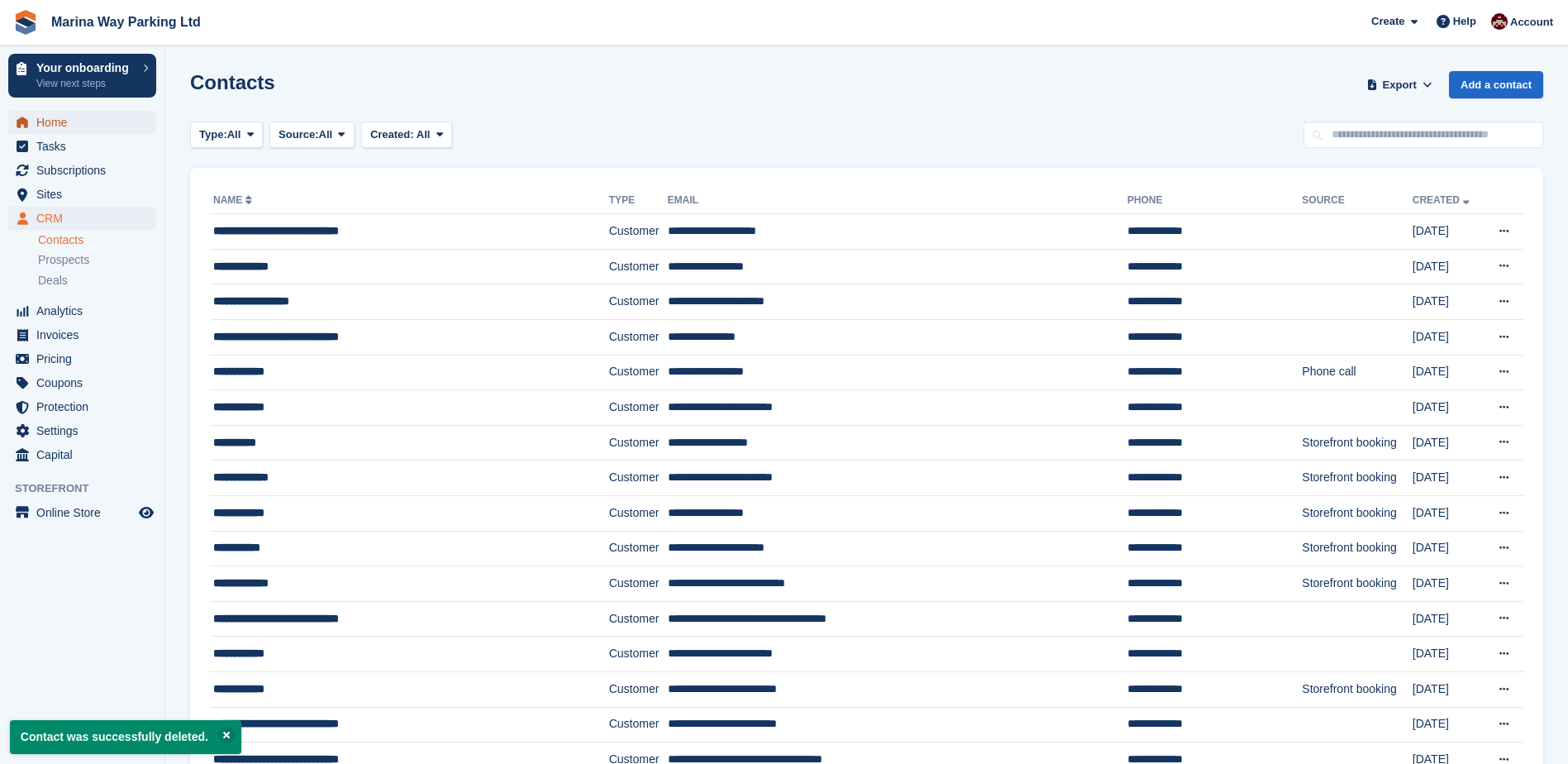
click at [47, 118] on span "Home" at bounding box center [86, 123] width 99 height 23
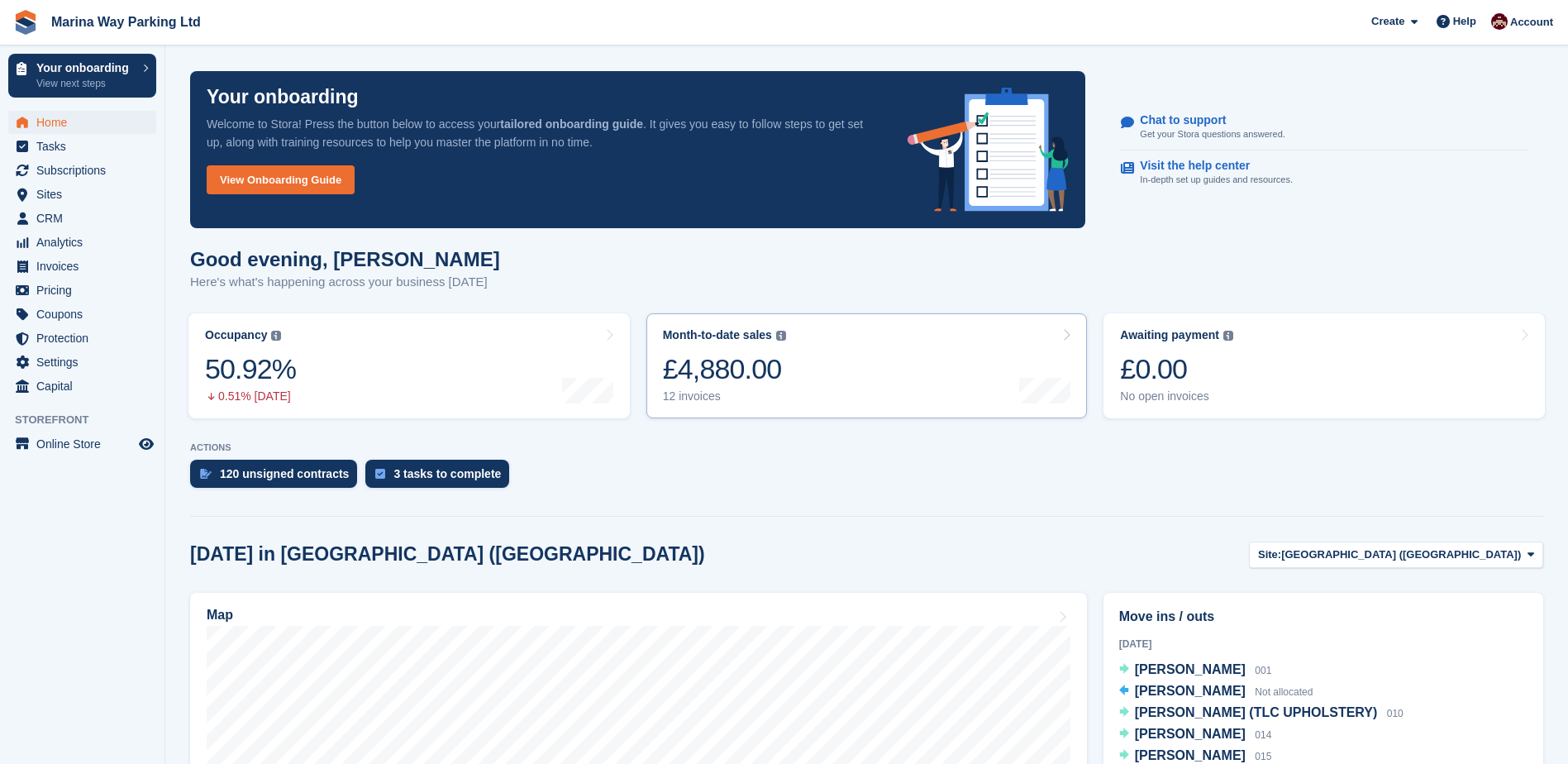
click at [837, 378] on link "Month-to-date sales The sum of all finalised invoices generated this month to d…" at bounding box center [867, 366] width 442 height 105
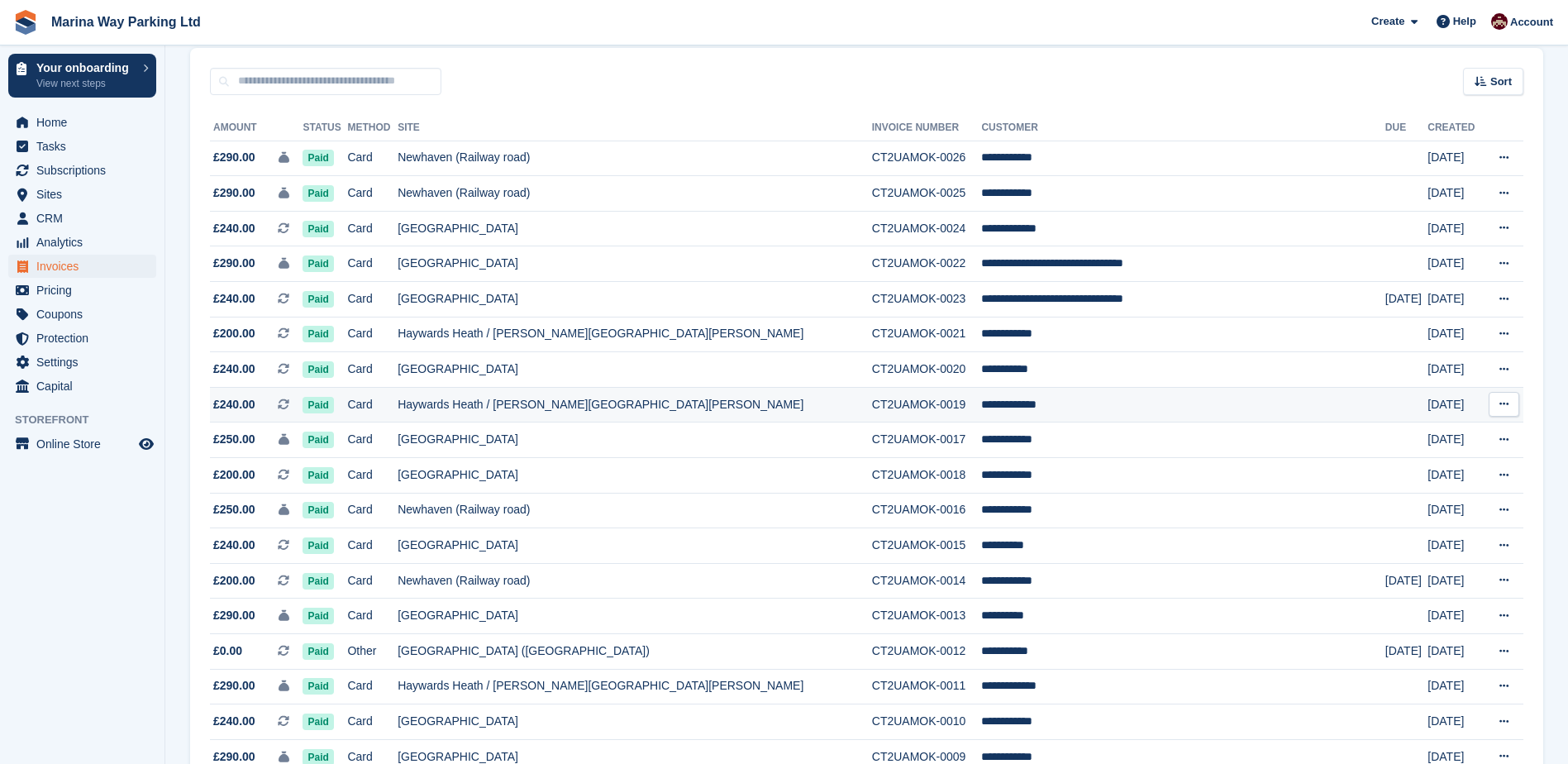
scroll to position [165, 0]
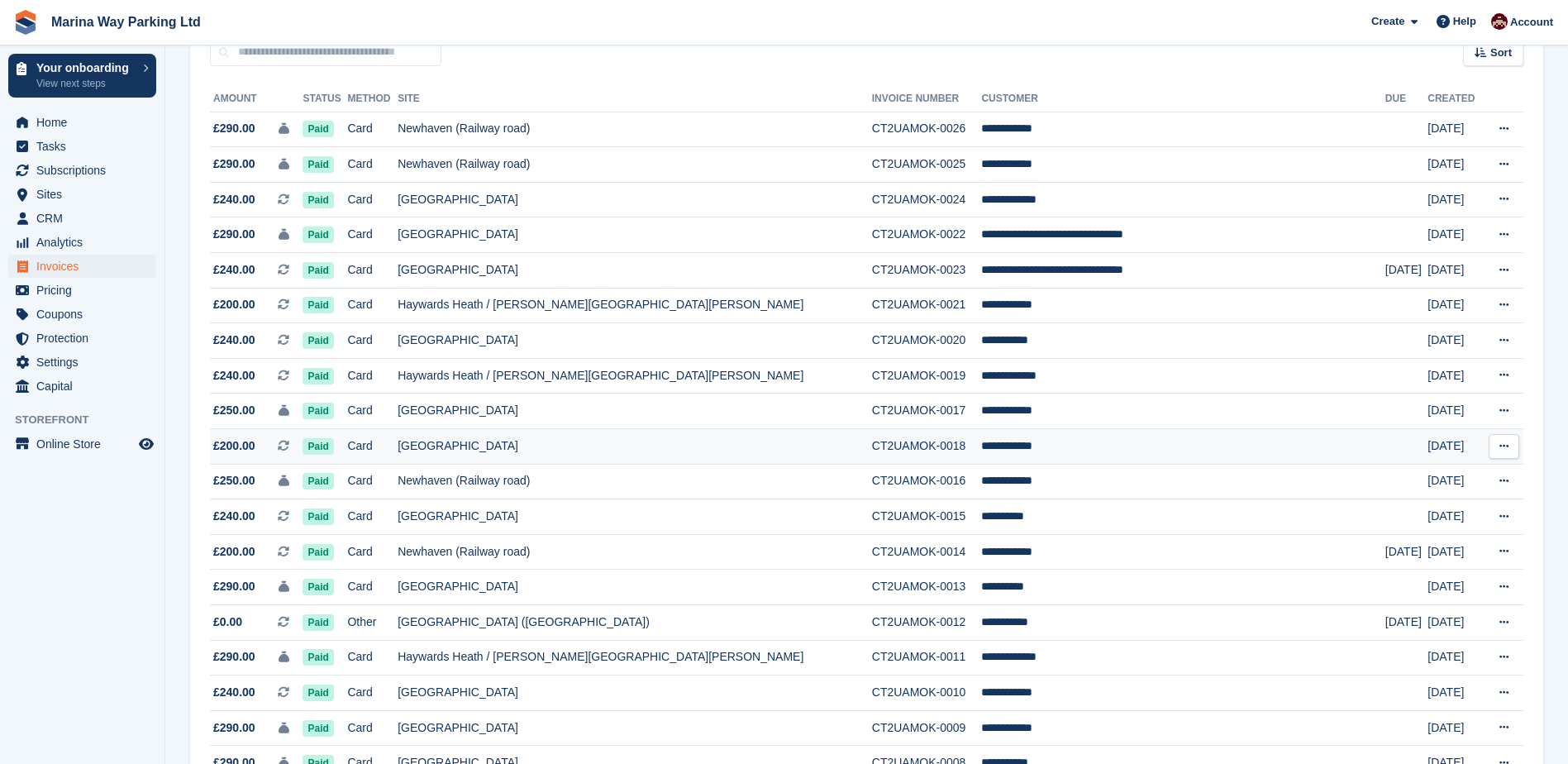
click at [529, 445] on td "[GEOGRAPHIC_DATA]" at bounding box center [635, 447] width 474 height 36
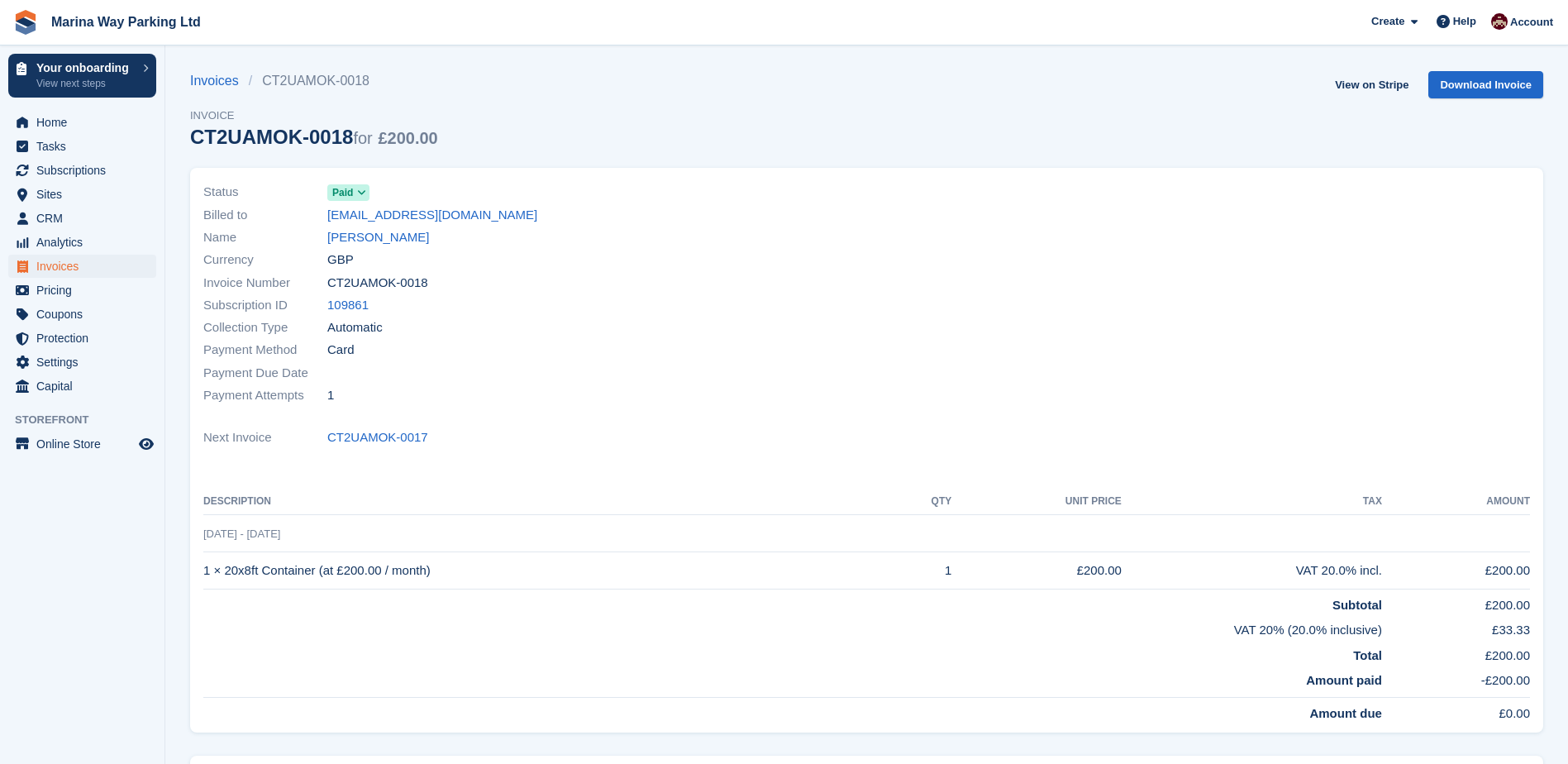
click at [362, 193] on icon at bounding box center [362, 192] width 9 height 10
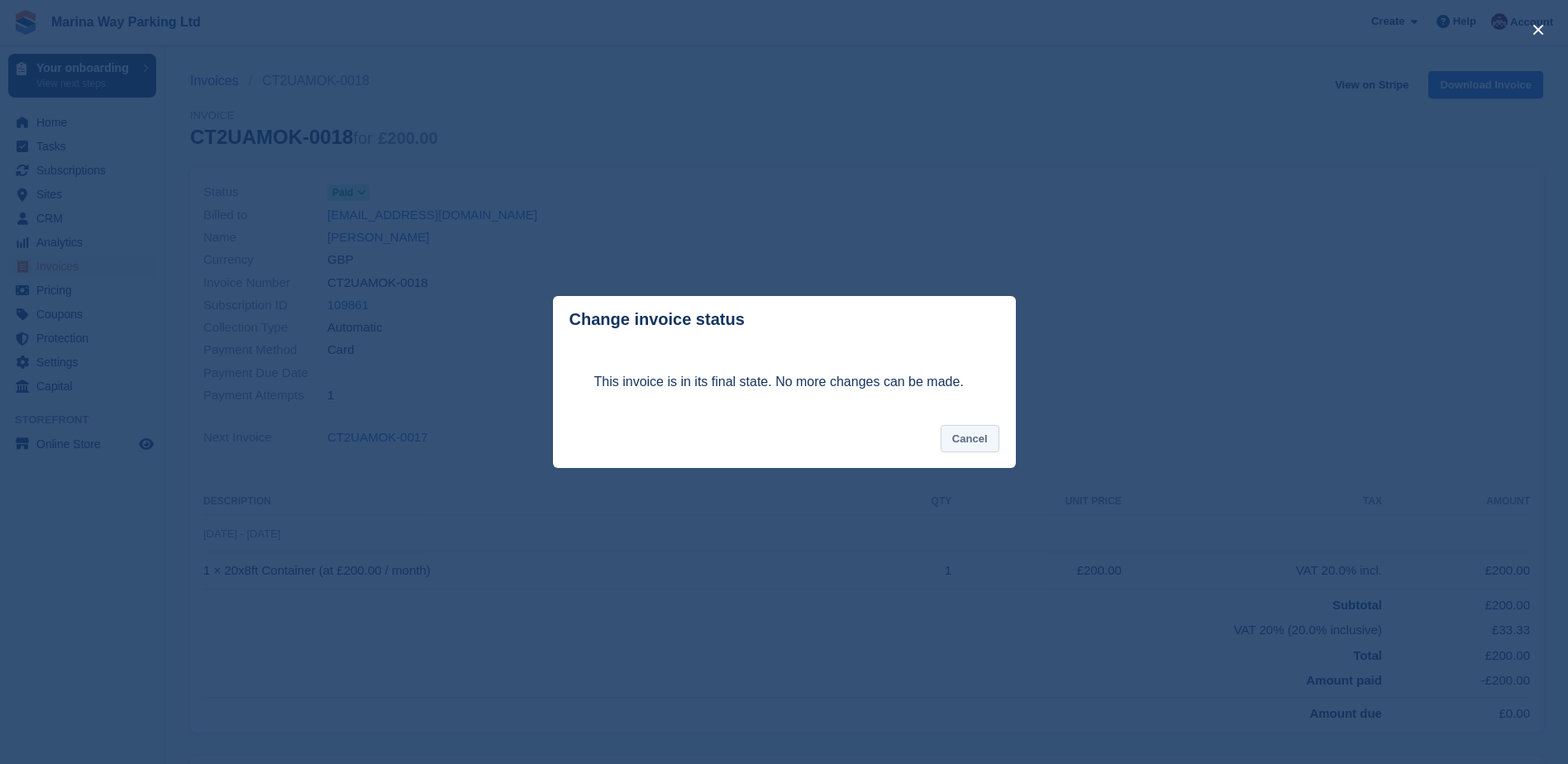
click at [983, 444] on button "Cancel" at bounding box center [970, 438] width 59 height 28
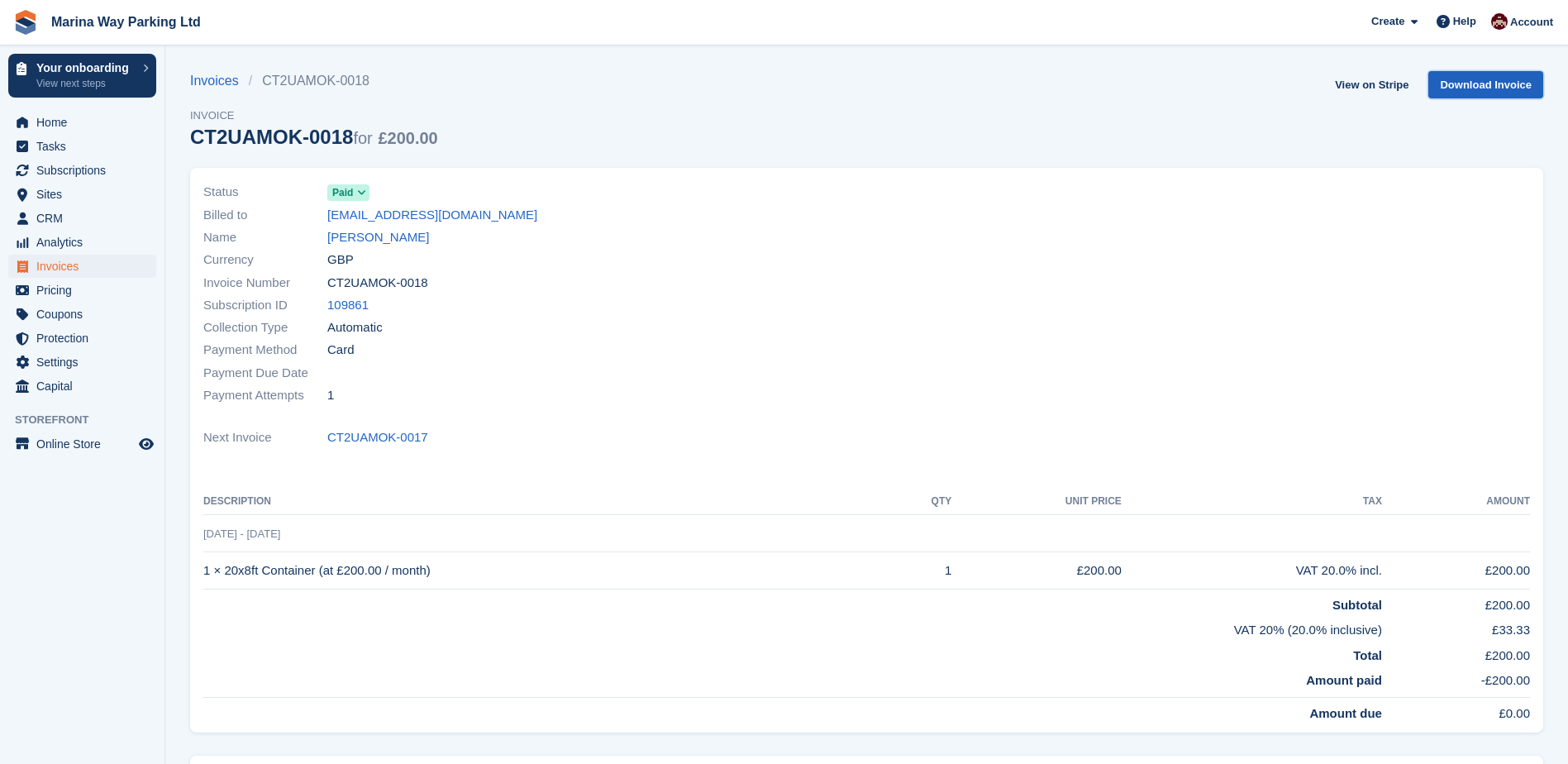
click at [1490, 84] on link "Download Invoice" at bounding box center [1485, 84] width 115 height 28
click at [55, 263] on span "Invoices" at bounding box center [86, 267] width 99 height 23
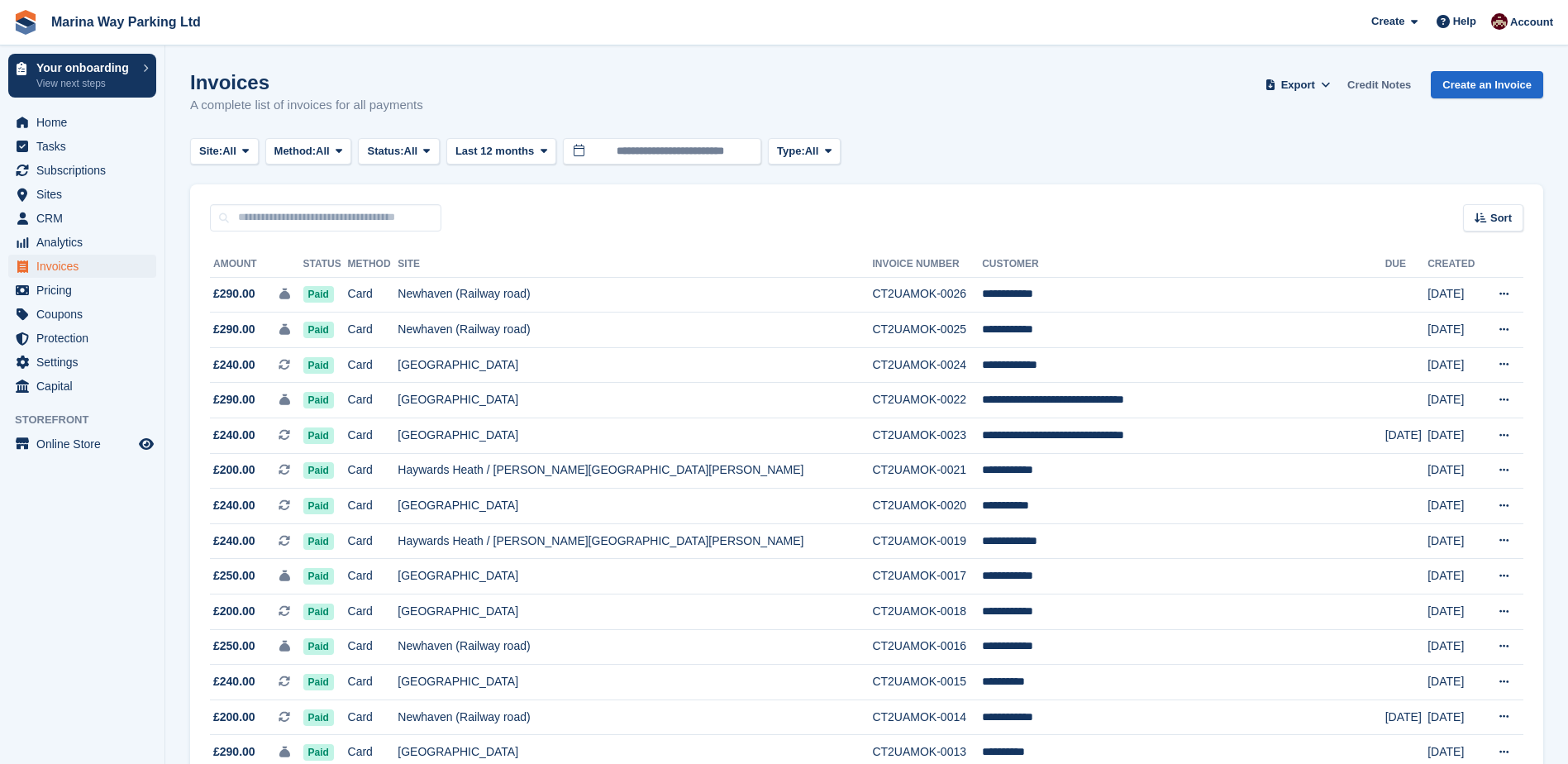
click at [1398, 88] on link "Credit Notes" at bounding box center [1379, 84] width 77 height 28
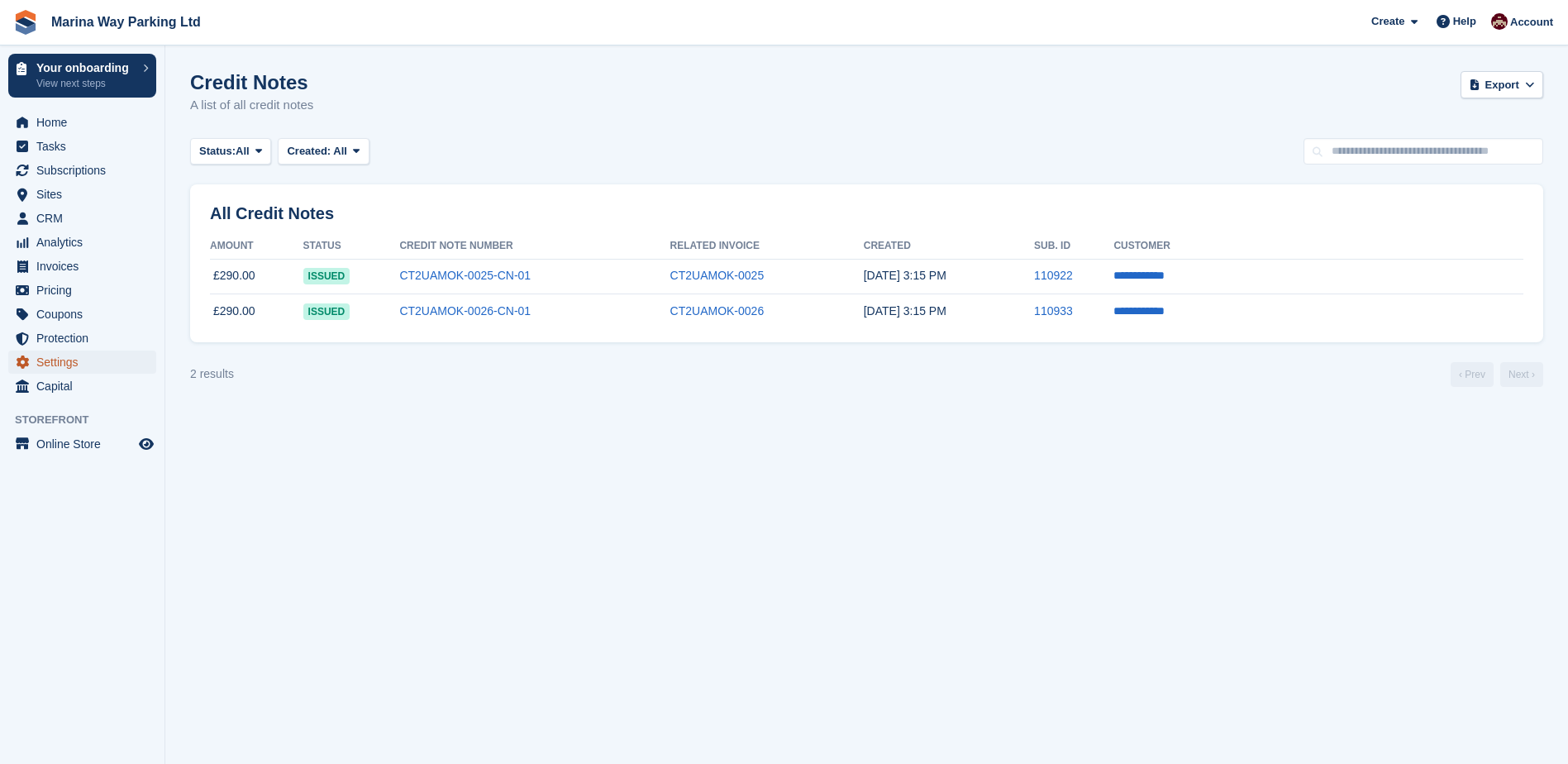
click at [66, 364] on span "Settings" at bounding box center [86, 362] width 99 height 23
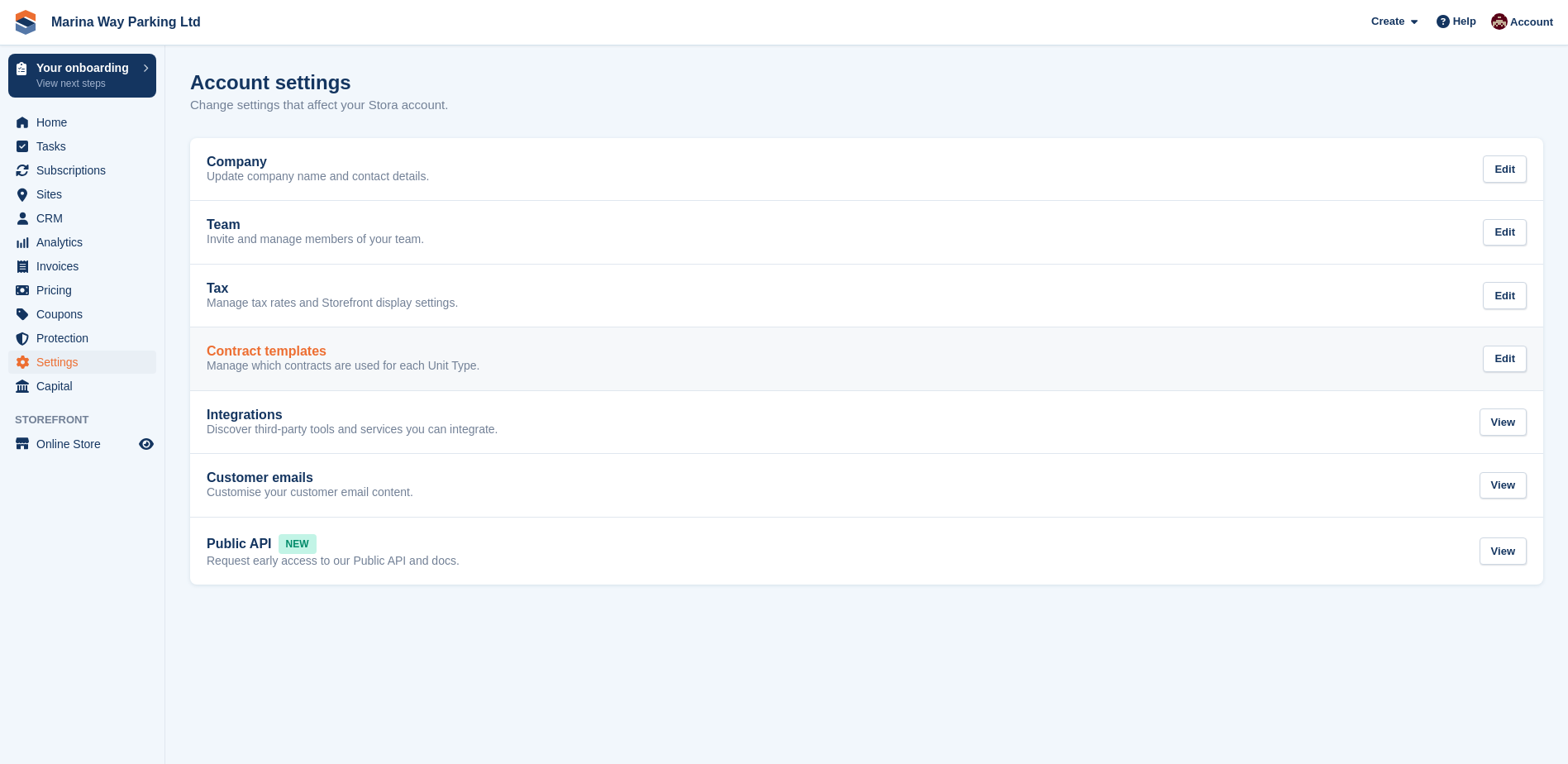
click at [485, 366] on div "Contract templates Manage which contracts are used for each Unit Type. Edit" at bounding box center [867, 358] width 1320 height 29
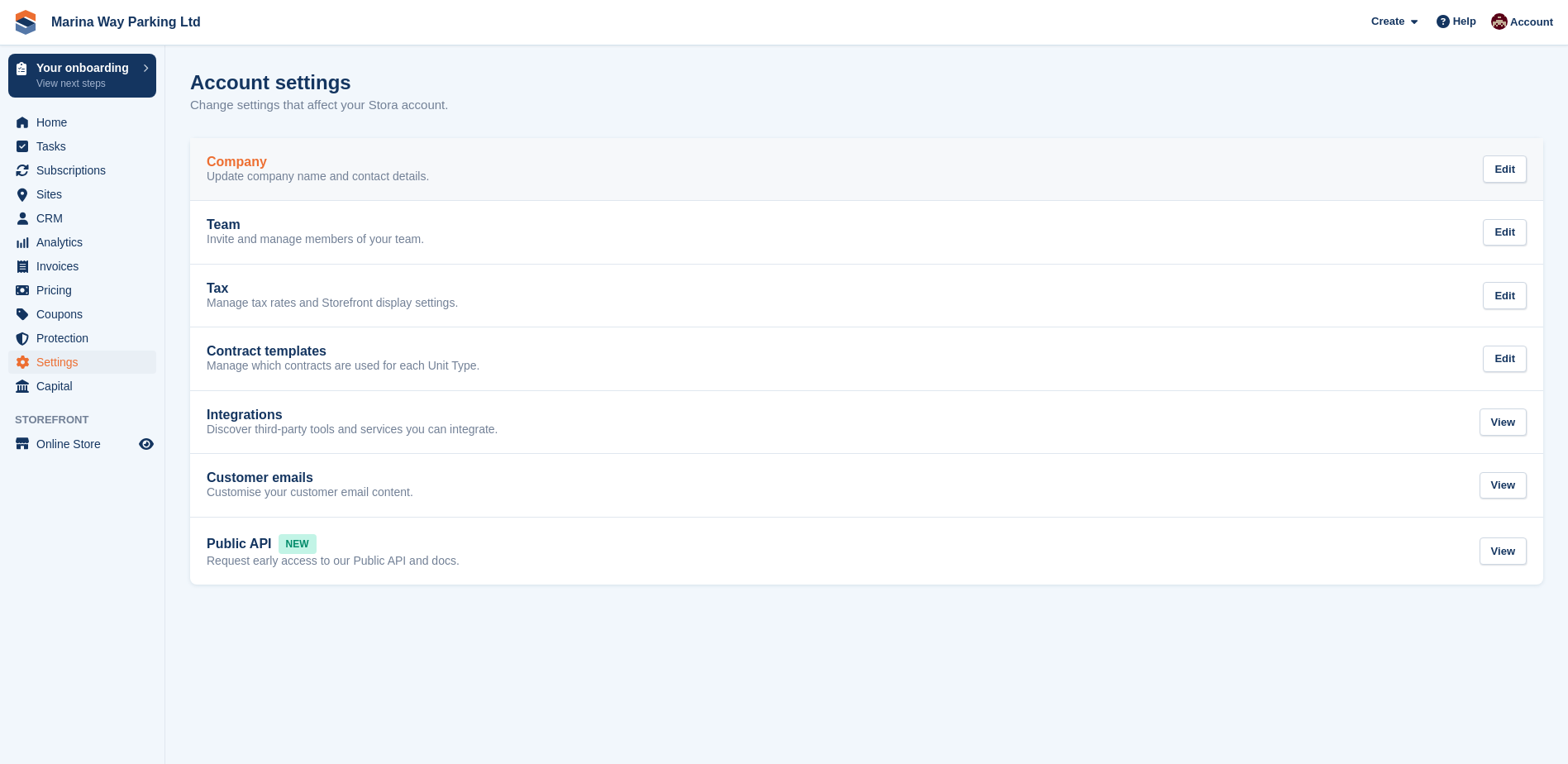
click at [348, 175] on p "Update company name and contact details." at bounding box center [318, 177] width 222 height 15
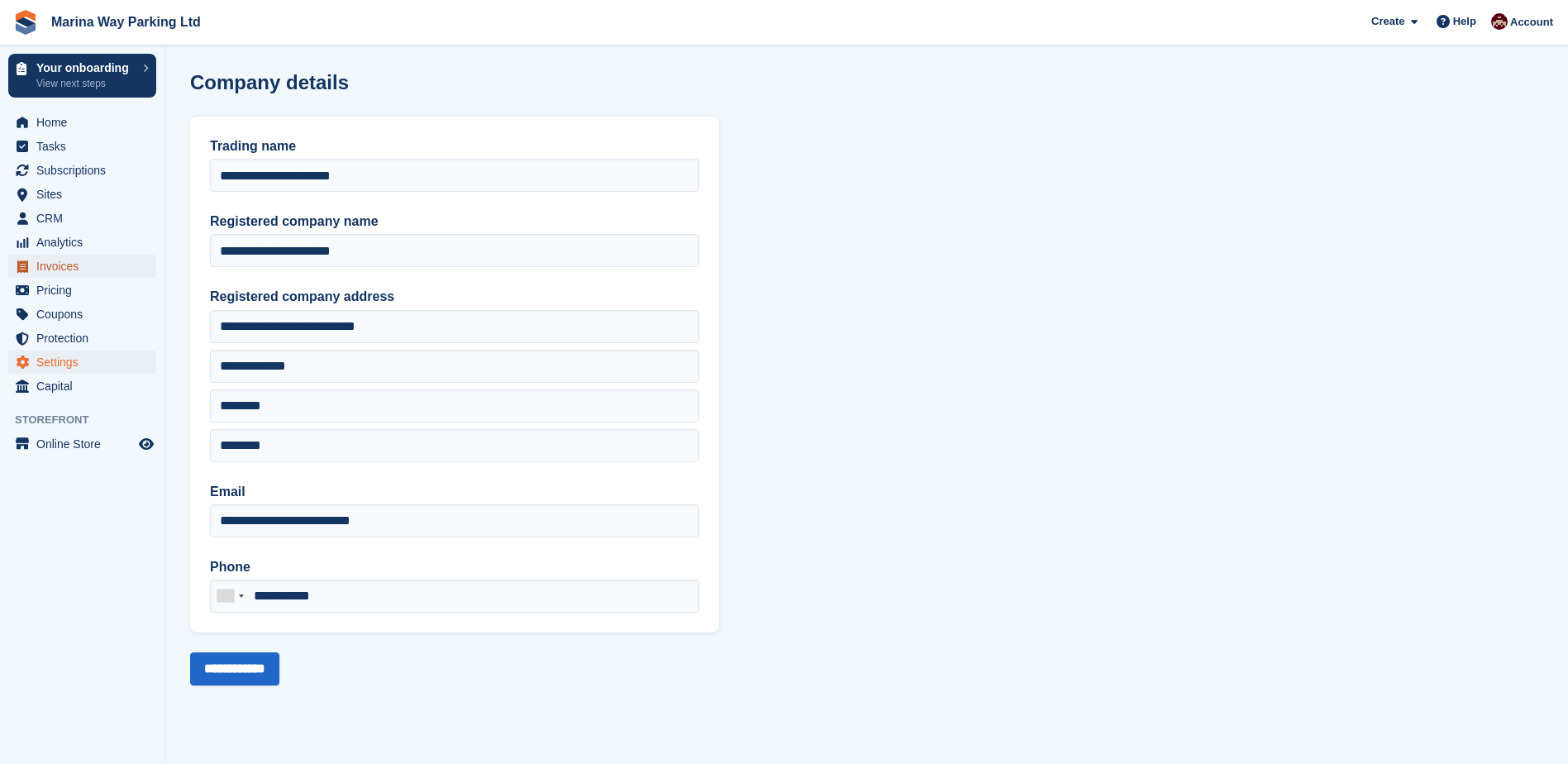
click at [66, 270] on span "Invoices" at bounding box center [86, 267] width 99 height 23
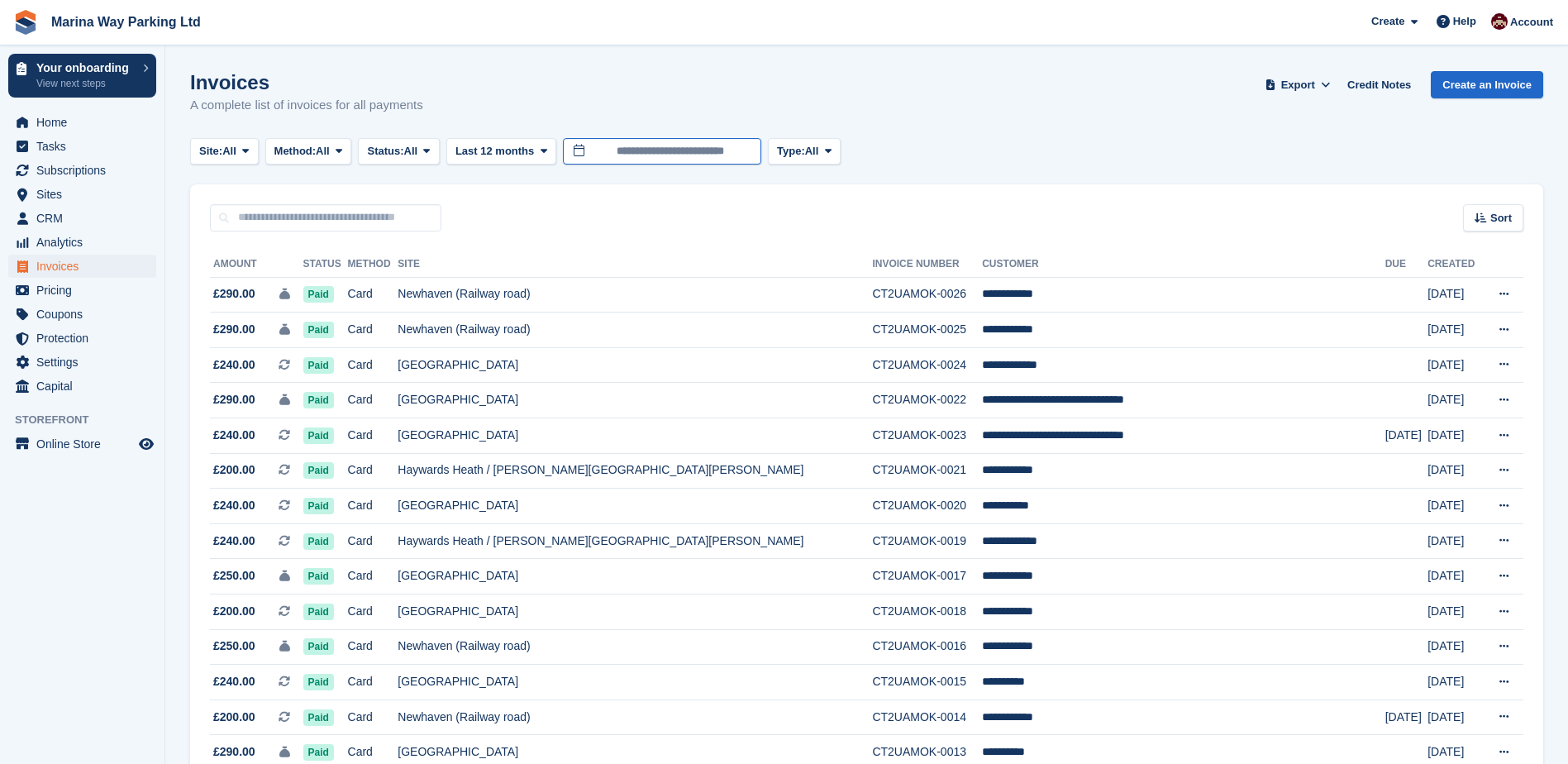
click at [630, 150] on input "**********" at bounding box center [662, 151] width 198 height 28
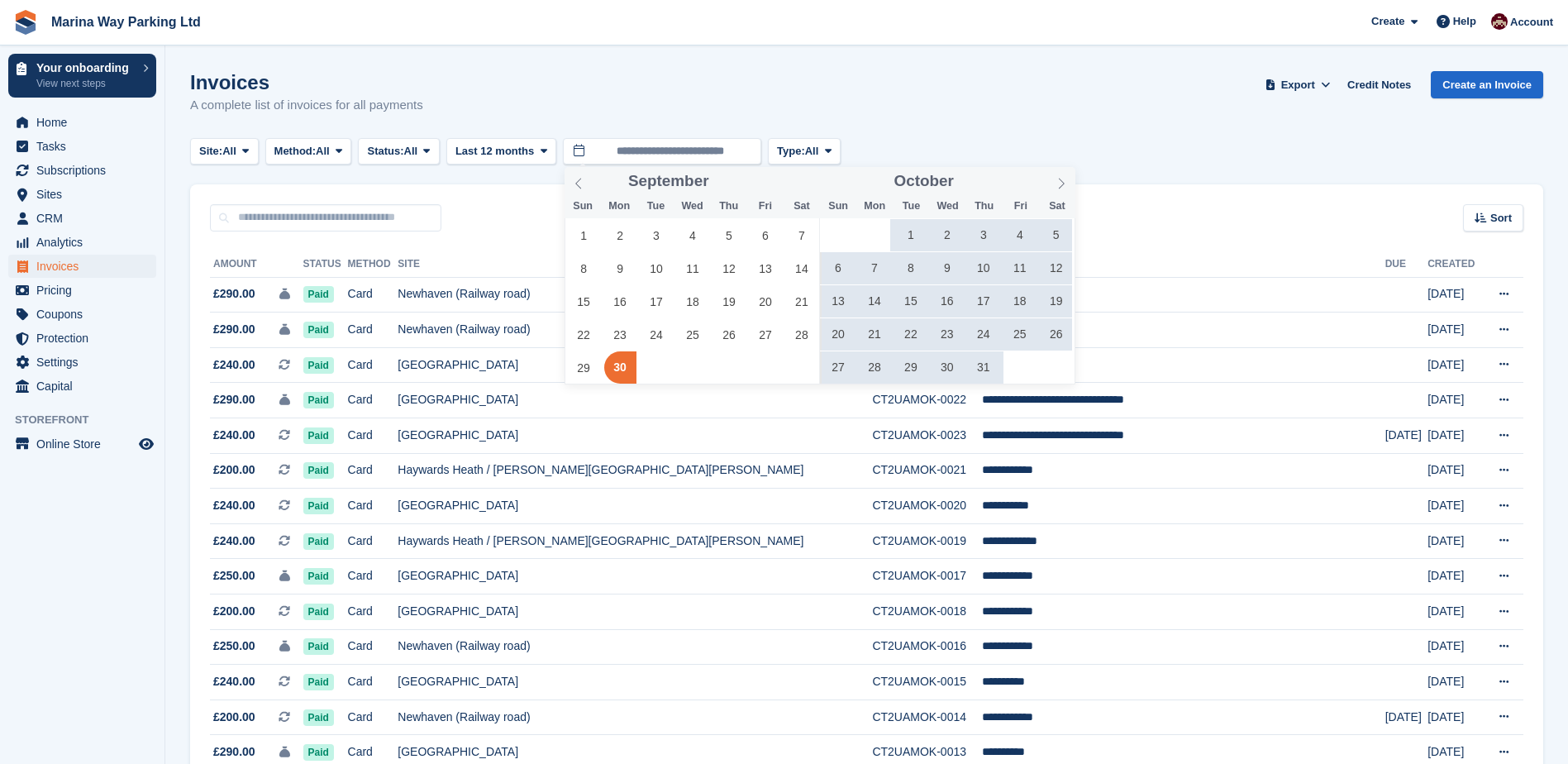
click at [908, 232] on span "1" at bounding box center [911, 235] width 32 height 32
type input "**********"
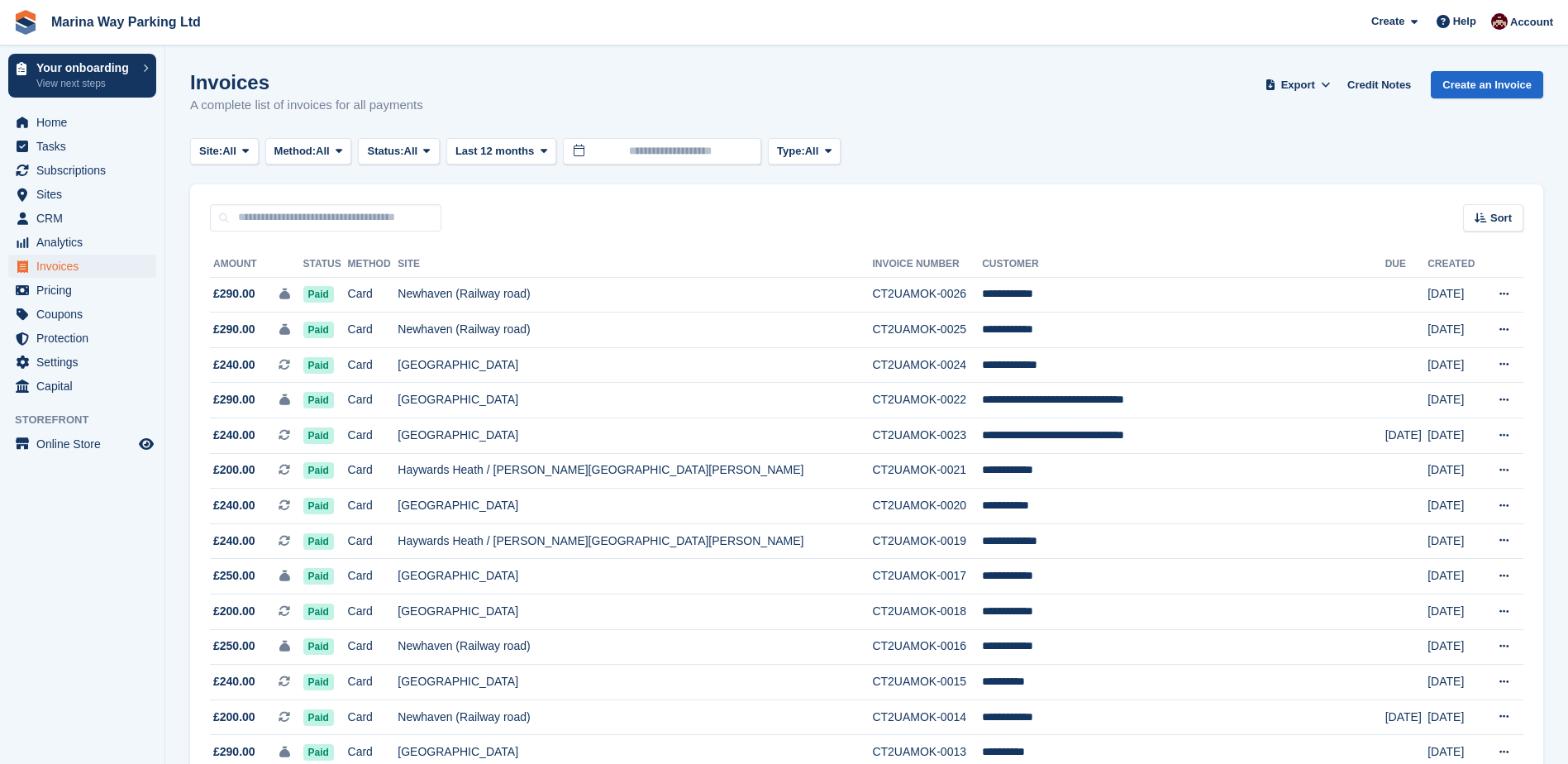
click at [920, 104] on div "Invoices A complete list of invoices for all payments Export Export Invoices Ex…" at bounding box center [866, 103] width 1353 height 64
click at [330, 159] on span "All" at bounding box center [322, 151] width 14 height 17
click at [330, 151] on span "All" at bounding box center [322, 151] width 14 height 17
click at [992, 87] on div "Invoices A complete list of invoices for all payments Export Export Invoices Ex…" at bounding box center [866, 103] width 1353 height 64
click at [93, 119] on span "Home" at bounding box center [86, 123] width 99 height 23
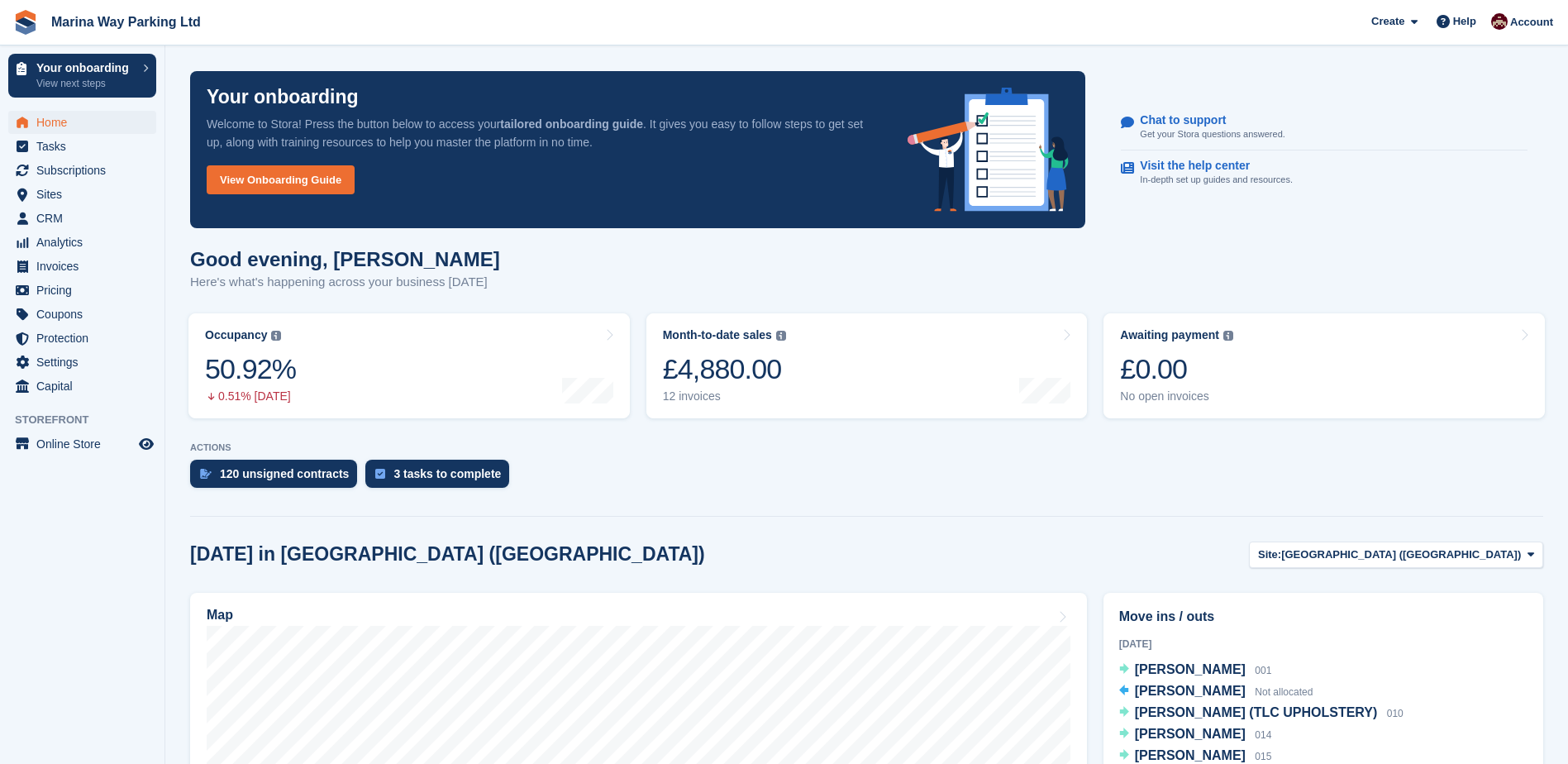
click at [670, 447] on p "ACTIONS" at bounding box center [866, 448] width 1353 height 11
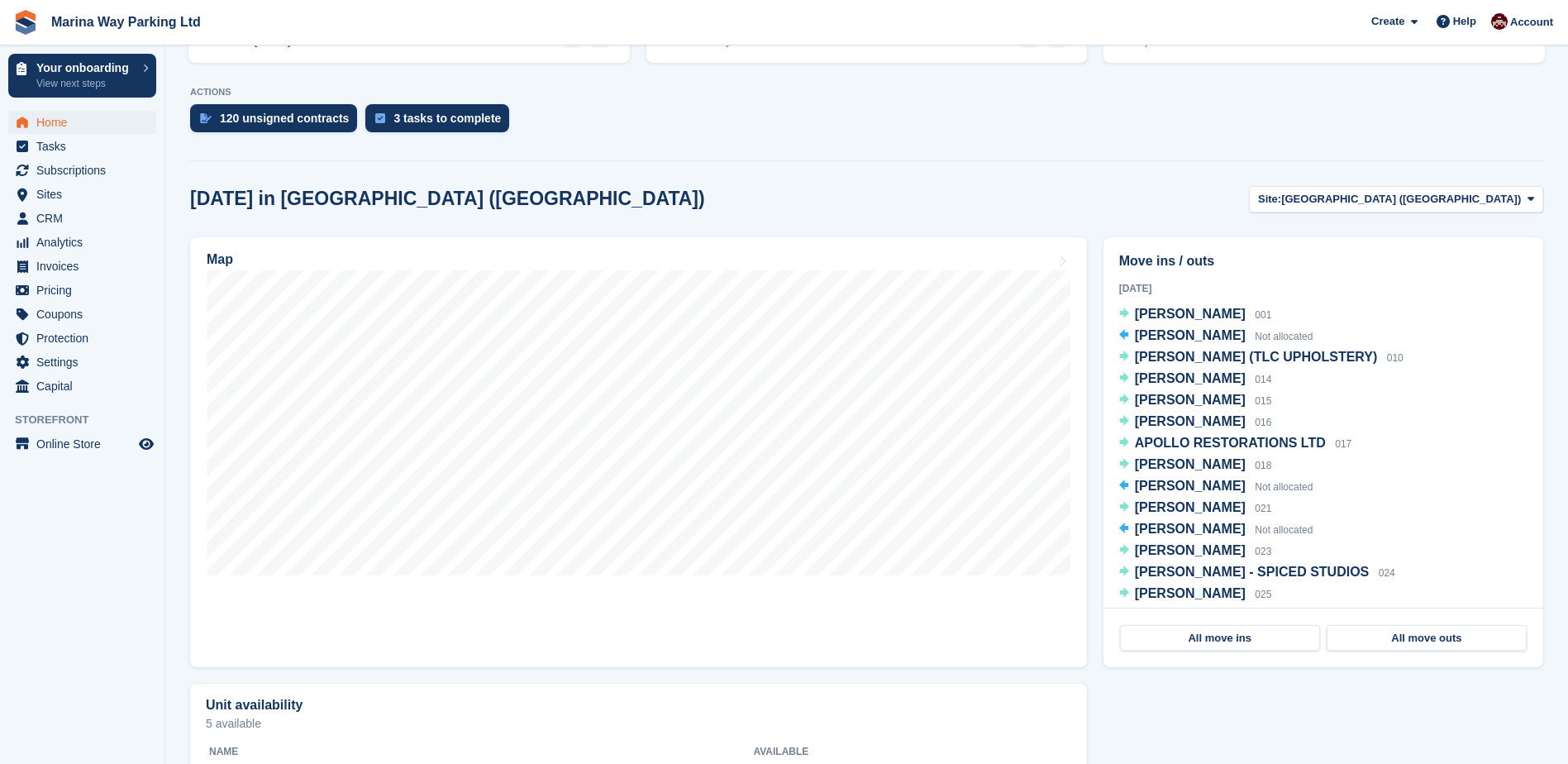
scroll to position [303, 0]
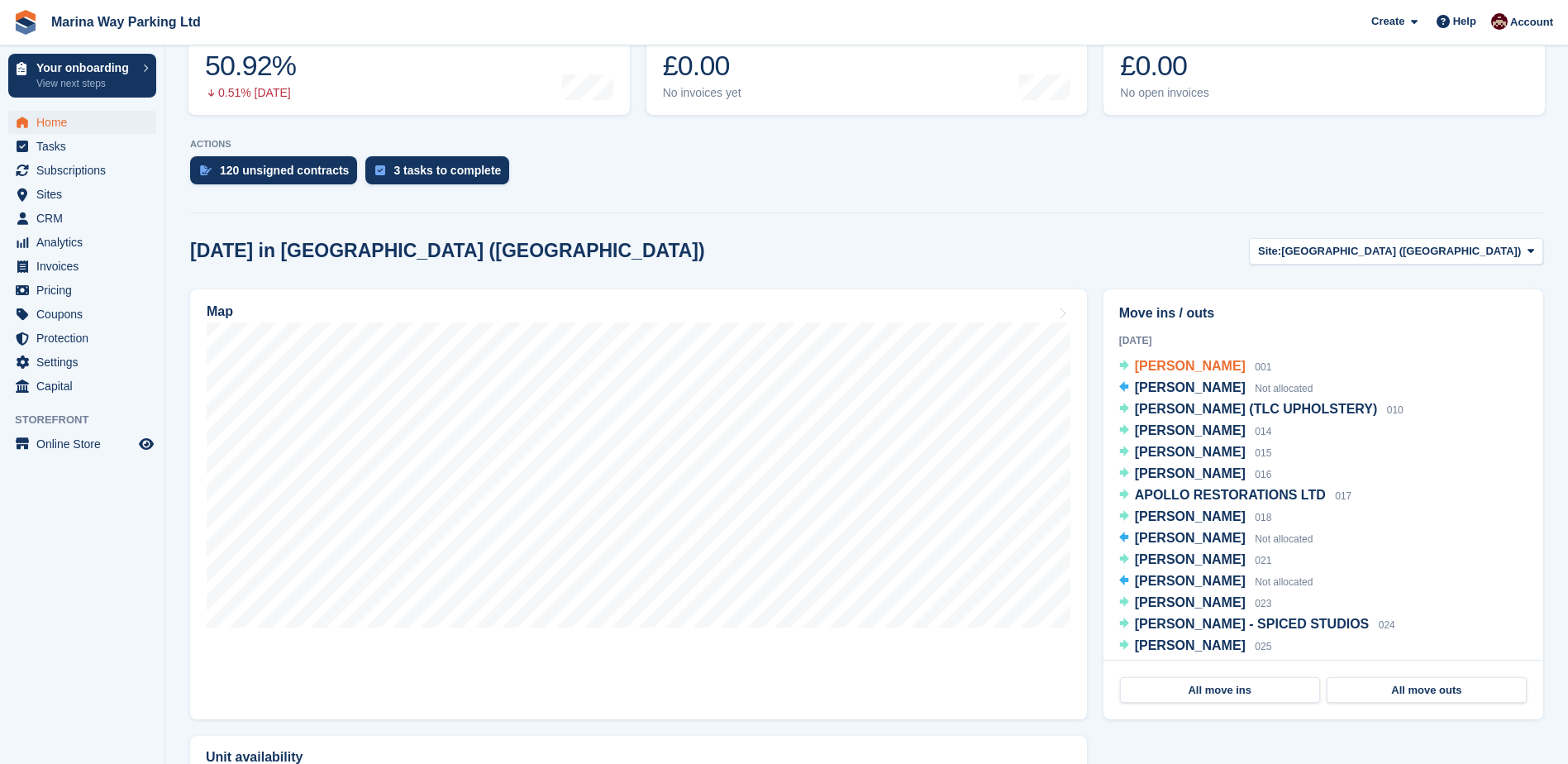
click at [1190, 364] on span "[PERSON_NAME]" at bounding box center [1190, 366] width 111 height 14
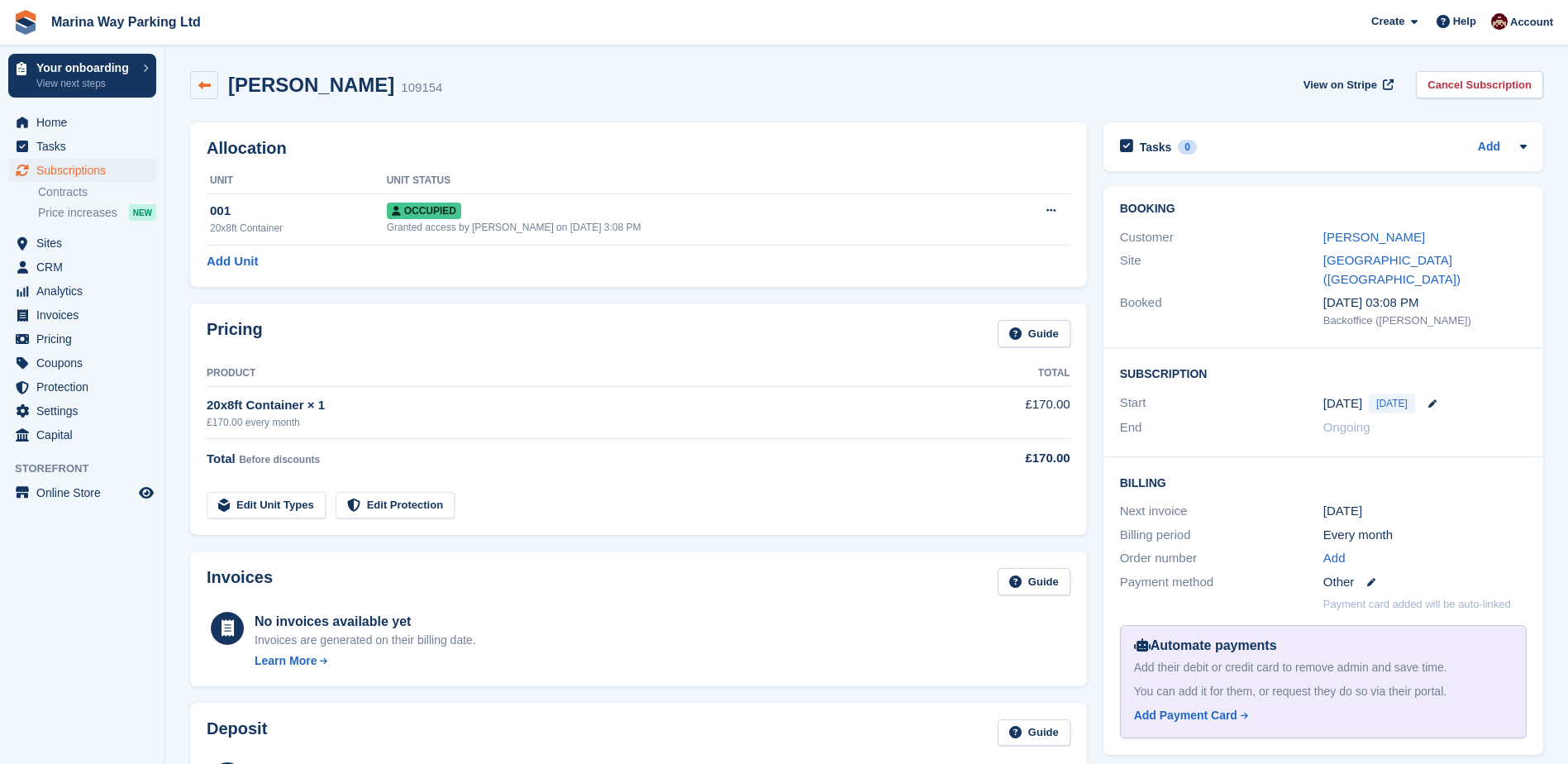
click at [204, 83] on icon at bounding box center [204, 85] width 12 height 12
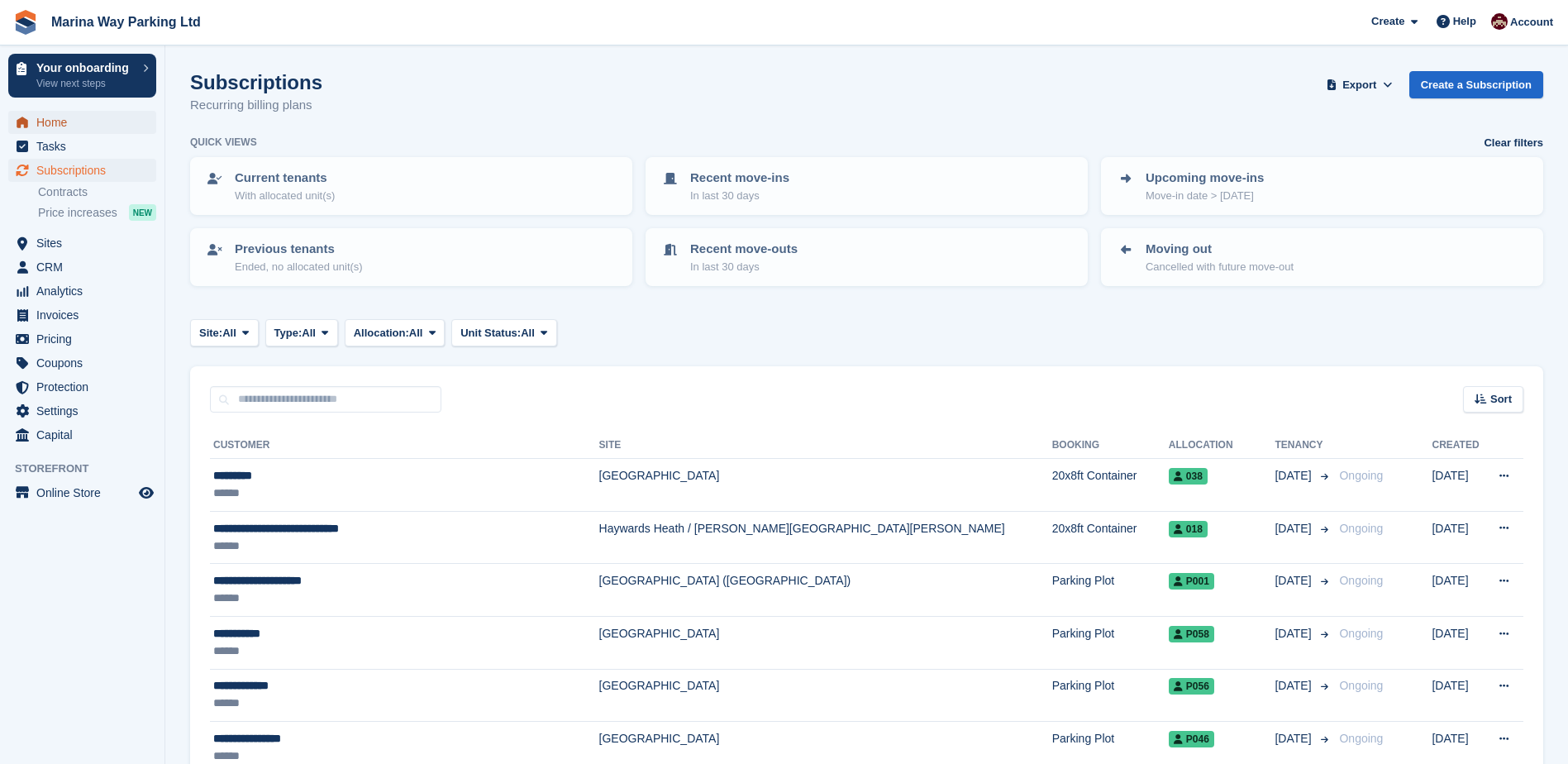
click at [76, 124] on span "Home" at bounding box center [86, 123] width 99 height 23
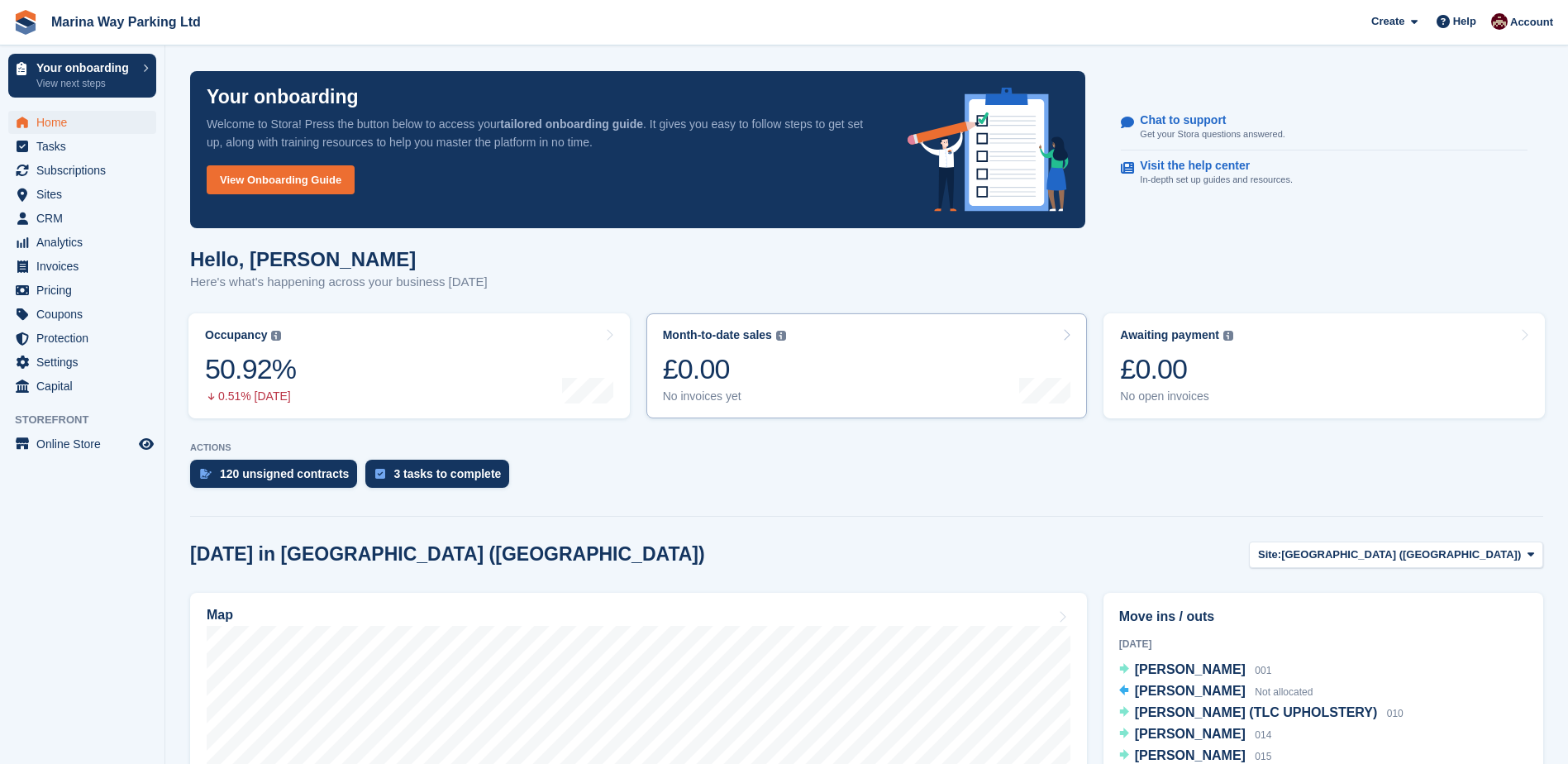
scroll to position [552, 0]
